Goal: Task Accomplishment & Management: Manage account settings

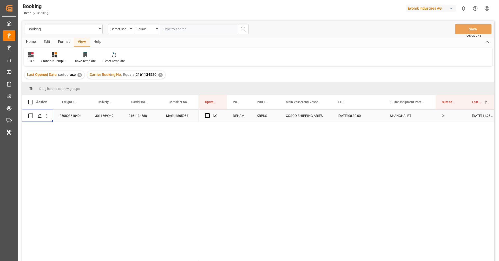
click at [445, 9] on div "Evonik Industries AG" at bounding box center [431, 9] width 50 height 8
type input "evonik u"
click at [431, 38] on div "EU Evonik US EvonikUS-4XPF" at bounding box center [432, 35] width 89 height 12
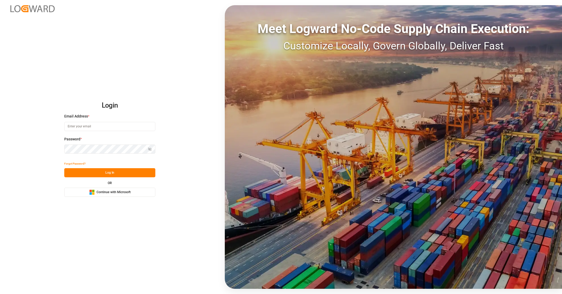
click at [137, 194] on button "Microsoft Logo Continue with Microsoft" at bounding box center [109, 192] width 91 height 9
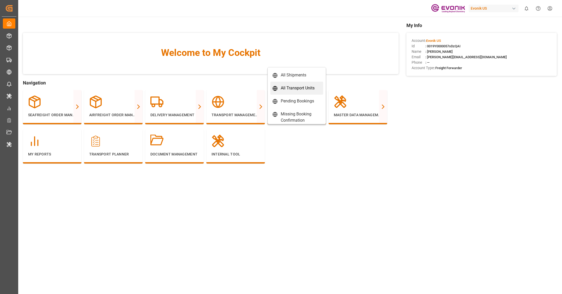
click at [298, 84] on link "All Transport Units" at bounding box center [296, 88] width 53 height 13
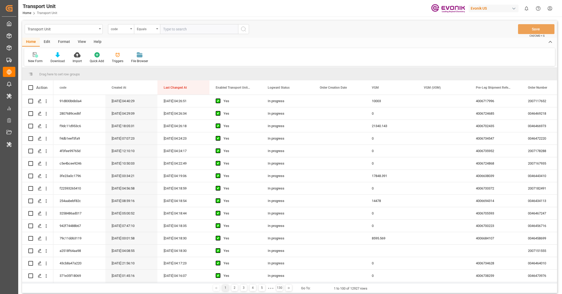
click at [61, 40] on div "Format" at bounding box center [64, 42] width 20 height 9
click at [32, 60] on div "Filter Rows" at bounding box center [35, 61] width 15 height 5
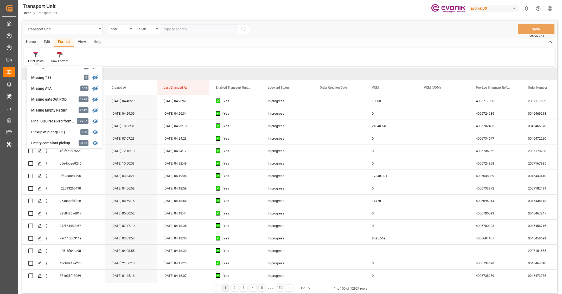
scroll to position [123, 0]
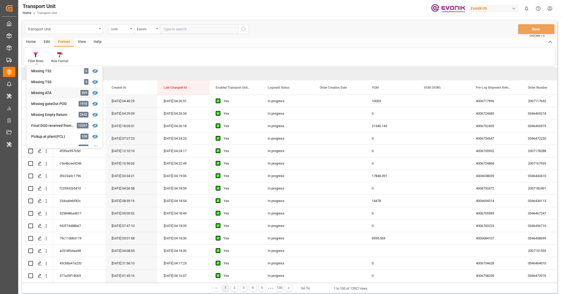
click at [47, 95] on div "Missing ATA" at bounding box center [53, 92] width 45 height 5
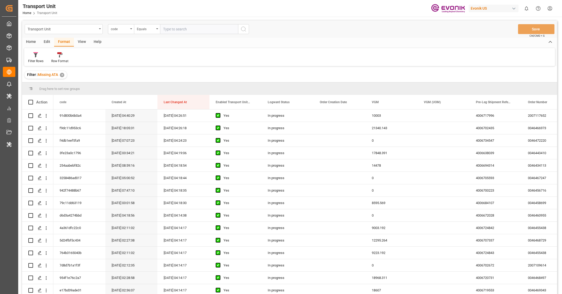
click at [489, 9] on div "Evonik US" at bounding box center [493, 9] width 50 height 8
type input "evonik i"
click at [511, 34] on div "EV Evonik Industries AG EvonikIn-6LLN" at bounding box center [494, 35] width 89 height 12
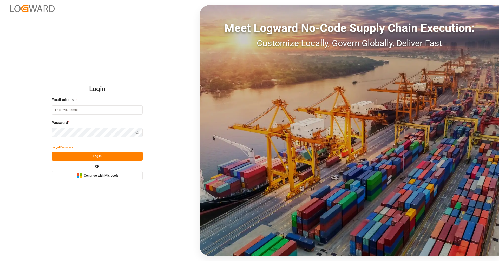
click at [110, 177] on span "Continue with Microsoft" at bounding box center [101, 176] width 34 height 5
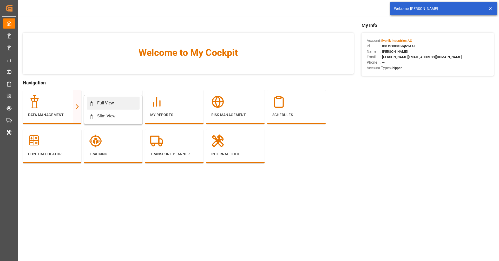
click at [99, 106] on div "Full View" at bounding box center [105, 103] width 17 height 6
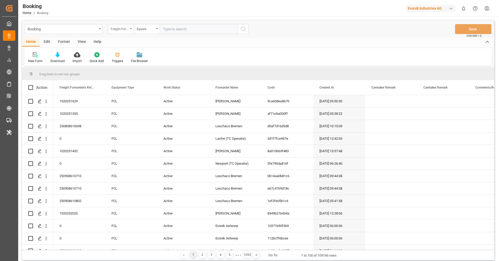
click at [127, 31] on div "Freight Forwarder's Reference No." at bounding box center [120, 28] width 18 height 6
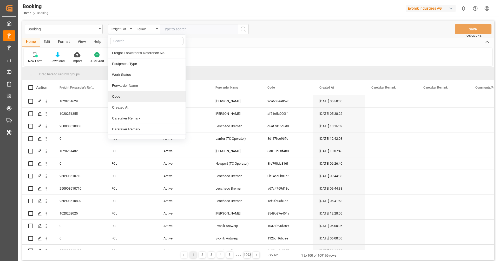
click at [140, 100] on div "Code" at bounding box center [146, 96] width 77 height 11
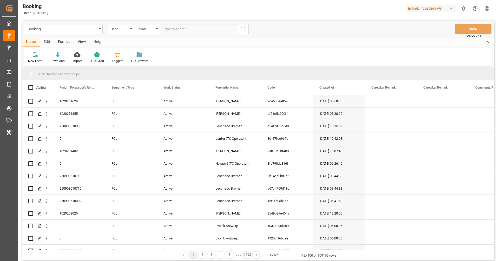
click at [180, 33] on input "text" at bounding box center [199, 29] width 78 height 10
paste input "cb97d8328034"
type input "cb97d8328034"
click at [244, 32] on button "search button" at bounding box center [243, 29] width 11 height 10
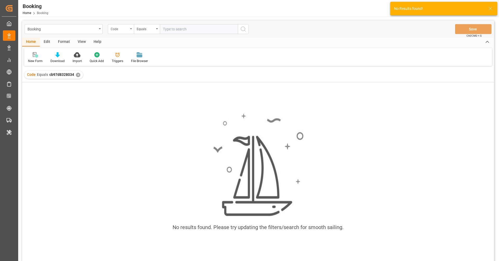
click at [127, 30] on div "Code" at bounding box center [120, 28] width 18 height 6
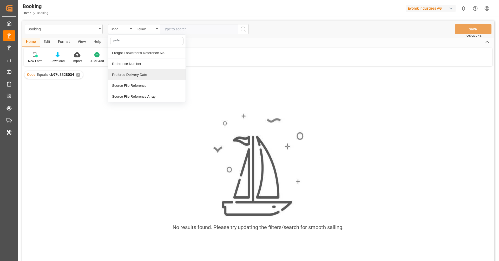
type input "refe"
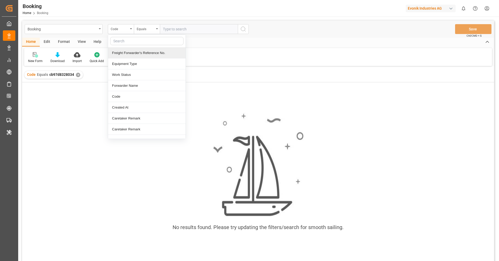
click at [191, 29] on input "text" at bounding box center [199, 29] width 78 height 10
paste input "9ef76e12ee2d"
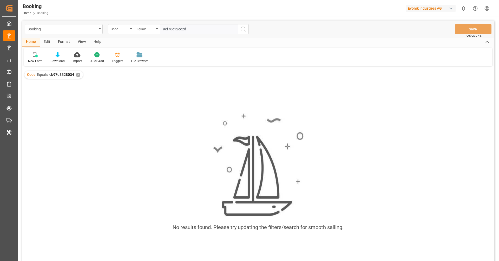
type input "9ef76e12ee2d"
click at [242, 30] on icon "search button" at bounding box center [243, 29] width 6 height 6
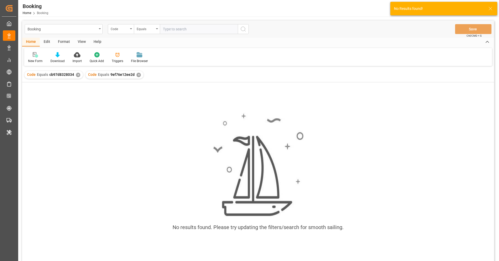
click at [78, 75] on div "✕" at bounding box center [78, 75] width 4 height 4
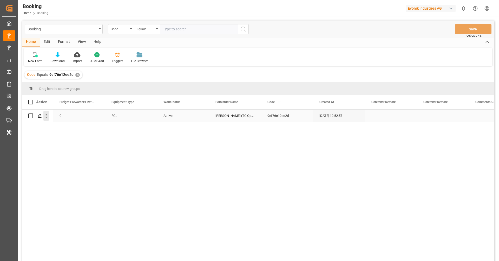
click at [47, 119] on icon "open menu" at bounding box center [45, 115] width 5 height 5
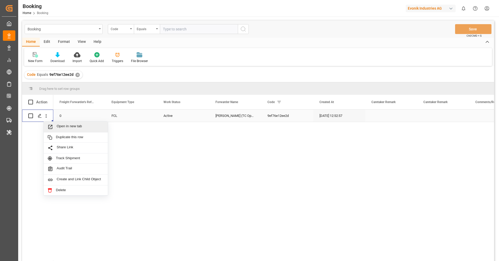
click at [60, 126] on span "Open in new tab" at bounding box center [80, 126] width 47 height 5
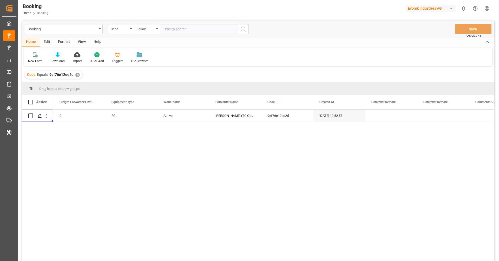
click at [439, 3] on div "Evonik Industries AG" at bounding box center [432, 8] width 52 height 10
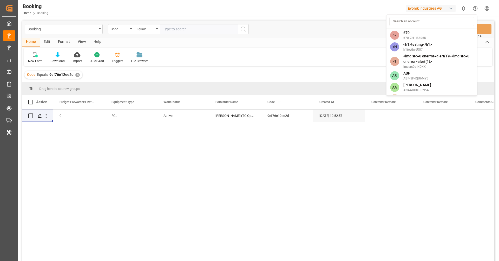
click at [439, 3] on html "Created by potrace 1.15, written by Peter Selinger 2001-2017 Created by potrace…" at bounding box center [249, 130] width 499 height 261
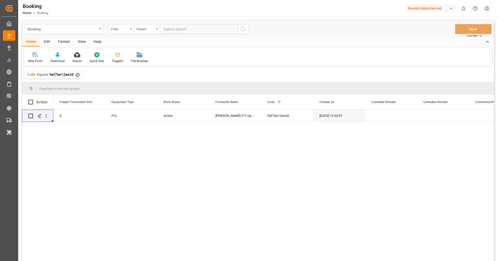
click at [439, 3] on div "Evonik Industries AG" at bounding box center [432, 8] width 52 height 10
type input "evonik u"
click at [435, 36] on div "EU Evonik US EvonikUS-4XPF" at bounding box center [432, 35] width 89 height 12
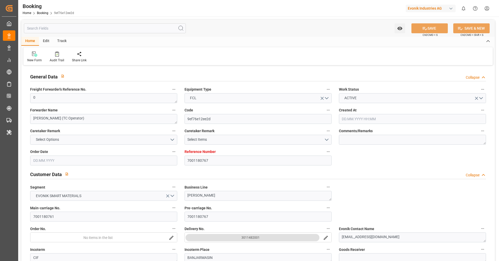
type input "7001180767"
type input "9839210"
type input "CMACGM"
type input "CMA CGM Group"
type input "NLRTM"
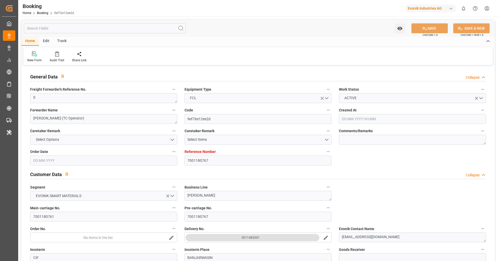
type input "IDBDJ"
type input "MYPKG"
type input "IDJKT"
type input "49"
type input "0"
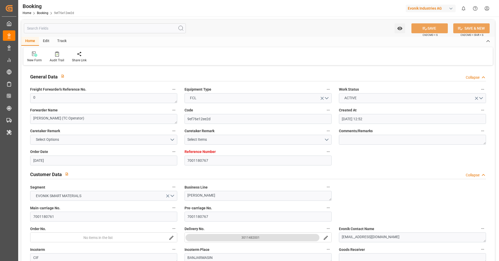
type input "27.05.2025 12:52"
type input "27.05.2025"
type input "15.08.2025"
type input "18.06.2025"
type input "10.06.2025 00:00"
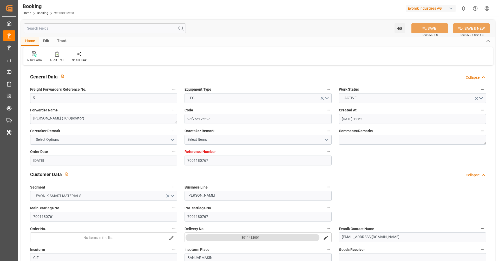
type input "18.06.2025 00:00"
type input "19.06.2025 00:00"
type input "16.06.2025 00:00"
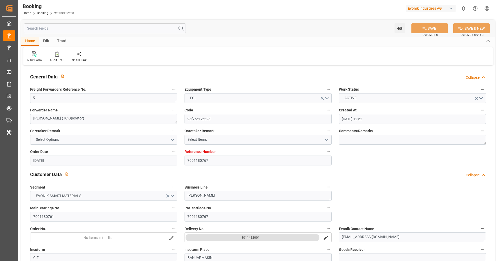
type input "25.08.2025 00:00"
type input "15.08.2025 00:00"
type input "04.08.2025 00:00"
type input "03.08.2025 00:00"
type input "05.08.2025 00:00"
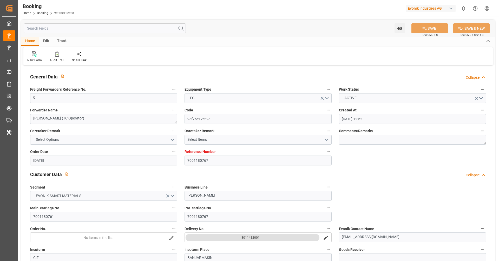
type input "09.08.2025 00:00"
type input "06.08.2025 00:00"
type input "08.08.2025 00:00"
type input "10.08.2025 00:00"
type input "08.08.2025 00:00"
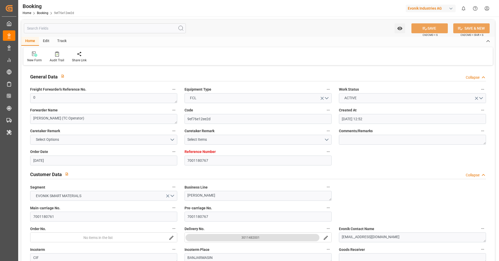
type input "10.08.2025 00:00"
type input "22.08.2025 00:00"
type input "[DATE] 00:00"
type input "22.08.2025 00:00"
type input "13.06.2025"
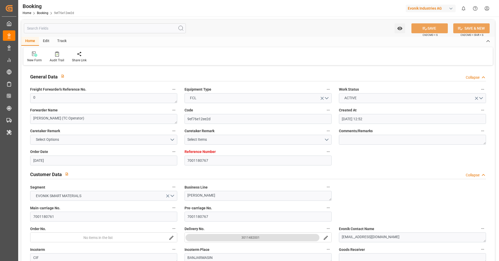
type input "22.09.2025 09:44"
click at [54, 59] on div "Audit Trail" at bounding box center [57, 60] width 15 height 5
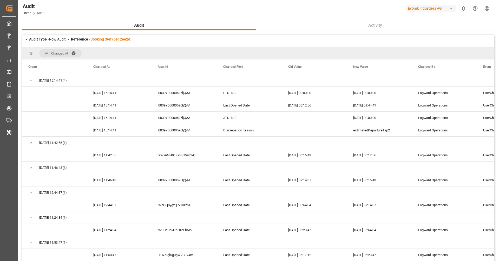
click at [99, 37] on link "Booking (9ef76e12ee2d)" at bounding box center [110, 39] width 41 height 4
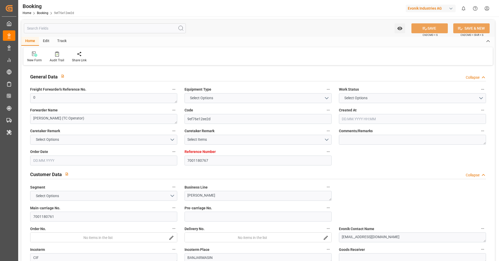
type input "7001180767"
type input "9839210"
type input "CMACGM"
type input "CMA CGM Group"
type input "NLRTM"
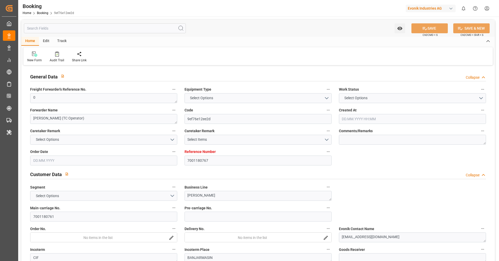
type input "IDBDJ"
type input "MYPKG"
type input "IDJKT"
type input "49"
type input "0"
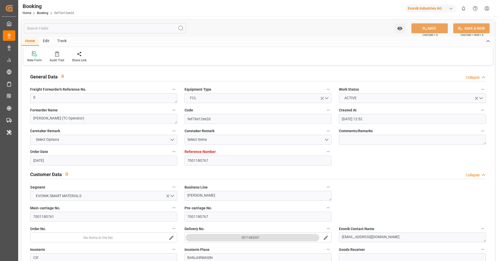
type input "[DATE] 12:52"
type input "[DATE]"
type input "[DATE] 00:00"
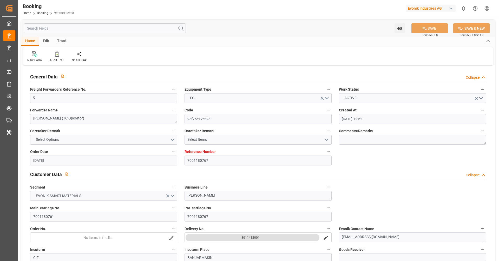
type input "[DATE] 00:00"
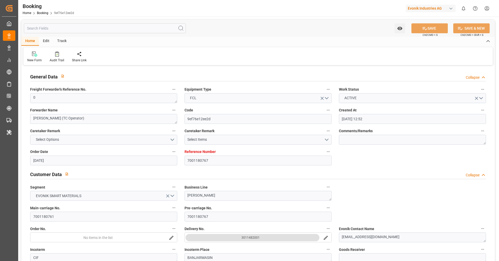
type input "[DATE] 00:00"
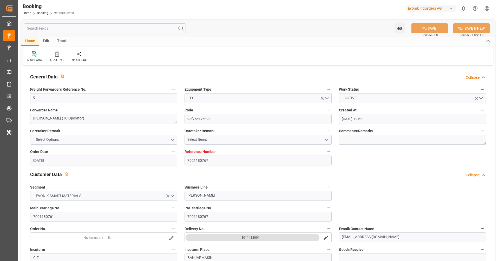
type input "[DATE] 00:00"
type input "08.08.2025 00:00"
type input "10.08.2025 00:00"
type input "08.08.2025 00:00"
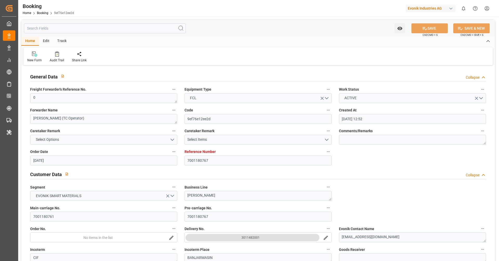
type input "10.08.2025 00:00"
type input "22.08.2025 00:00"
type input "[DATE] 00:00"
type input "22.08.2025 00:00"
type input "13.06.2025"
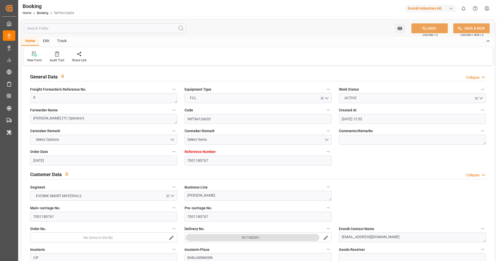
type input "22.09.2025 09:44"
type input "7001270009"
type input "9305312"
type input "Hapag [PERSON_NAME]"
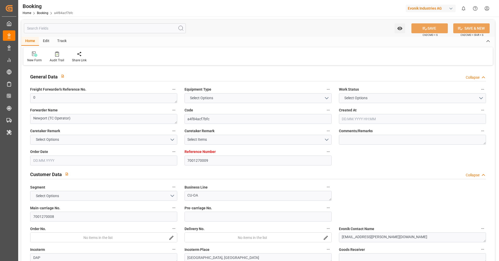
type input "Hapag Lloyd Aktiengesellschaft"
type input "NLRTM"
type input "USHOU"
type input "0"
type input "[DATE] 22:01"
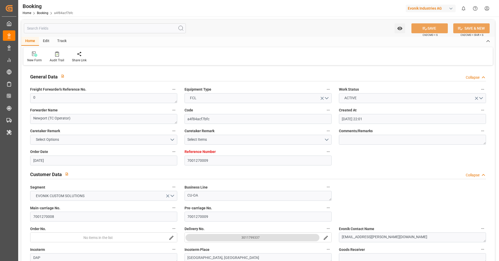
type input "[DATE]"
type input "[DATE] 00:00"
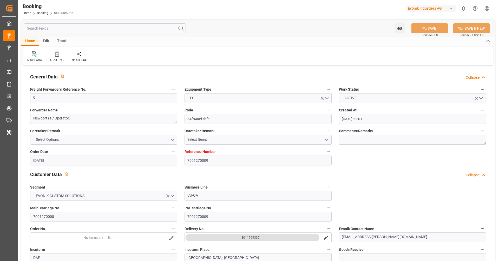
type input "[DATE] 00:00"
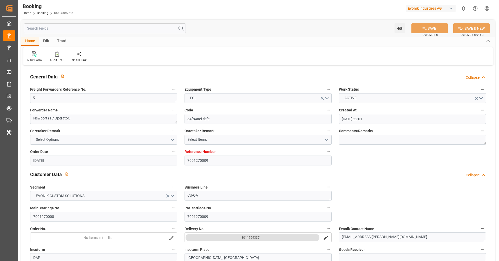
type input "[DATE] 09:12"
click at [57, 58] on div "Audit Trail" at bounding box center [57, 60] width 15 height 5
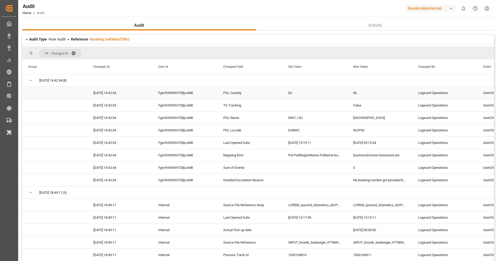
click at [180, 95] on div "FgeVh3XWtH72BjcsM8" at bounding box center [184, 93] width 65 height 12
click at [117, 40] on link "Booking (a4f84acf7bfc)" at bounding box center [109, 39] width 39 height 4
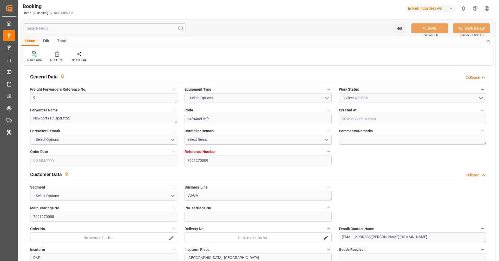
type input "7001270009"
type input "9305312"
type input "Hapag Lloyd"
type input "Hapag Lloyd Aktiengesellschaft"
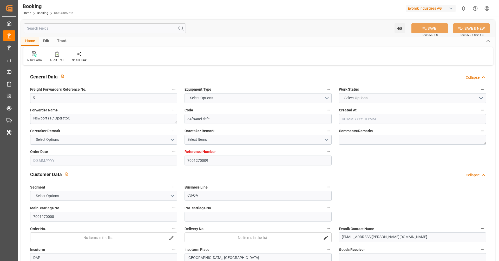
type input "NLRTM"
type input "USHOU"
type input "0"
type input "08.09.2025 22:01"
type input "08.09.2025"
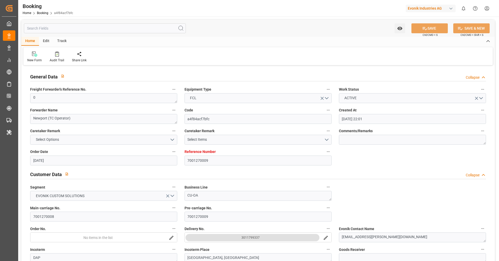
type input "03.11.2025"
type input "01.10.2025"
type input "01.10.2025 00:00"
type input "[DATE] 00:00"
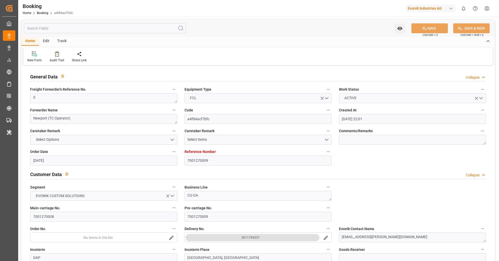
type input "28.09.2025 00:00"
type input "18.10.2025 00:00"
type input "22.09.2025 09:12"
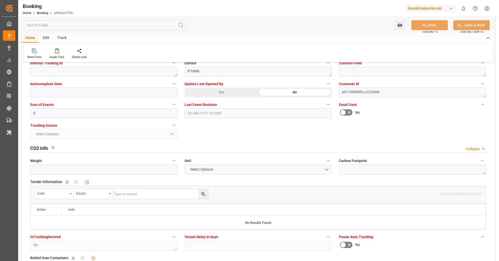
scroll to position [1010, 0]
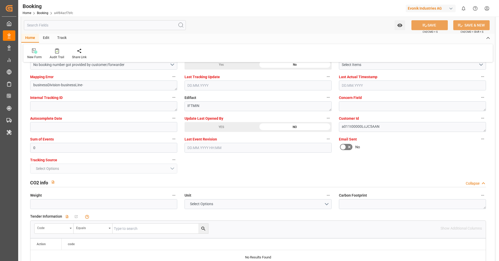
click at [76, 28] on input "text" at bounding box center [105, 25] width 162 height 10
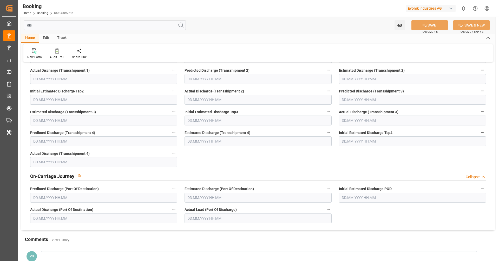
scroll to position [0, 0]
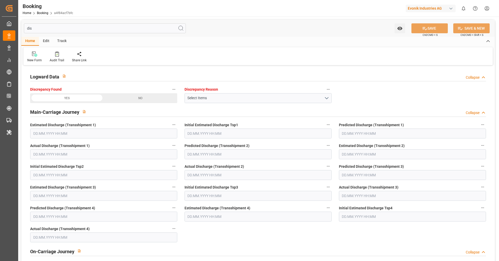
type input "dis"
click at [49, 101] on div "YES" at bounding box center [67, 98] width 74 height 10
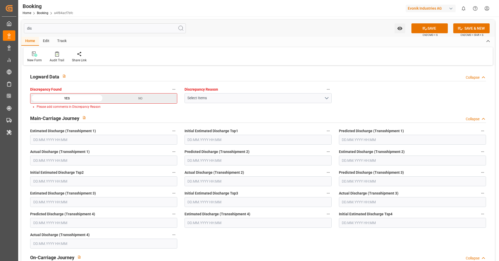
click at [377, 90] on div "Logward Data Collapse Discrepancy Found YES NO Please add comments in Discrepan…" at bounding box center [258, 189] width 474 height 245
click at [60, 60] on div "Audit Trail" at bounding box center [57, 60] width 15 height 5
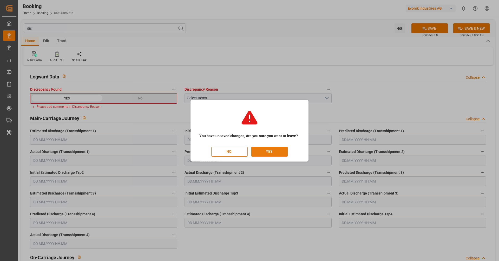
click at [271, 152] on button "YES" at bounding box center [269, 152] width 36 height 10
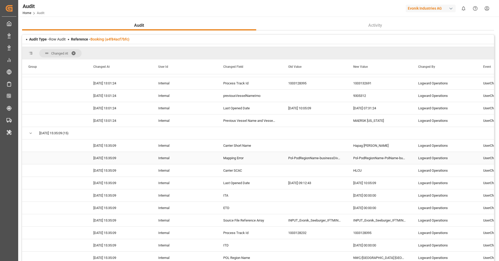
scroll to position [1167, 0]
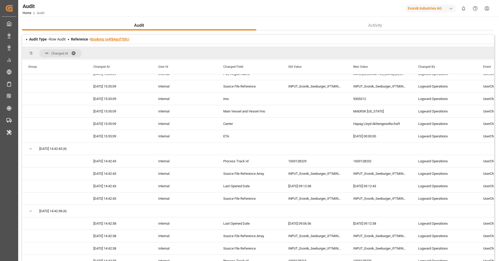
click at [107, 41] on link "Booking (a4f84acf7bfc)" at bounding box center [109, 39] width 39 height 4
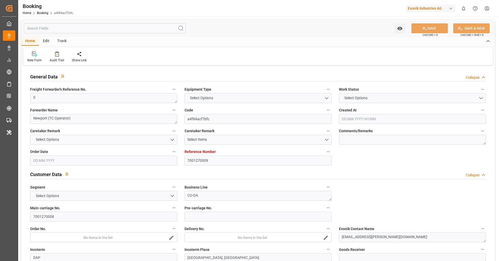
type input "7001270009"
type input "9305312"
type input "Hapag Lloyd"
type input "Hapag Lloyd Aktiengesellschaft"
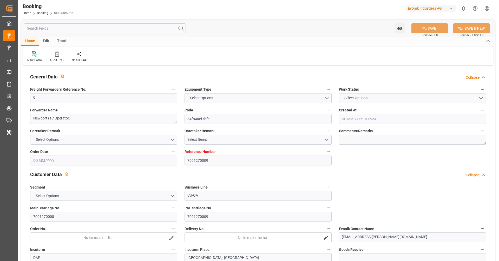
type input "NLRTM"
type input "USHOU"
type input "0"
type input "08.09.2025 22:01"
type input "08.09.2025"
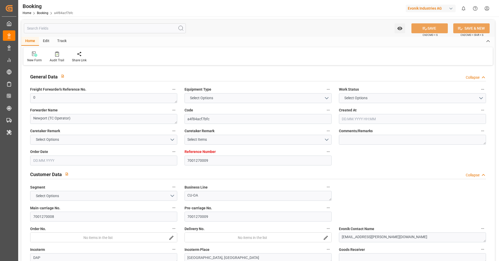
type input "03.11.2025"
type input "01.10.2025"
type input "01.10.2025 00:00"
type input "[DATE] 00:00"
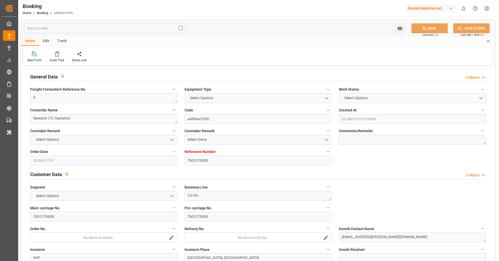
type input "28.09.2025 00:00"
type input "18.10.2025 00:00"
type input "22.09.2025 09:12"
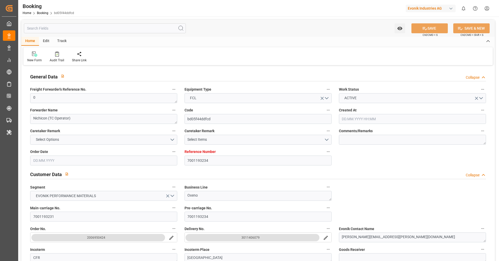
type input "7001193234"
type input "9312975"
type input "ONE"
type input "Ocean Network Express"
type input "NLRTM"
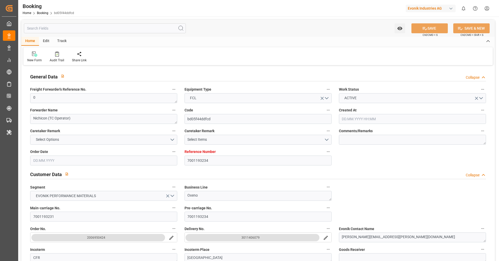
type input "JPNGO"
type input "55"
type input "0"
type input "12.06.2025 05:49"
type input "12.06.2025"
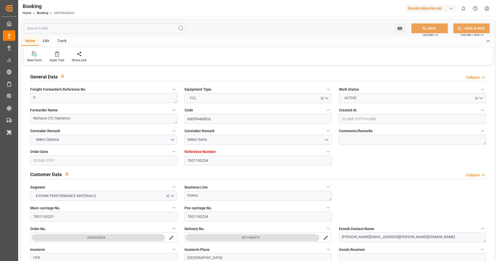
type input "04.09.2025"
type input "08.07.2025"
type input "26.08.2025 00:00"
type input "26.07.2025 00:00"
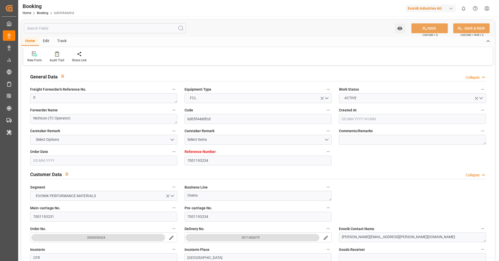
type input "21.07.2025 00:00"
type input "19.09.2025 00:00"
type input "21.07.2025"
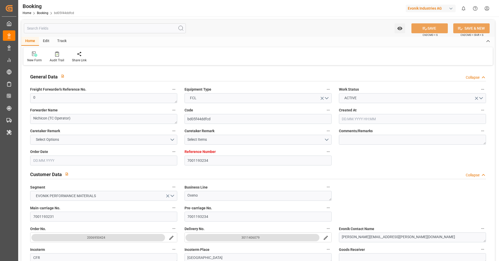
type input "22.09.2025 07:49"
click at [55, 55] on icon at bounding box center [57, 53] width 4 height 5
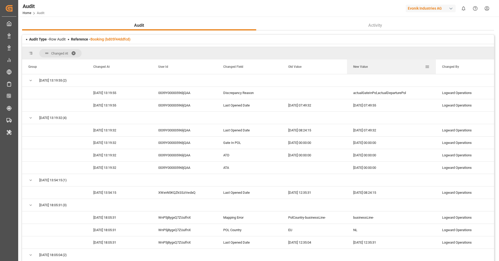
drag, startPoint x: 412, startPoint y: 66, endPoint x: 436, endPoint y: 68, distance: 24.3
click at [436, 68] on div at bounding box center [436, 67] width 2 height 15
click at [119, 39] on link "Booking (bd05f44ddfcd)" at bounding box center [110, 39] width 40 height 4
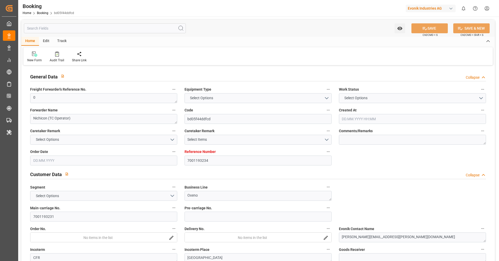
type textarea "0"
type textarea "Nichicon (TC Operator)"
type input "bd05f44ddfcd"
type input "7001193234"
type textarea "Oxeno"
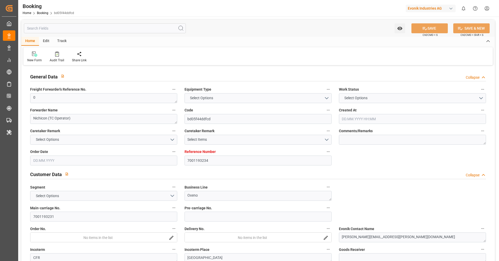
type input "7001193231"
type textarea "marco.wueller@evonik.com"
type textarea "CFR"
type textarea "NAGOYA"
type textarea "9"
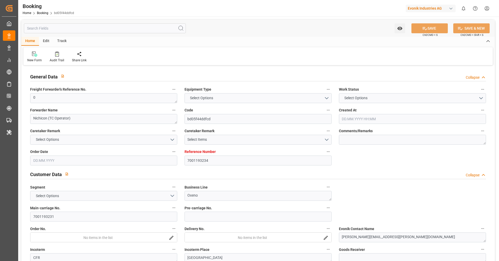
type textarea "Marl"
type textarea "NCCU1289912"
type input "NYK OCEANUS"
type input "ONEY"
type input "Rotterdam"
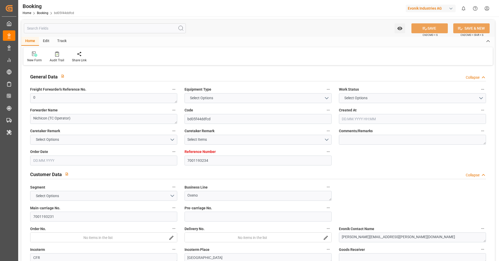
type input "Nagoya, Aichi"
type textarea "vesselName etd eta"
type textarea "INPUT_Evonik_Seeburger_IFTMIN_1002976578_20250721155346929.edi"
type textarea "NWC/UK North West Continent / UK_JPNGO_ONEY_Oxeno"
type textarea "INPUT_Evonik_Seeburger_IFTMIN_1002852266_20250612074741048.edi,INPUT_Evonik_See…"
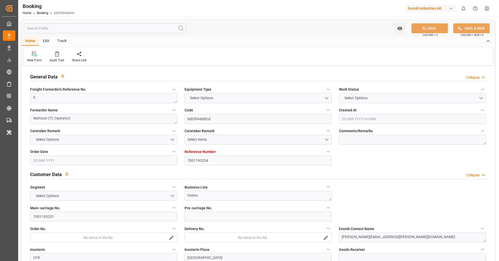
type textarea "1002976578"
type textarea "shaini ghorai"
type textarea "businessLine-"
type textarea "IFTMIN"
type textarea "a011t00000LcJC5AAN"
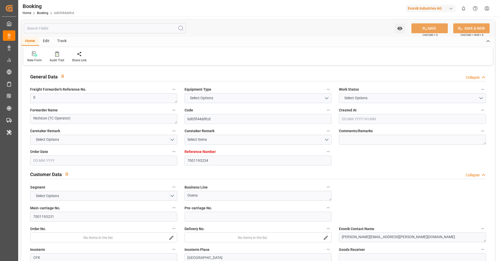
type textarea "No"
type input "7001193234"
type input "9312975"
type input "ONE"
type input "Ocean Network Express"
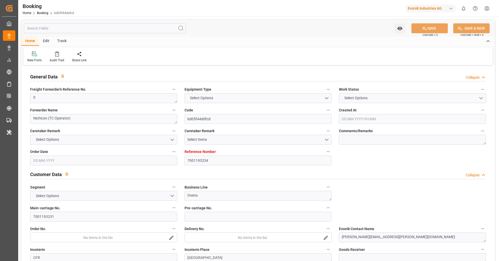
type input "NLRTM"
type input "JPNGO"
type input "55"
type input "0"
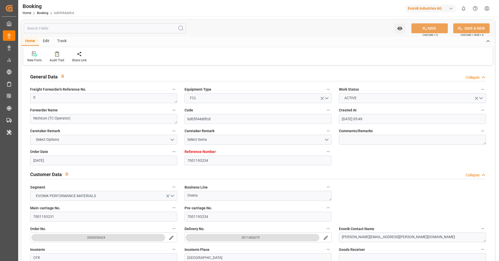
type input "12.06.2025 05:49"
type input "12.06.2025"
type input "04.09.2025"
type input "08.07.2025"
type input "26.08.2025 00:00"
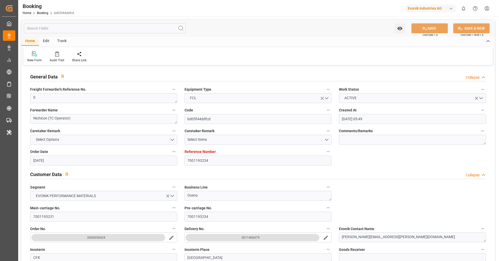
type input "26.08.2025 00:00"
type input "26.07.2025 00:00"
type input "21.07.2025 00:00"
type input "19.09.2025 00:00"
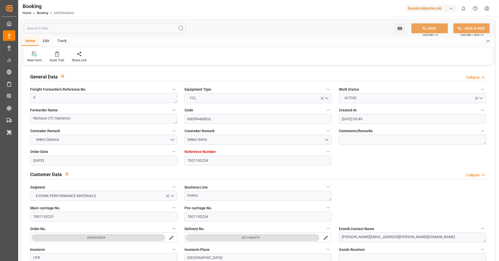
type input "19.09.2025 00:00"
type input "21.07.2025"
type input "22.09.2025 07:49"
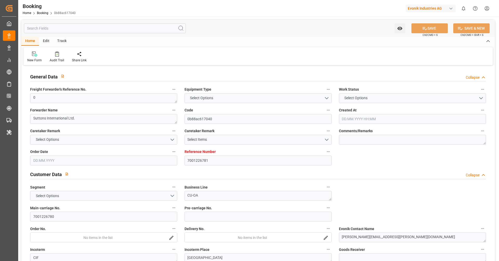
type input "7001226781"
type input "9315850"
type input "Hapag [PERSON_NAME]"
type input "Hapag Lloyd Aktiengesellschaft"
type input "BEANR"
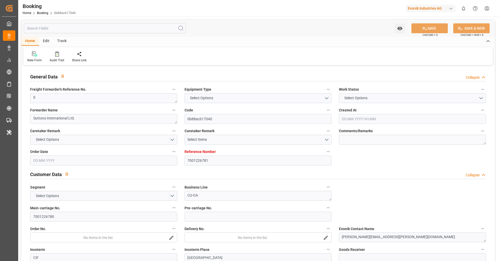
type input "CNSGH"
type input "MAPTM"
type input "0"
type input "[DATE] 13:39"
type input "[DATE]"
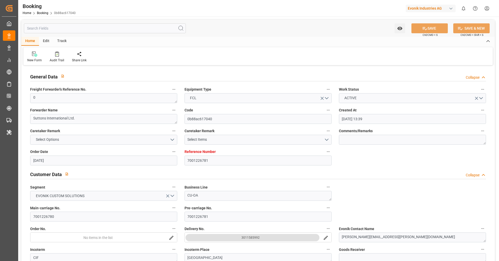
type input "[DATE]"
type input "[DATE] 00:00"
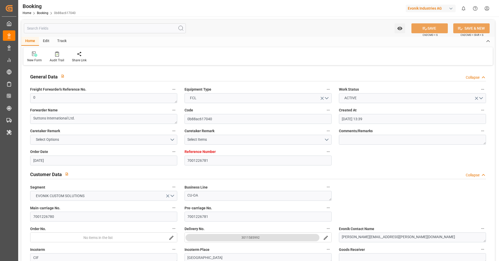
type input "[DATE] 00:00"
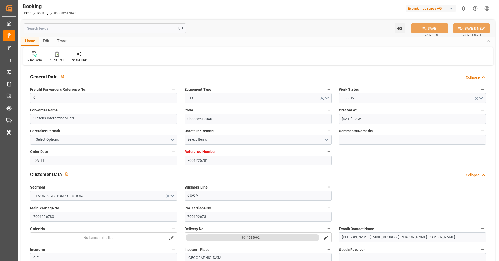
type input "[DATE] 00:00"
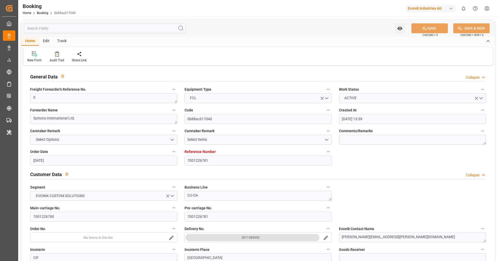
type input "[DATE]"
type input "[DATE] 06:46"
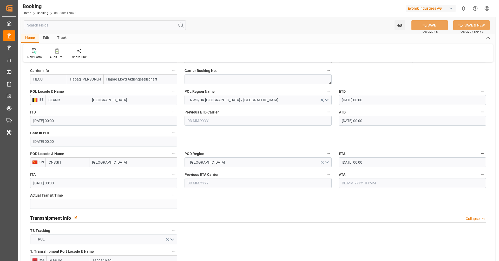
scroll to position [398, 0]
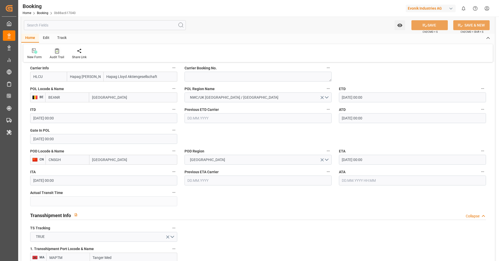
click at [55, 57] on div "Audit Trail" at bounding box center [57, 57] width 15 height 5
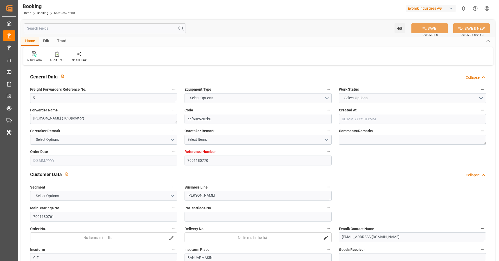
type input "7001180770"
type input "9839210"
type input "CMACGM"
type input "CMA CGM Group"
type input "NLRTM"
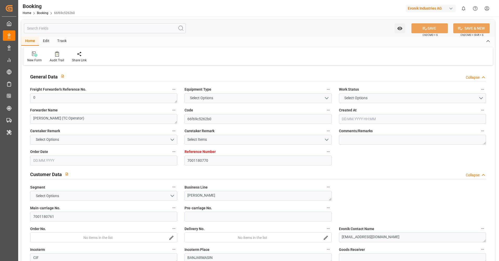
type input "IDBDJ"
type input "MYPKG"
type input "IDJKT"
type input "49"
type input "0"
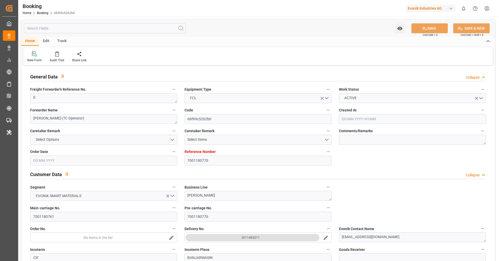
type input "[DATE] 12:52"
type input "[DATE]"
type input "[DATE] 00:00"
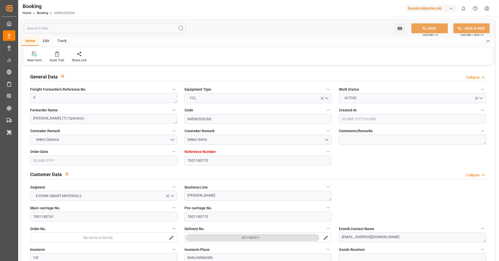
type input "[DATE] 00:00"
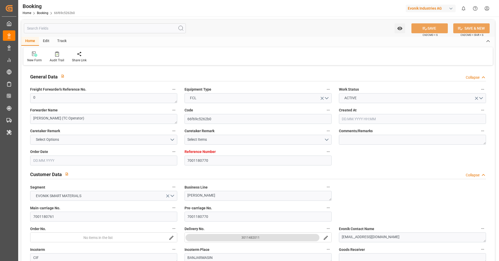
type input "[DATE] 00:00"
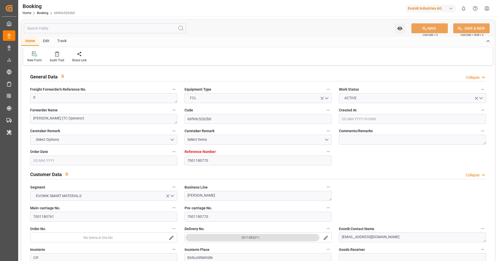
type input "[DATE] 00:00"
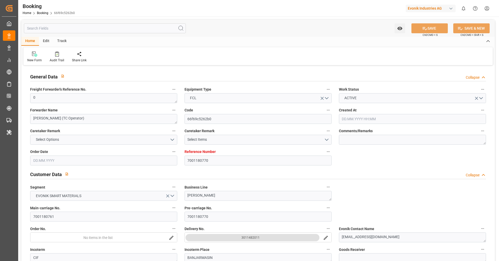
type input "[DATE] 00:00"
type input "[DATE]"
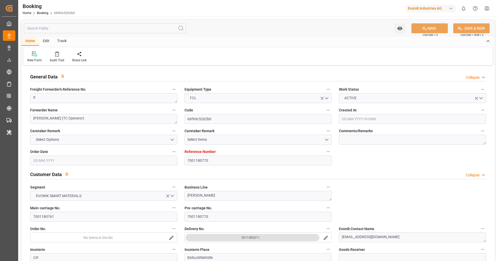
type input "22.09.2025 09:43"
type input "7001180762"
type input "9839210"
type input "CMACGM"
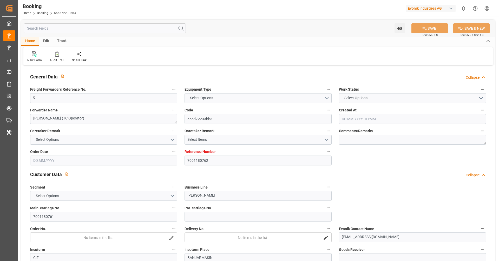
type input "CMA CGM Group"
type input "NLRTM"
type input "IDBDJ"
type input "MYPKG"
type input "IDJKT"
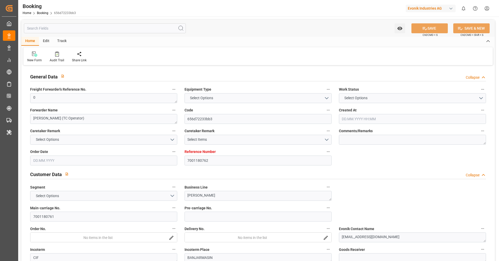
type input "49"
type input "0"
type input "[DATE] 12:52"
type input "[DATE]"
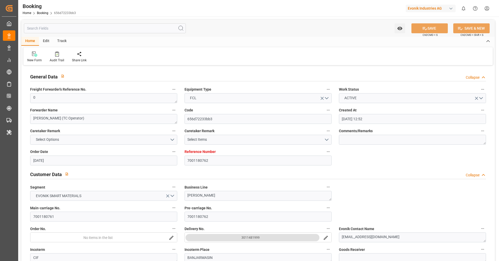
type input "[DATE]"
type input "[DATE] 00:00"
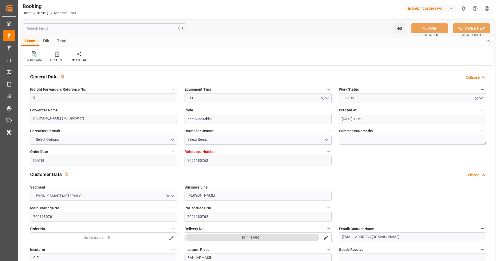
type input "[DATE] 00:00"
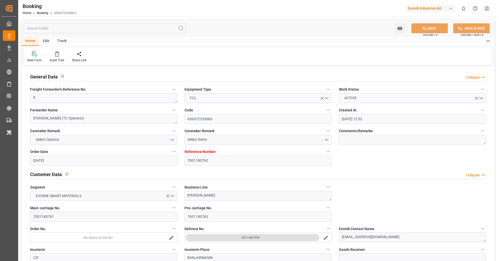
type input "[DATE] 00:00"
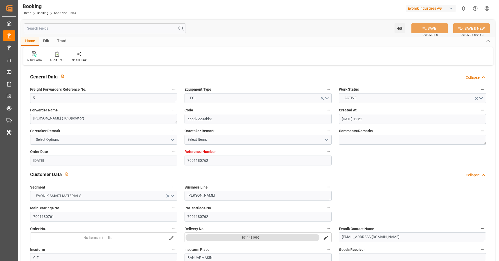
type input "[DATE] 00:00"
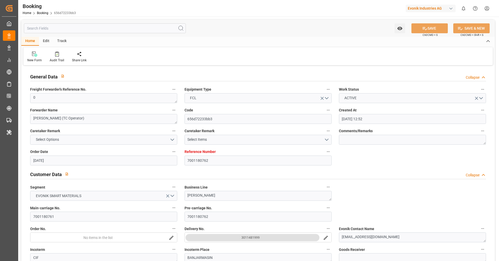
type input "[DATE] 00:00"
type input "13.06.2025"
type input "22.09.2025 09:38"
click at [57, 58] on div "Audit Trail" at bounding box center [57, 60] width 15 height 5
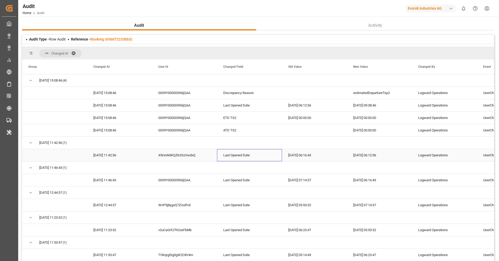
drag, startPoint x: 261, startPoint y: 159, endPoint x: 261, endPoint y: 152, distance: 7.0
click at [261, 152] on div "Last Opened Date" at bounding box center [249, 155] width 65 height 12
click at [315, 97] on div "Press SPACE to select this row." at bounding box center [314, 93] width 65 height 12
click at [370, 93] on div "estimatedDepartureTsp2" at bounding box center [379, 93] width 65 height 12
click at [247, 93] on div "Discrepancy Reason" at bounding box center [249, 93] width 65 height 12
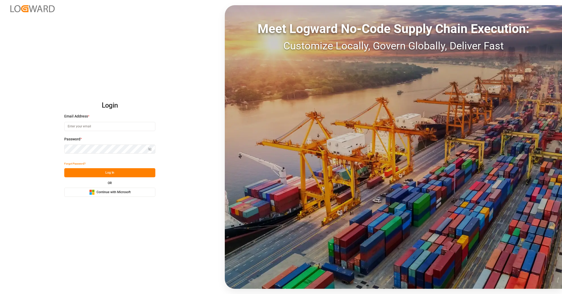
click at [106, 193] on span "Continue with Microsoft" at bounding box center [113, 192] width 34 height 5
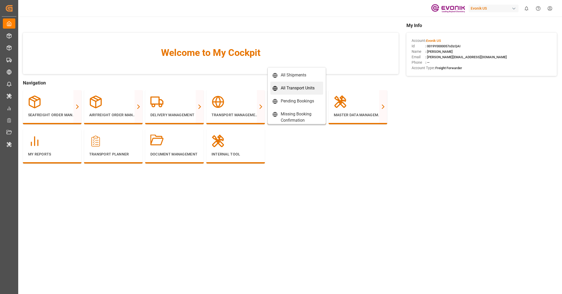
click at [284, 92] on link "All Transport Units" at bounding box center [296, 88] width 53 height 13
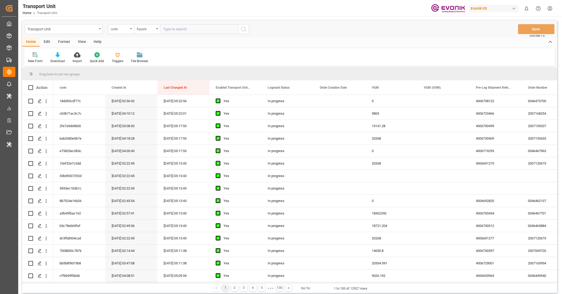
click at [62, 42] on div "Format" at bounding box center [64, 42] width 20 height 9
click at [34, 55] on icon at bounding box center [35, 54] width 5 height 5
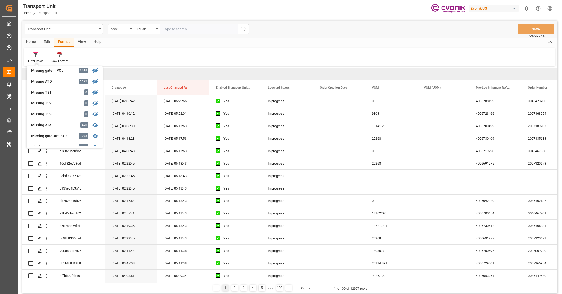
scroll to position [90, 0]
click at [48, 121] on div "Missing ATA 470" at bounding box center [65, 125] width 72 height 11
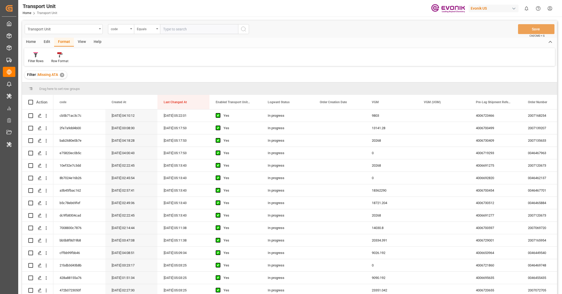
click at [82, 42] on div "View" at bounding box center [82, 42] width 16 height 9
click at [32, 61] on div "Default" at bounding box center [33, 61] width 10 height 5
click at [42, 85] on div "US" at bounding box center [53, 83] width 45 height 5
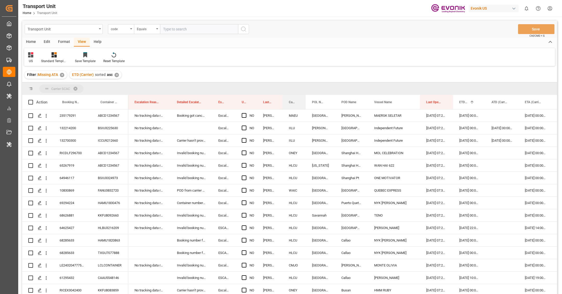
drag, startPoint x: 290, startPoint y: 103, endPoint x: 286, endPoint y: 88, distance: 15.0
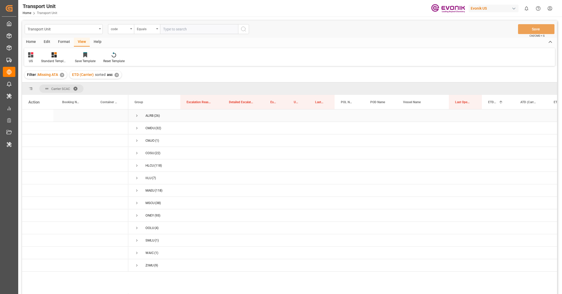
click at [136, 115] on span "Press SPACE to select this row." at bounding box center [136, 115] width 5 height 5
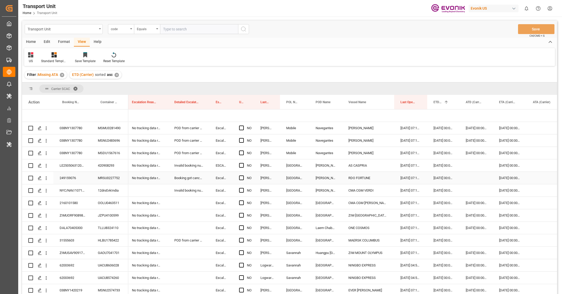
scroll to position [0, 52]
click at [71, 131] on div "038NY1307780" at bounding box center [72, 128] width 38 height 12
click at [244, 128] on span "Press SPACE to select this row." at bounding box center [243, 128] width 5 height 5
click at [245, 126] on input "Press SPACE to select this row." at bounding box center [245, 126] width 0 height 0
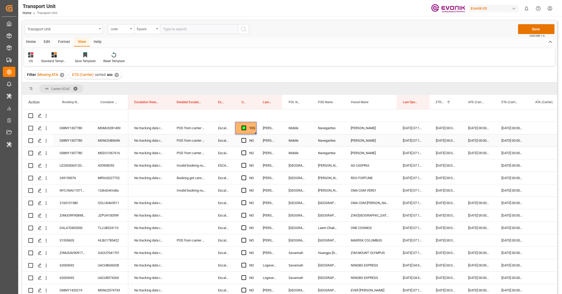
click at [245, 142] on div "Press SPACE to select this row." at bounding box center [245, 141] width 8 height 12
click at [246, 153] on div "Press SPACE to select this row." at bounding box center [245, 153] width 8 height 12
click at [243, 140] on span "Press SPACE to select this row." at bounding box center [243, 140] width 5 height 5
click at [245, 138] on input "Press SPACE to select this row." at bounding box center [245, 138] width 0 height 0
click at [244, 154] on span "Press SPACE to select this row." at bounding box center [243, 153] width 5 height 5
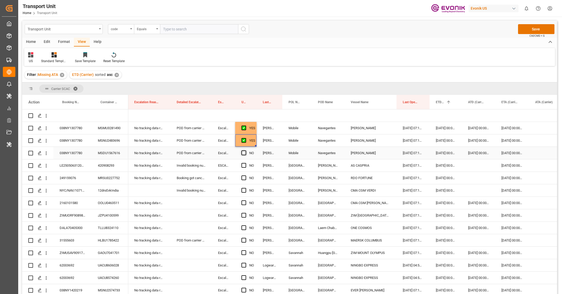
click at [245, 151] on input "Press SPACE to select this row." at bounding box center [245, 151] width 0 height 0
click at [244, 166] on span "Press SPACE to select this row." at bounding box center [243, 165] width 5 height 5
click at [245, 163] on input "Press SPACE to select this row." at bounding box center [245, 163] width 0 height 0
click at [243, 178] on span "Press SPACE to select this row." at bounding box center [243, 177] width 5 height 5
click at [245, 175] on input "Press SPACE to select this row." at bounding box center [245, 175] width 0 height 0
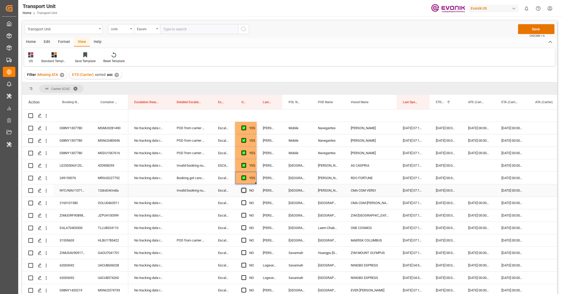
click at [244, 190] on span "Press SPACE to select this row." at bounding box center [243, 190] width 5 height 5
click at [245, 188] on input "Press SPACE to select this row." at bounding box center [245, 188] width 0 height 0
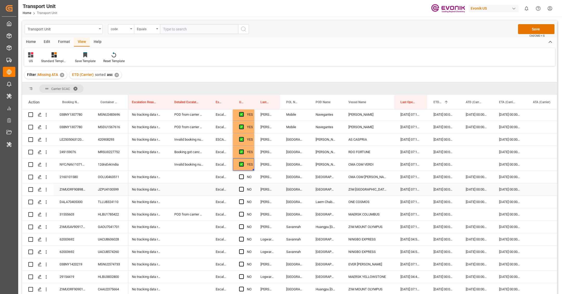
scroll to position [0, 0]
click at [76, 181] on div "2160101580" at bounding box center [72, 177] width 38 height 12
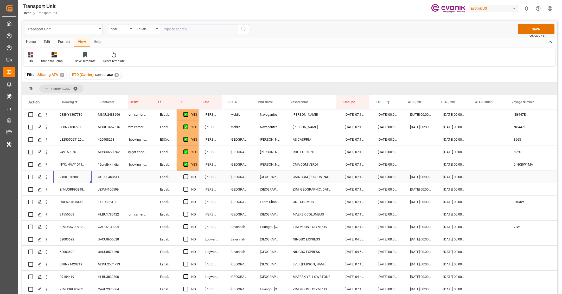
scroll to position [0, 129]
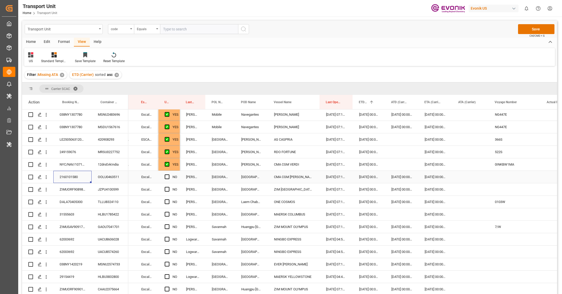
click at [459, 178] on div "Press SPACE to select this row." at bounding box center [470, 177] width 36 height 12
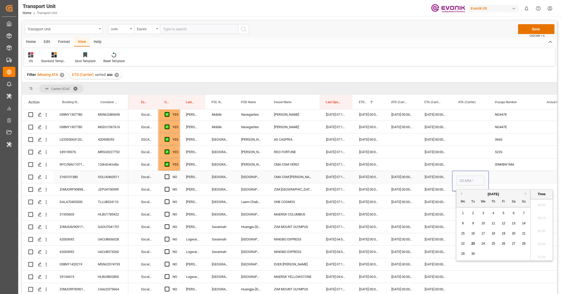
scroll to position [535, 0]
click at [512, 235] on span "20" at bounding box center [512, 234] width 3 height 4
type input "20.09.2025 00:00"
click at [166, 176] on span "Press SPACE to select this row." at bounding box center [167, 176] width 5 height 5
click at [168, 174] on input "Press SPACE to select this row." at bounding box center [168, 174] width 0 height 0
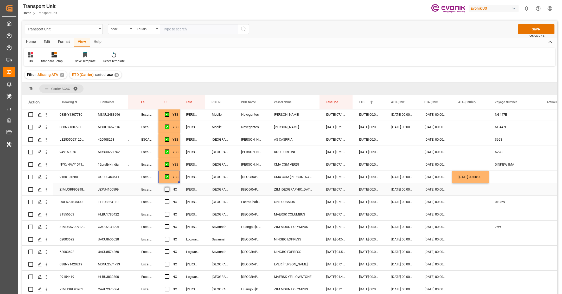
click at [167, 190] on span "Press SPACE to select this row." at bounding box center [167, 189] width 5 height 5
click at [168, 187] on input "Press SPACE to select this row." at bounding box center [168, 187] width 0 height 0
click at [168, 201] on span "Press SPACE to select this row." at bounding box center [167, 201] width 5 height 5
click at [168, 199] on input "Press SPACE to select this row." at bounding box center [168, 199] width 0 height 0
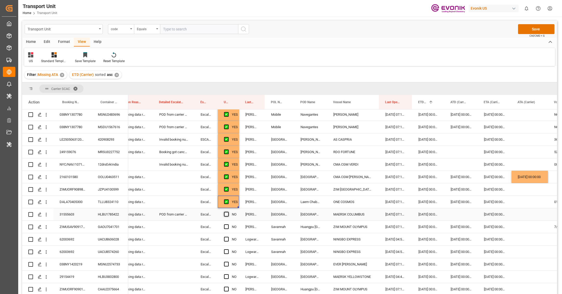
scroll to position [0, 68]
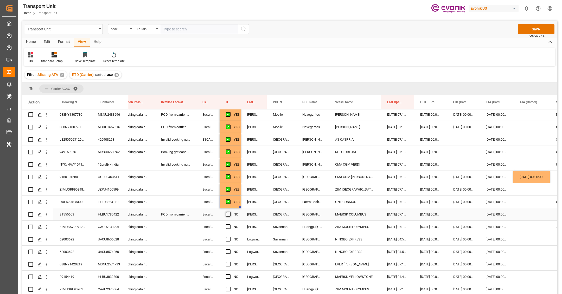
click at [227, 214] on span "Press SPACE to select this row." at bounding box center [228, 214] width 5 height 5
click at [230, 212] on input "Press SPACE to select this row." at bounding box center [230, 212] width 0 height 0
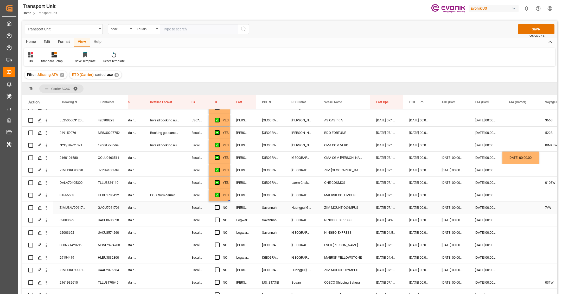
scroll to position [50, 0]
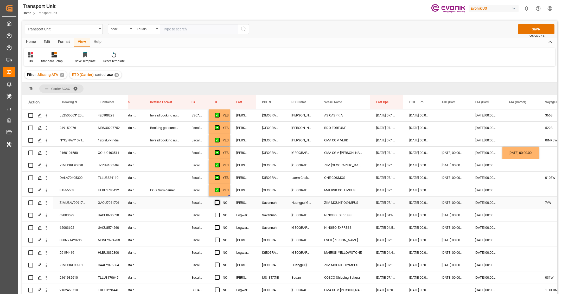
click at [219, 201] on span "Press SPACE to select this row." at bounding box center [217, 202] width 5 height 5
click at [219, 200] on input "Press SPACE to select this row." at bounding box center [219, 200] width 0 height 0
click at [75, 216] on div "62003692" at bounding box center [72, 215] width 38 height 12
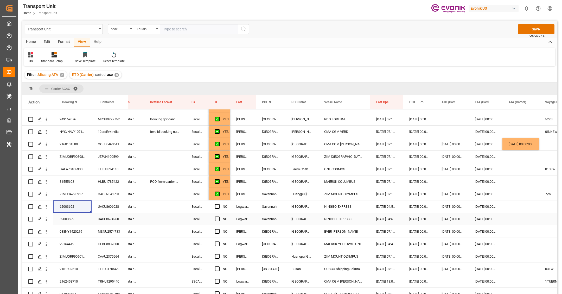
scroll to position [56, 0]
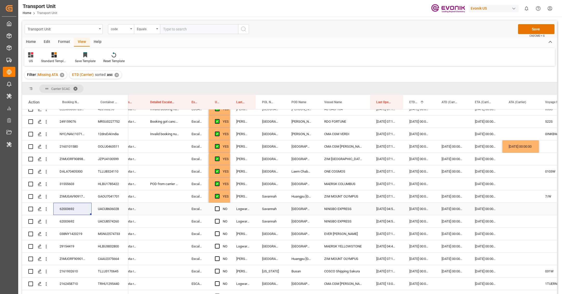
click at [511, 210] on div "Press SPACE to select this row." at bounding box center [520, 209] width 36 height 12
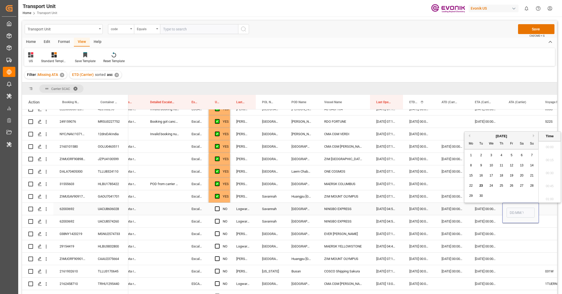
scroll to position [535, 0]
click at [512, 176] on span "19" at bounding box center [510, 176] width 3 height 4
type input "19.09.2025 00:00"
click at [516, 228] on div "Press SPACE to select this row." at bounding box center [520, 234] width 36 height 12
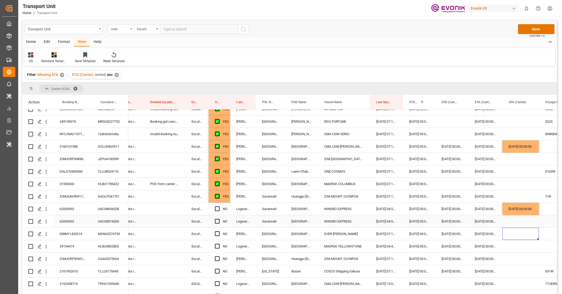
click at [514, 222] on div "Press SPACE to select this row." at bounding box center [520, 221] width 36 height 12
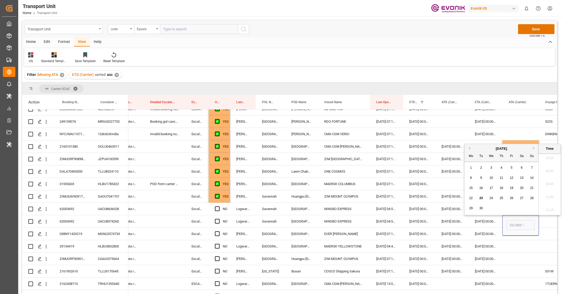
click at [513, 189] on div "19" at bounding box center [511, 188] width 6 height 6
type input "19.09.2025 00:00"
click at [509, 245] on div "Press SPACE to select this row." at bounding box center [520, 246] width 36 height 12
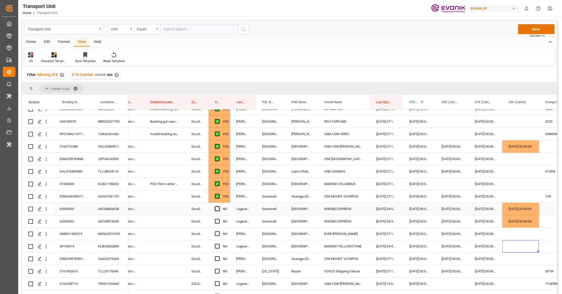
click at [218, 209] on span "Press SPACE to select this row." at bounding box center [217, 208] width 5 height 5
click at [219, 206] on input "Press SPACE to select this row." at bounding box center [219, 206] width 0 height 0
click at [218, 221] on span "Press SPACE to select this row." at bounding box center [217, 221] width 5 height 5
click at [219, 219] on input "Press SPACE to select this row." at bounding box center [219, 219] width 0 height 0
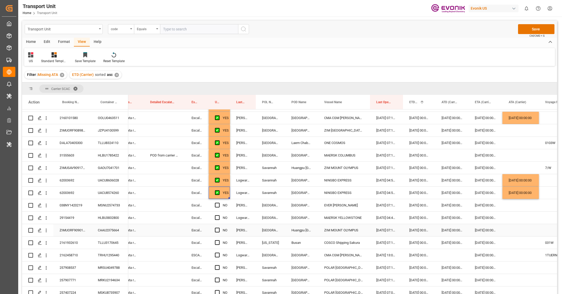
scroll to position [94, 0]
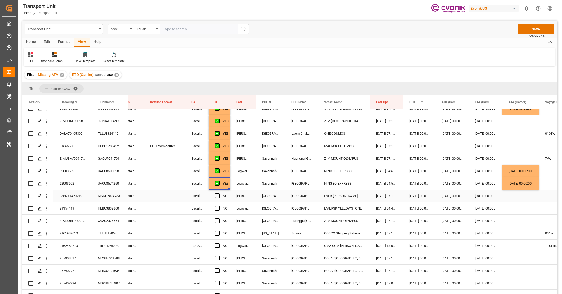
click at [81, 196] on div "038NY1420219" at bounding box center [72, 196] width 38 height 12
click at [216, 196] on span "Press SPACE to select this row." at bounding box center [217, 195] width 5 height 5
click at [219, 193] on input "Press SPACE to select this row." at bounding box center [219, 193] width 0 height 0
click at [217, 208] on span "Press SPACE to select this row." at bounding box center [217, 208] width 5 height 5
click at [219, 206] on input "Press SPACE to select this row." at bounding box center [219, 206] width 0 height 0
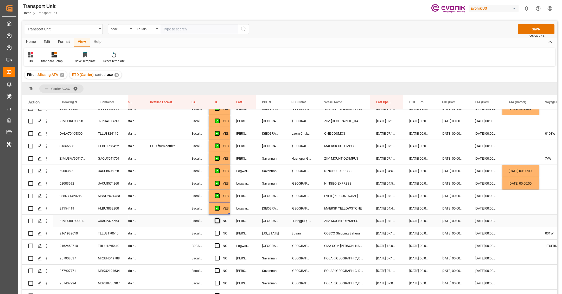
click at [217, 222] on span "Press SPACE to select this row." at bounding box center [217, 220] width 5 height 5
click at [219, 218] on input "Press SPACE to select this row." at bounding box center [219, 218] width 0 height 0
click at [218, 234] on span "Press SPACE to select this row." at bounding box center [217, 233] width 5 height 5
click at [219, 231] on input "Press SPACE to select this row." at bounding box center [219, 231] width 0 height 0
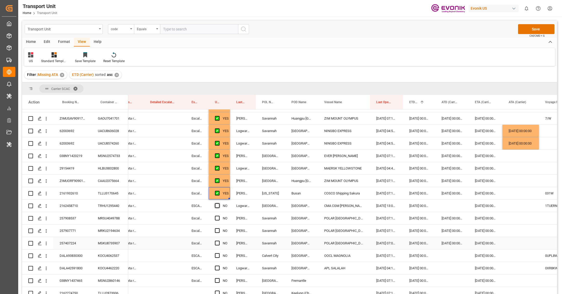
scroll to position [131, 0]
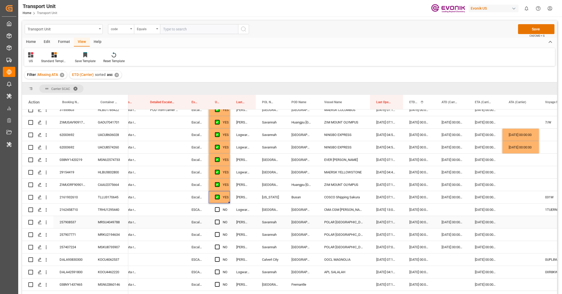
click at [77, 216] on div "257908537" at bounding box center [72, 222] width 38 height 12
click at [73, 211] on div "2162458710" at bounding box center [72, 210] width 38 height 12
click at [47, 212] on icon "open menu" at bounding box center [45, 209] width 5 height 5
click at [68, 220] on span "Open in new tab" at bounding box center [80, 220] width 47 height 5
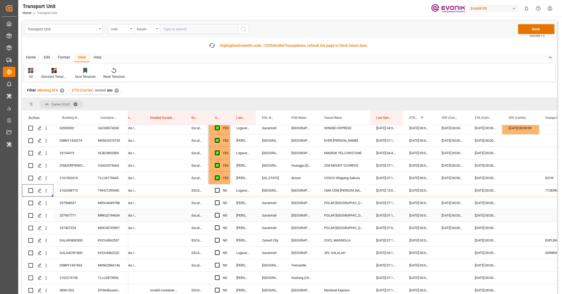
scroll to position [178, 0]
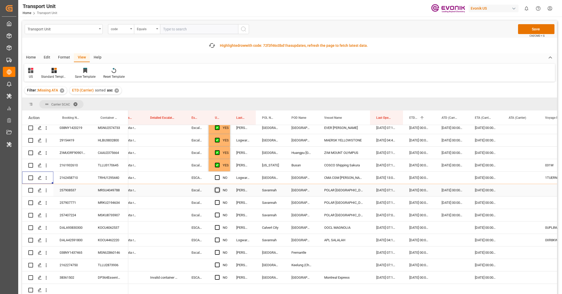
click at [217, 190] on span "Press SPACE to select this row." at bounding box center [217, 190] width 5 height 5
click at [219, 188] on input "Press SPACE to select this row." at bounding box center [219, 188] width 0 height 0
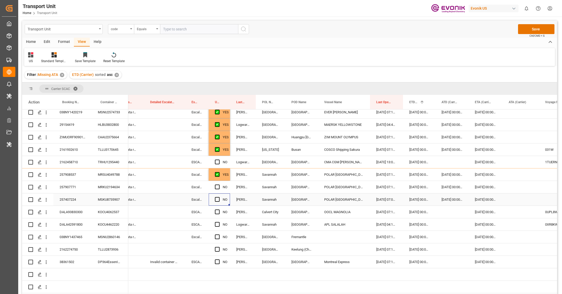
click at [229, 195] on div "NO" at bounding box center [219, 199] width 21 height 12
click at [217, 186] on span "Press SPACE to select this row." at bounding box center [217, 187] width 5 height 5
click at [219, 185] on input "Press SPACE to select this row." at bounding box center [219, 185] width 0 height 0
click at [217, 198] on span "Press SPACE to select this row." at bounding box center [217, 199] width 5 height 5
click at [219, 197] on input "Press SPACE to select this row." at bounding box center [219, 197] width 0 height 0
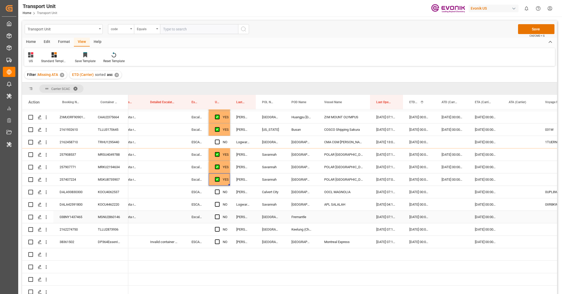
scroll to position [203, 0]
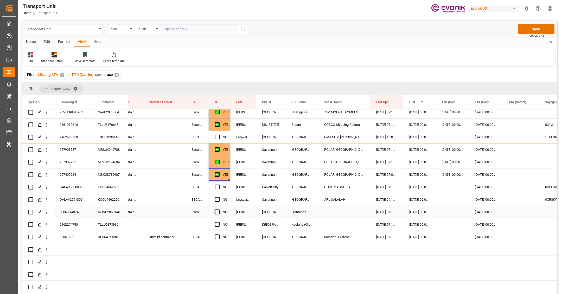
click at [217, 212] on span "Press SPACE to select this row." at bounding box center [217, 212] width 5 height 5
click at [219, 210] on input "Press SPACE to select this row." at bounding box center [219, 210] width 0 height 0
click at [217, 224] on span "Press SPACE to select this row." at bounding box center [217, 224] width 5 height 5
click at [219, 222] on input "Press SPACE to select this row." at bounding box center [219, 222] width 0 height 0
click at [217, 236] on span "Press SPACE to select this row." at bounding box center [217, 237] width 5 height 5
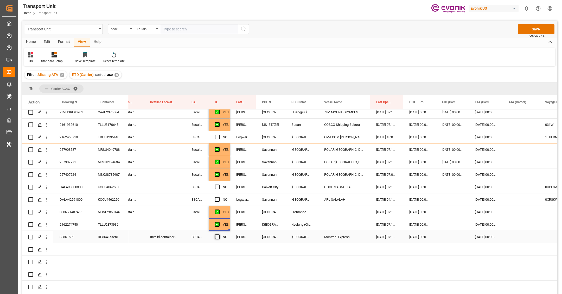
click at [219, 235] on input "Press SPACE to select this row." at bounding box center [219, 235] width 0 height 0
click at [90, 186] on div "DALA93830300" at bounding box center [72, 187] width 38 height 12
click at [218, 187] on span "Press SPACE to select this row." at bounding box center [217, 187] width 5 height 5
click at [219, 185] on input "Press SPACE to select this row." at bounding box center [219, 185] width 0 height 0
click at [79, 199] on div "DALA42591800" at bounding box center [72, 199] width 38 height 12
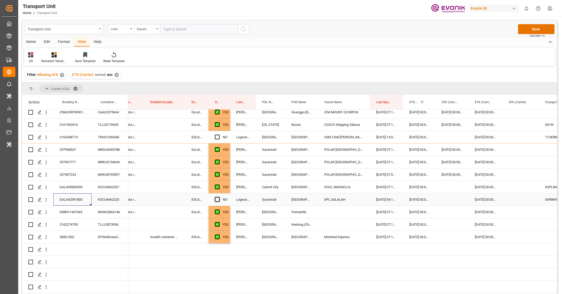
click at [216, 199] on span "Press SPACE to select this row." at bounding box center [217, 199] width 5 height 5
click at [219, 197] on input "Press SPACE to select this row." at bounding box center [219, 197] width 0 height 0
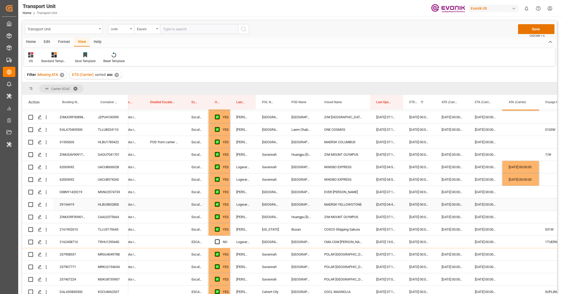
scroll to position [93, 0]
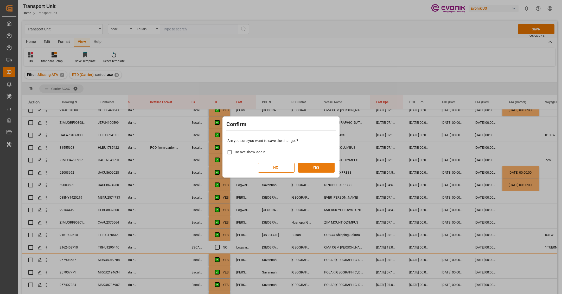
click at [307, 170] on button "YES" at bounding box center [316, 168] width 36 height 10
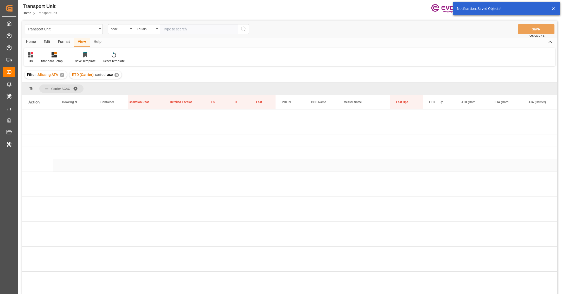
scroll to position [0, 0]
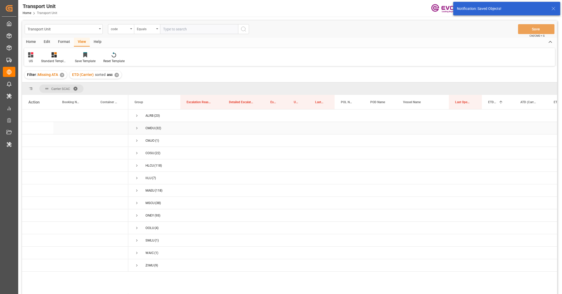
click at [138, 129] on span "Press SPACE to select this row." at bounding box center [136, 128] width 5 height 5
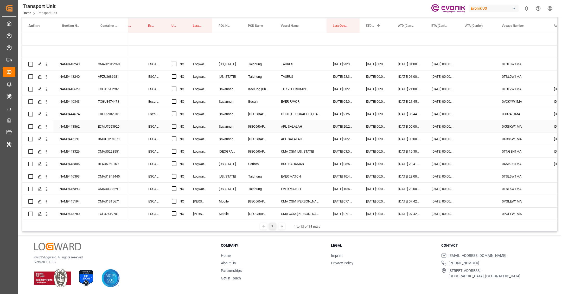
scroll to position [0, 145]
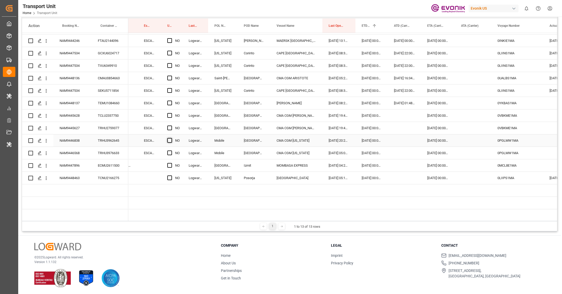
click at [167, 141] on span "Press SPACE to select this row." at bounding box center [169, 140] width 5 height 5
click at [171, 138] on input "Press SPACE to select this row." at bounding box center [171, 138] width 0 height 0
drag, startPoint x: 181, startPoint y: 145, endPoint x: 181, endPoint y: 172, distance: 26.3
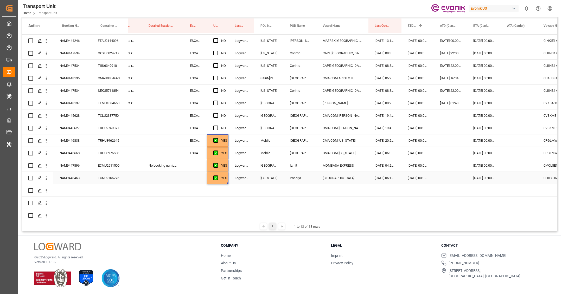
click at [172, 176] on div "Press SPACE to select this row." at bounding box center [162, 178] width 41 height 12
click at [161, 168] on div "No booking number got provided by customer/forwarder" at bounding box center [162, 165] width 41 height 12
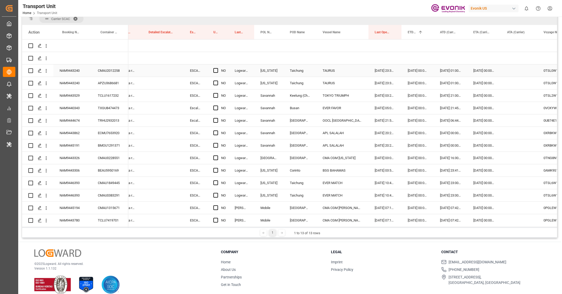
click at [77, 70] on div "NAM9443240" at bounding box center [72, 70] width 38 height 12
click at [216, 72] on span "Press SPACE to select this row." at bounding box center [215, 70] width 5 height 5
click at [217, 68] on input "Press SPACE to select this row." at bounding box center [217, 68] width 0 height 0
click at [217, 81] on span "Press SPACE to select this row." at bounding box center [215, 83] width 5 height 5
click at [217, 81] on input "Press SPACE to select this row." at bounding box center [217, 81] width 0 height 0
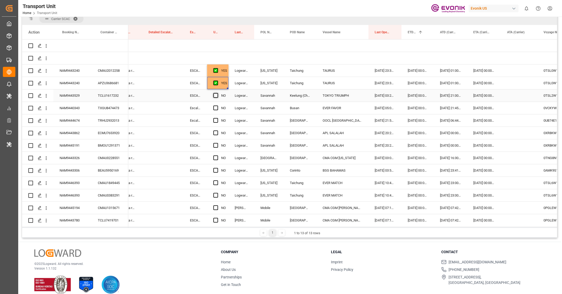
click at [216, 95] on span "Press SPACE to select this row." at bounding box center [215, 95] width 5 height 5
click at [217, 93] on input "Press SPACE to select this row." at bounding box center [217, 93] width 0 height 0
drag, startPoint x: 227, startPoint y: 101, endPoint x: 227, endPoint y: 180, distance: 79.3
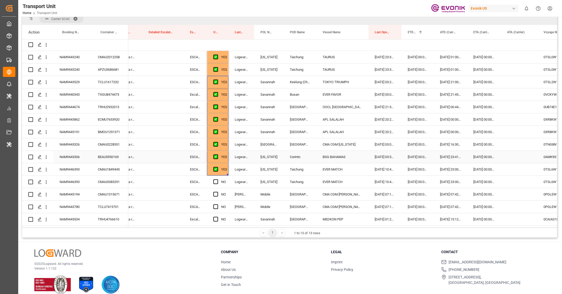
click at [81, 157] on div "NAM9443306" at bounding box center [72, 157] width 38 height 12
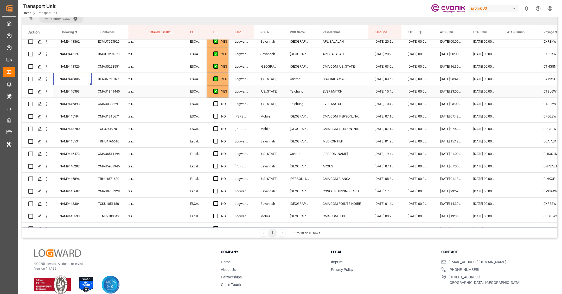
click at [226, 95] on div "YES" at bounding box center [224, 92] width 6 height 12
drag, startPoint x: 227, startPoint y: 96, endPoint x: 229, endPoint y: 210, distance: 113.6
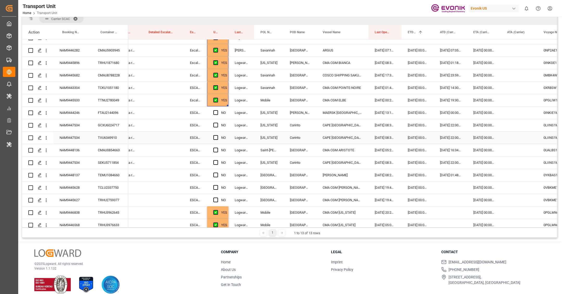
scroll to position [209, 0]
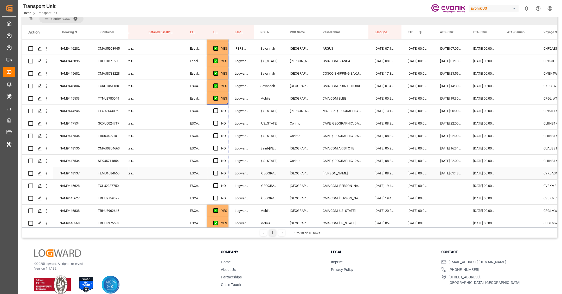
drag, startPoint x: 227, startPoint y: 103, endPoint x: 238, endPoint y: 173, distance: 70.1
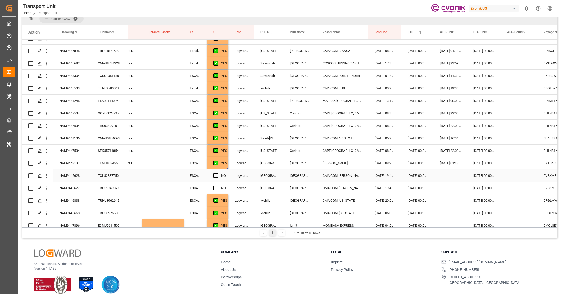
click at [78, 178] on div "NAM9445628" at bounding box center [72, 176] width 38 height 12
click at [214, 175] on span "Press SPACE to select this row." at bounding box center [215, 175] width 5 height 5
click at [217, 173] on input "Press SPACE to select this row." at bounding box center [217, 173] width 0 height 0
click at [79, 194] on div "NAM9446838" at bounding box center [72, 200] width 38 height 12
click at [75, 191] on div "NAM9445627" at bounding box center [72, 188] width 38 height 12
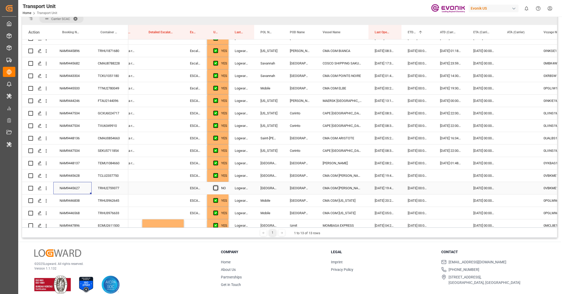
click at [215, 186] on span "Press SPACE to select this row." at bounding box center [215, 188] width 5 height 5
click at [217, 186] on input "Press SPACE to select this row." at bounding box center [217, 186] width 0 height 0
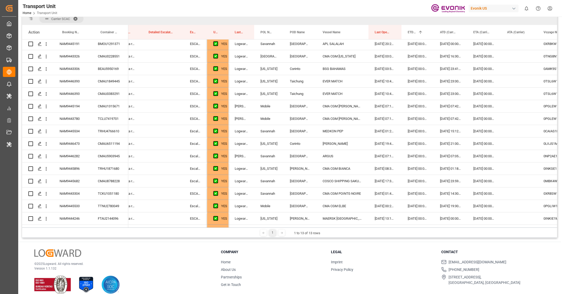
scroll to position [99, 0]
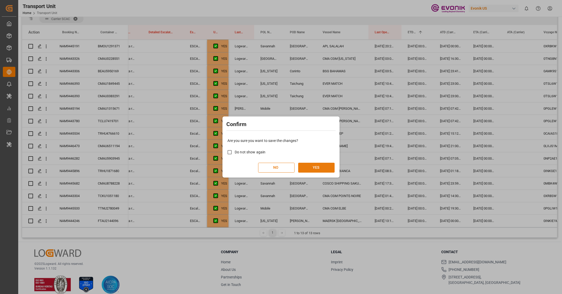
click at [314, 168] on button "YES" at bounding box center [316, 168] width 36 height 10
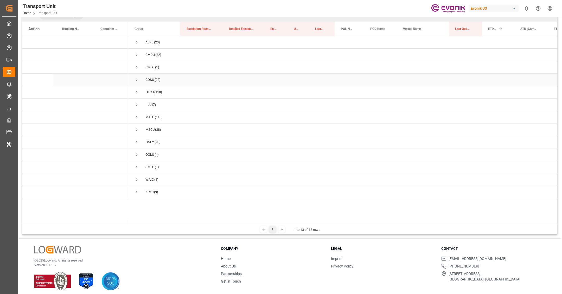
scroll to position [75, 0]
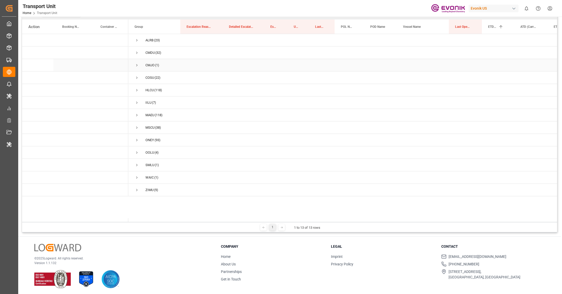
click at [136, 64] on span "Press SPACE to select this row." at bounding box center [136, 65] width 5 height 5
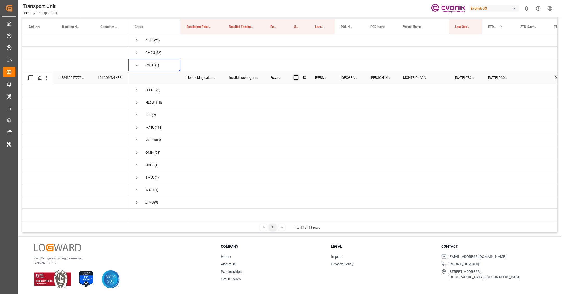
click at [297, 76] on span "Press SPACE to select this row." at bounding box center [296, 77] width 5 height 5
click at [297, 75] on input "Press SPACE to select this row." at bounding box center [297, 75] width 0 height 0
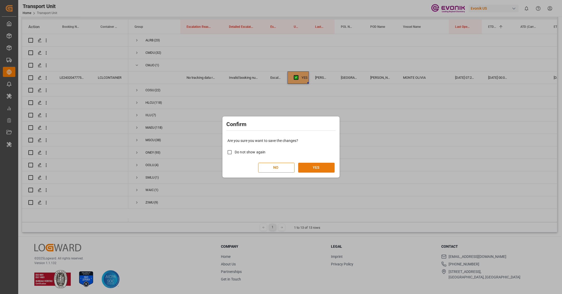
click at [305, 169] on button "YES" at bounding box center [316, 168] width 36 height 10
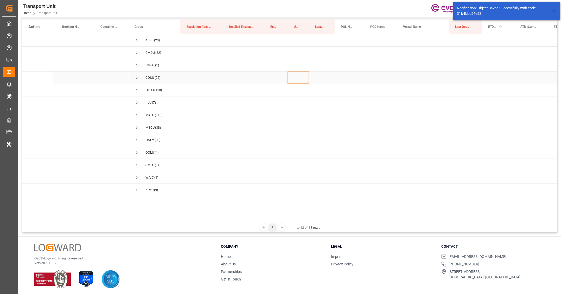
click at [135, 80] on span "Press SPACE to select this row." at bounding box center [136, 78] width 5 height 12
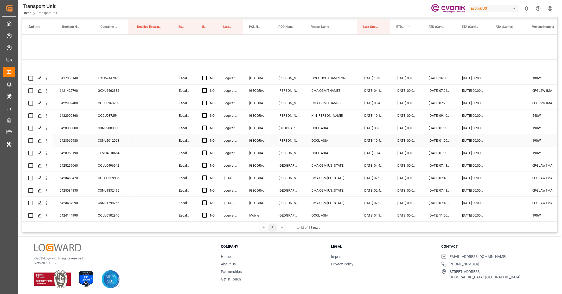
scroll to position [0, 93]
click at [204, 89] on span "Press SPACE to select this row." at bounding box center [203, 90] width 5 height 5
click at [205, 88] on input "Press SPACE to select this row." at bounding box center [205, 88] width 0 height 0
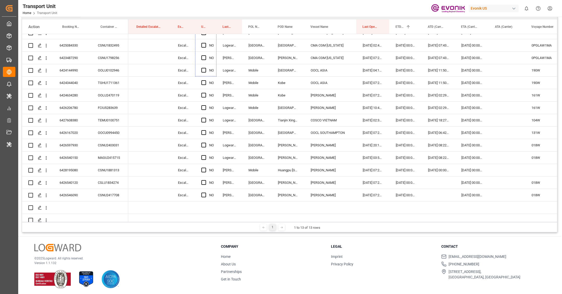
scroll to position [178, 0]
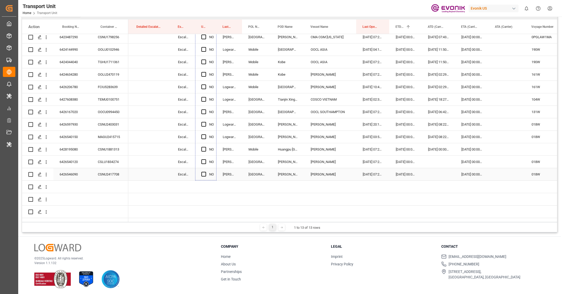
drag, startPoint x: 215, startPoint y: 96, endPoint x: 215, endPoint y: 168, distance: 72.3
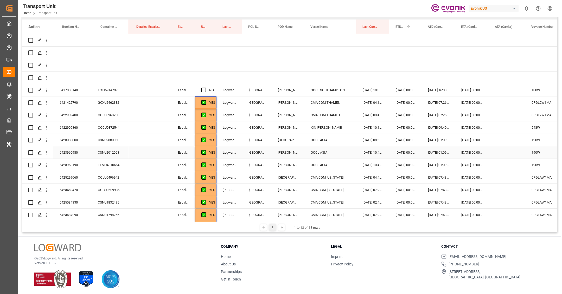
scroll to position [0, 0]
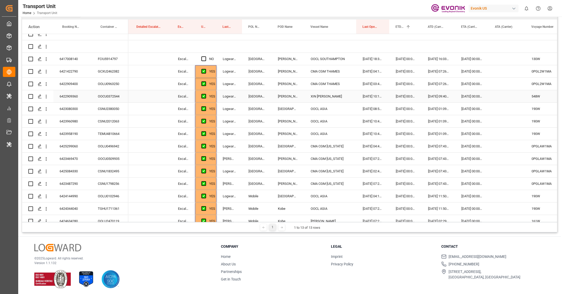
click at [75, 97] on div "6422909360" at bounding box center [72, 96] width 38 height 12
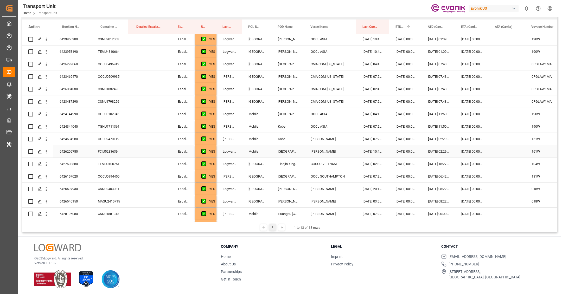
scroll to position [120, 0]
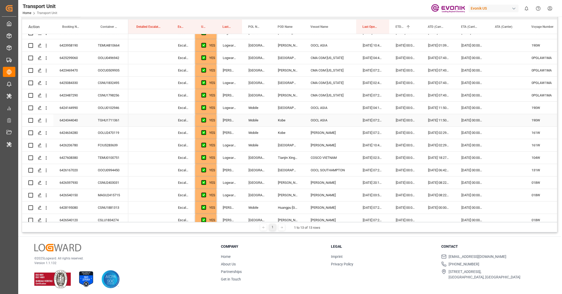
click at [74, 120] on div "6424344040" at bounding box center [72, 120] width 38 height 12
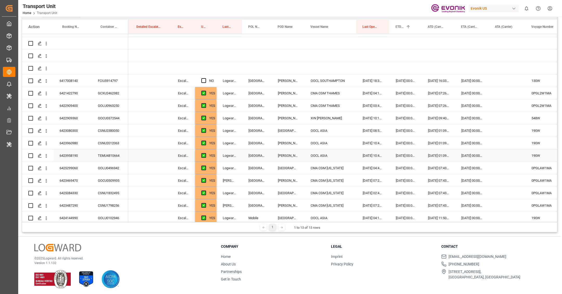
scroll to position [3, 0]
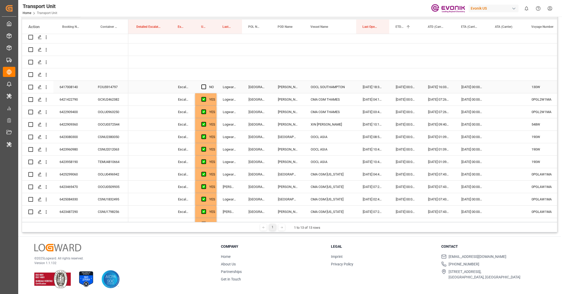
click at [68, 88] on div "6417008140" at bounding box center [72, 87] width 38 height 12
click at [103, 86] on div "FCIU5914797" at bounding box center [110, 87] width 37 height 12
click at [506, 89] on div "Press SPACE to select this row." at bounding box center [507, 87] width 36 height 12
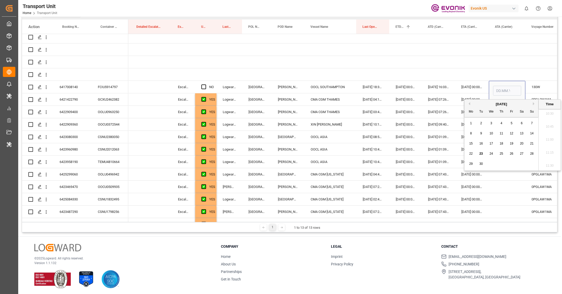
click at [533, 124] on div "7" at bounding box center [531, 123] width 6 height 6
type input "07.09.2025 00:00"
click at [451, 99] on div "18.07.2025 07:26:19" at bounding box center [437, 99] width 33 height 12
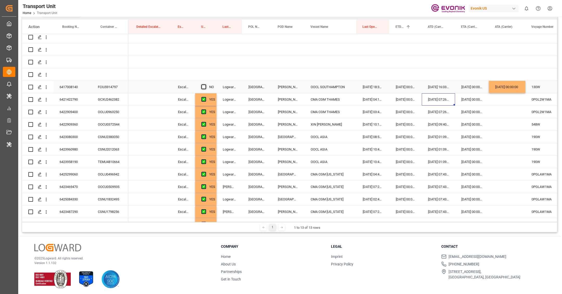
click at [202, 87] on span "Press SPACE to select this row." at bounding box center [203, 86] width 5 height 5
click at [205, 84] on input "Press SPACE to select this row." at bounding box center [205, 84] width 0 height 0
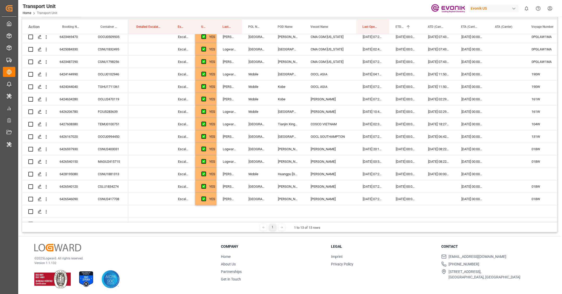
scroll to position [154, 0]
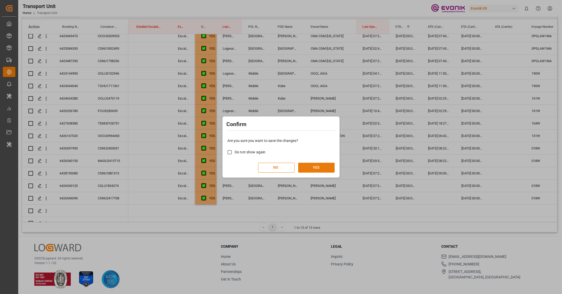
click at [306, 170] on button "YES" at bounding box center [316, 168] width 36 height 10
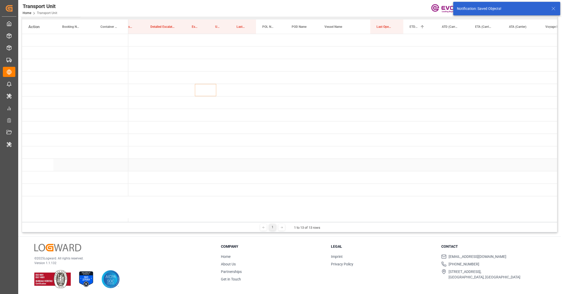
scroll to position [0, 0]
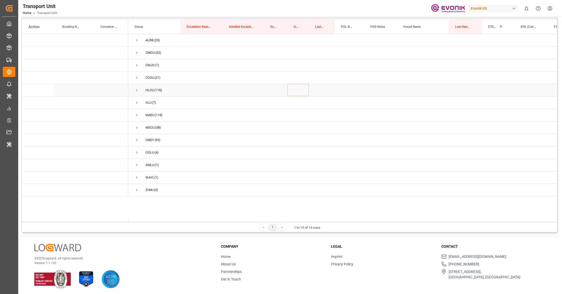
click at [138, 86] on span "Press SPACE to select this row." at bounding box center [136, 90] width 5 height 12
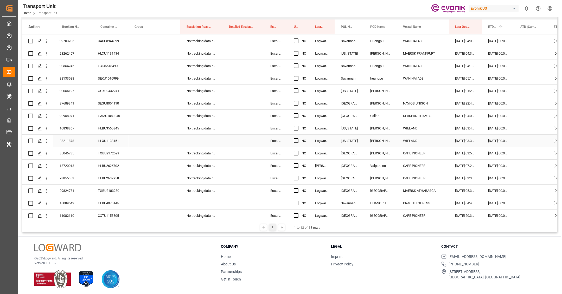
scroll to position [1216, 0]
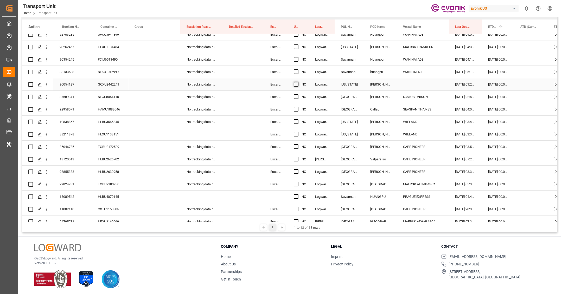
click at [295, 84] on span "Press SPACE to select this row." at bounding box center [296, 84] width 5 height 5
click at [297, 82] on input "Press SPACE to select this row." at bounding box center [297, 82] width 0 height 0
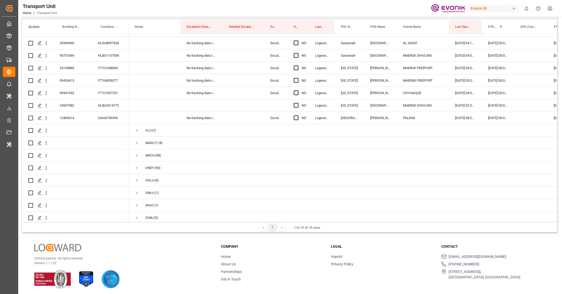
scroll to position [1447, 0]
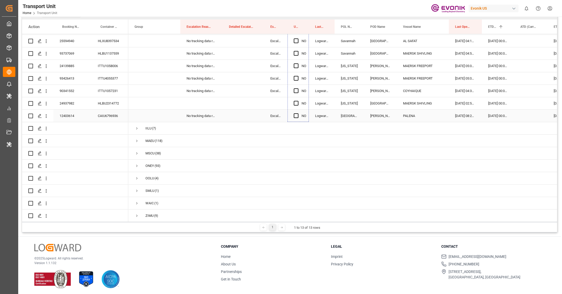
drag, startPoint x: 307, startPoint y: 89, endPoint x: 310, endPoint y: 110, distance: 21.0
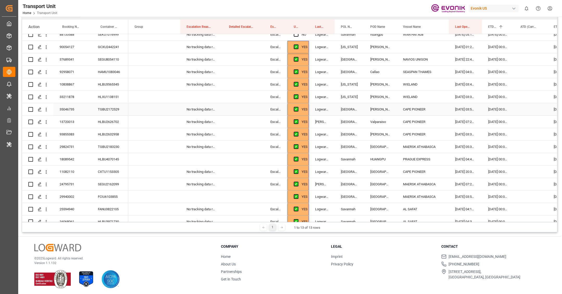
scroll to position [1231, 0]
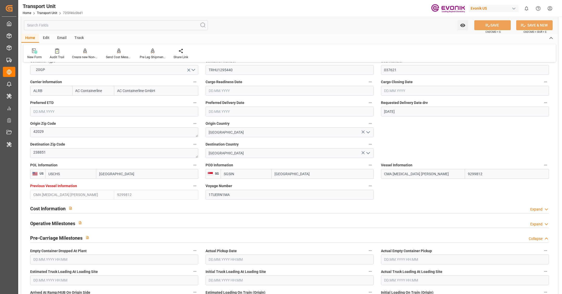
scroll to position [223, 0]
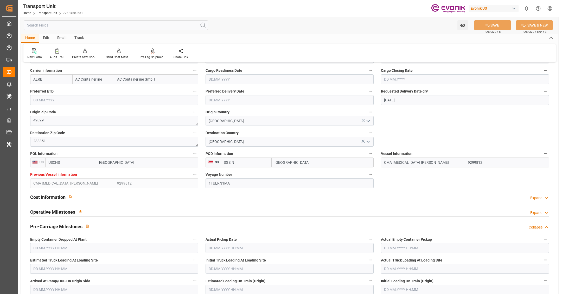
click at [420, 164] on input "CMA CGM NORMA" at bounding box center [423, 163] width 84 height 10
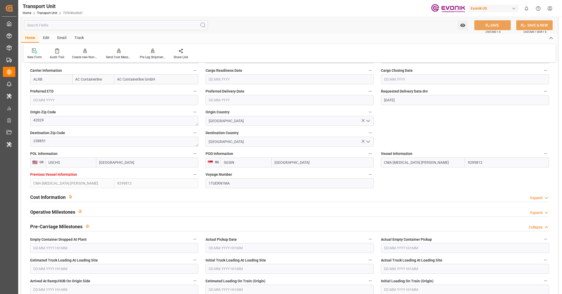
click at [420, 164] on input "CMA CGM NORMA" at bounding box center [423, 163] width 84 height 10
paste input "APL YANGSHAN"
click at [413, 173] on span "APL YANGSHAN - 9462031" at bounding box center [405, 174] width 43 height 4
type input "APL YANGSHAN"
type input "9462031"
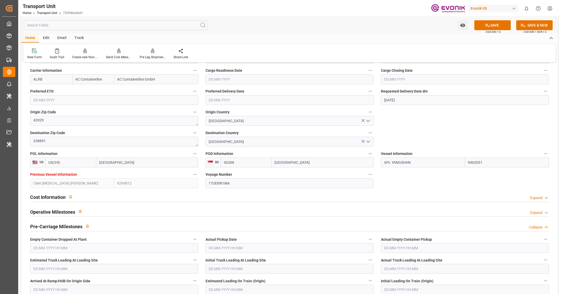
type input "APL YANGSHAN"
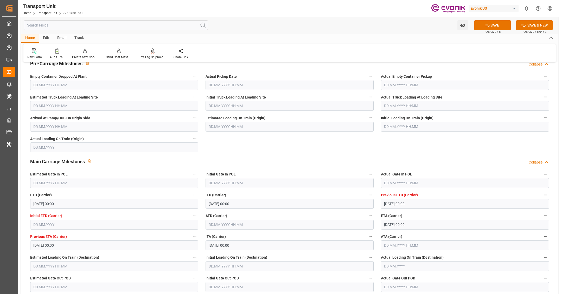
scroll to position [399, 0]
click at [224, 219] on input "text" at bounding box center [289, 224] width 168 height 10
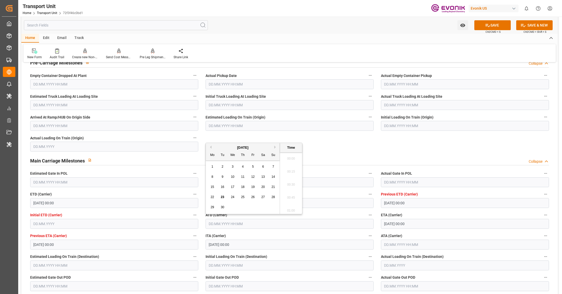
scroll to position [548, 0]
click at [242, 187] on span "18" at bounding box center [242, 187] width 3 height 4
type input "18.09.2025 00:00"
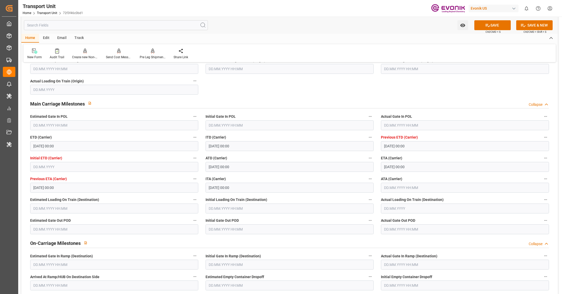
scroll to position [457, 0]
click at [397, 166] on input "27.10.2025 00:00" at bounding box center [465, 167] width 168 height 10
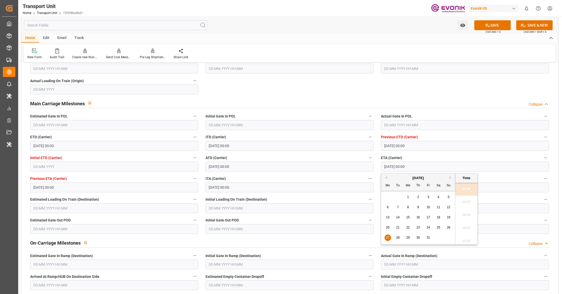
click at [446, 227] on span "26" at bounding box center [447, 228] width 3 height 4
type input "26.10.2025 00:00"
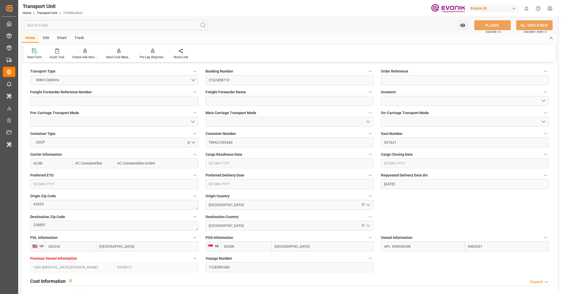
scroll to position [150, 0]
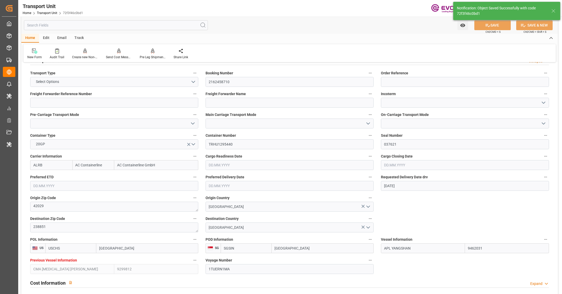
type input "23.09.2025 05:31"
type input "27.10.2025 00:00"
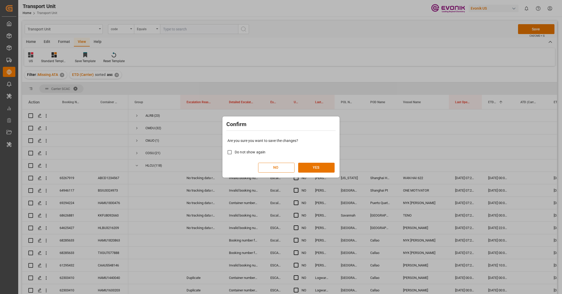
scroll to position [1201, 0]
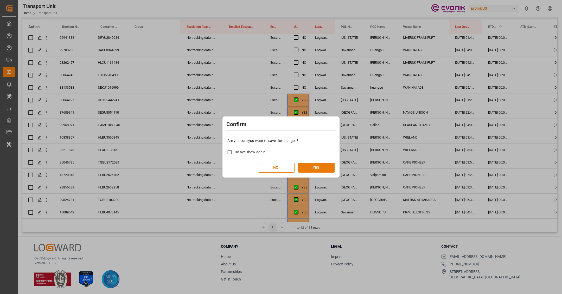
click at [312, 170] on button "YES" at bounding box center [316, 168] width 36 height 10
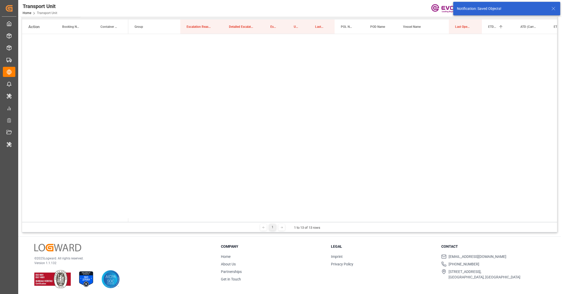
scroll to position [0, 0]
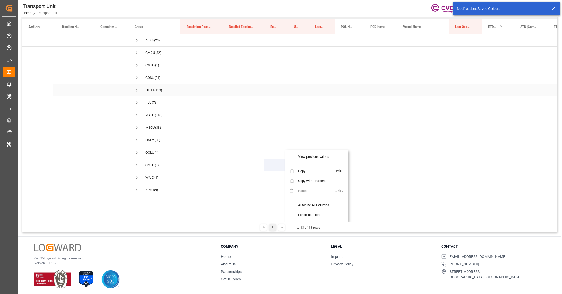
click at [136, 91] on span "Press SPACE to select this row." at bounding box center [136, 90] width 5 height 5
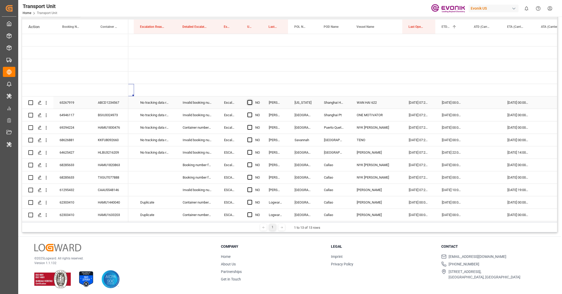
click at [247, 103] on span "Press SPACE to select this row." at bounding box center [249, 102] width 5 height 5
click at [251, 100] on input "Press SPACE to select this row." at bounding box center [251, 100] width 0 height 0
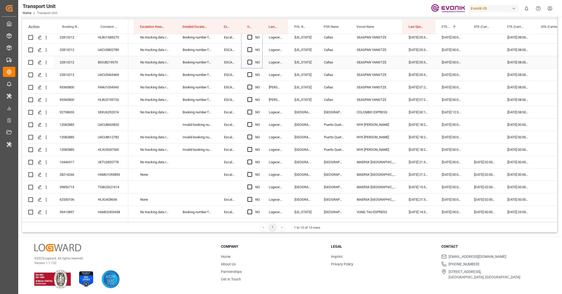
scroll to position [531, 0]
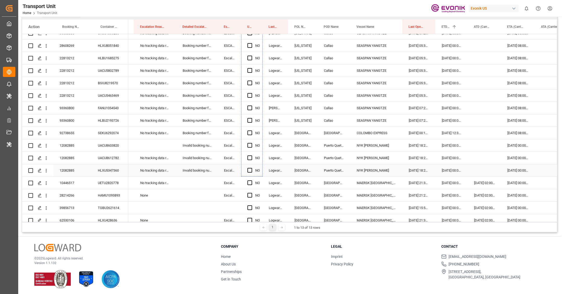
drag, startPoint x: 261, startPoint y: 108, endPoint x: 257, endPoint y: 164, distance: 56.0
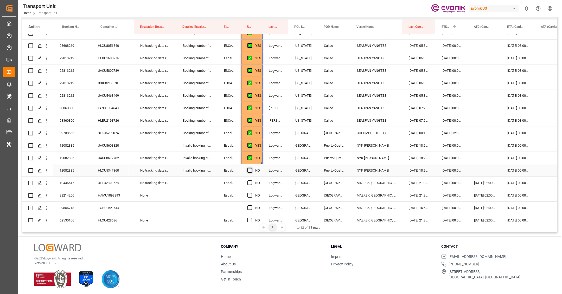
click at [249, 170] on span "Press SPACE to select this row." at bounding box center [249, 170] width 5 height 5
click at [251, 168] on input "Press SPACE to select this row." at bounding box center [251, 168] width 0 height 0
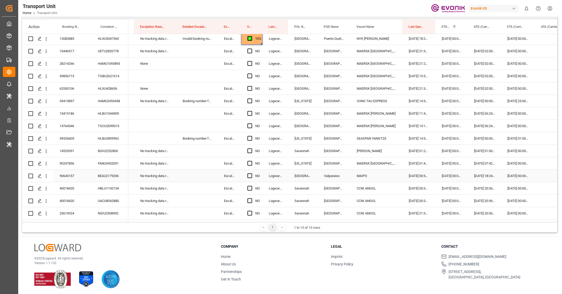
scroll to position [672, 0]
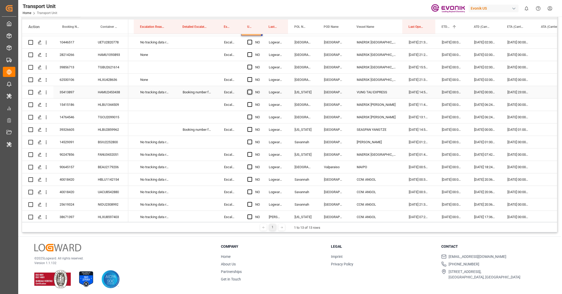
click at [249, 91] on span "Press SPACE to select this row." at bounding box center [249, 92] width 5 height 5
click at [251, 90] on input "Press SPACE to select this row." at bounding box center [251, 90] width 0 height 0
click at [248, 129] on span "Press SPACE to select this row." at bounding box center [249, 129] width 5 height 5
click at [251, 127] on input "Press SPACE to select this row." at bounding box center [251, 127] width 0 height 0
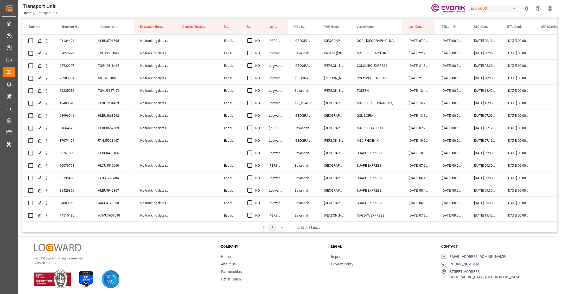
scroll to position [879, 0]
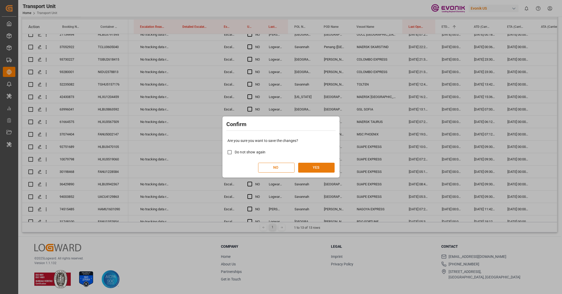
click at [325, 165] on button "YES" at bounding box center [316, 168] width 36 height 10
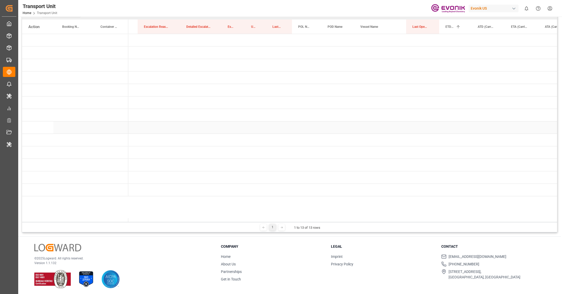
scroll to position [0, 0]
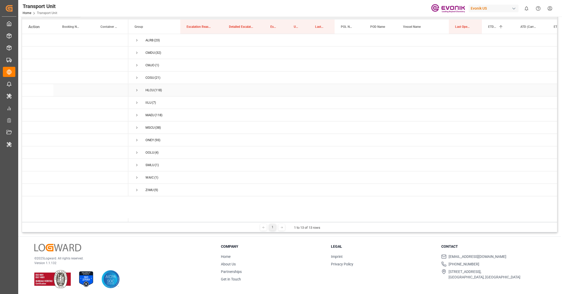
click at [136, 90] on span "Press SPACE to select this row." at bounding box center [136, 90] width 5 height 5
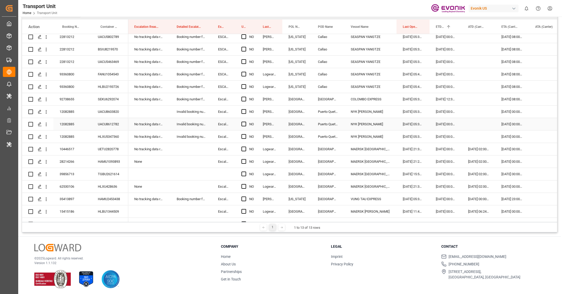
scroll to position [569, 0]
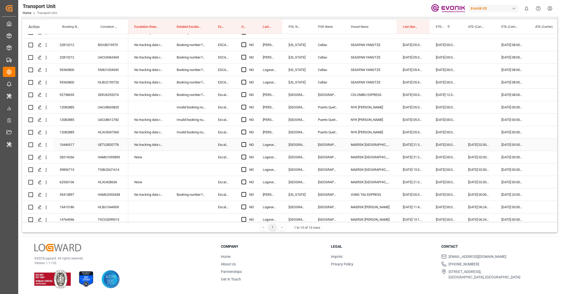
click at [73, 149] on div "10446517" at bounding box center [72, 145] width 38 height 12
click at [243, 145] on span "Press SPACE to select this row." at bounding box center [243, 144] width 5 height 5
click at [245, 142] on input "Press SPACE to select this row." at bounding box center [245, 142] width 0 height 0
click at [71, 156] on div "28214266" at bounding box center [72, 157] width 38 height 12
click at [243, 157] on span "Press SPACE to select this row." at bounding box center [243, 157] width 5 height 5
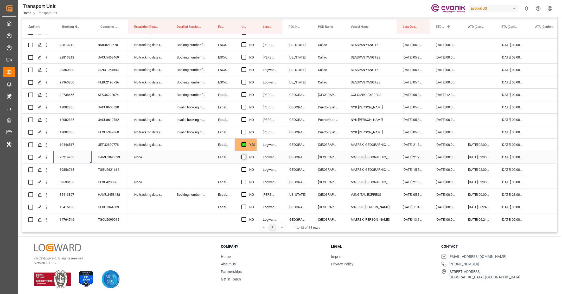
click at [245, 155] on input "Press SPACE to select this row." at bounding box center [245, 155] width 0 height 0
click at [68, 167] on div "39856713" at bounding box center [72, 170] width 38 height 12
click at [245, 170] on span "Press SPACE to select this row." at bounding box center [243, 169] width 5 height 5
click at [245, 167] on input "Press SPACE to select this row." at bounding box center [245, 167] width 0 height 0
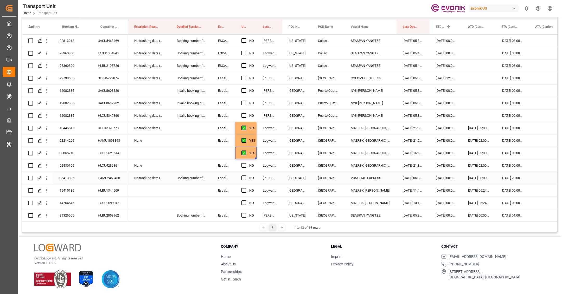
scroll to position [593, 0]
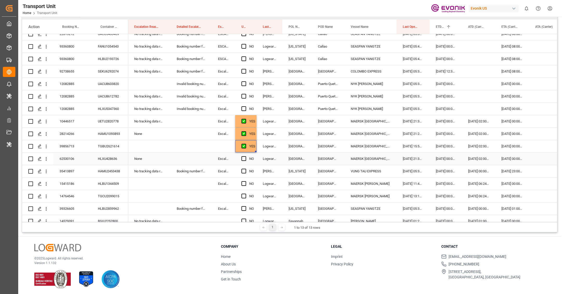
click at [72, 162] on div "62530106" at bounding box center [72, 159] width 38 height 12
click at [243, 161] on div "Press SPACE to select this row." at bounding box center [245, 159] width 8 height 12
click at [243, 159] on span "Press SPACE to select this row." at bounding box center [243, 158] width 5 height 5
click at [245, 156] on input "Press SPACE to select this row." at bounding box center [245, 156] width 0 height 0
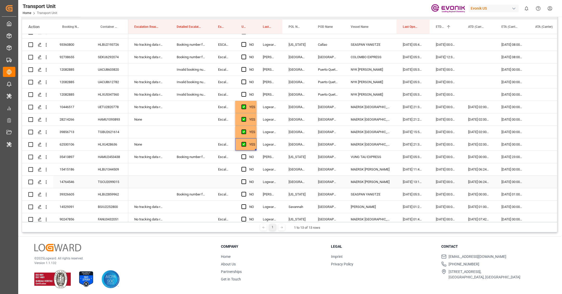
scroll to position [617, 0]
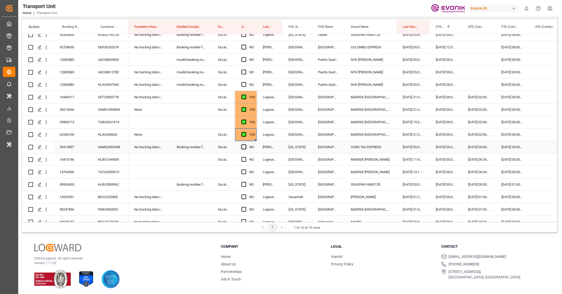
click at [243, 146] on span "Press SPACE to select this row." at bounding box center [243, 147] width 5 height 5
click at [245, 145] on input "Press SPACE to select this row." at bounding box center [245, 145] width 0 height 0
click at [243, 146] on span "Press SPACE to select this row." at bounding box center [243, 147] width 5 height 5
click at [245, 145] on input "Press SPACE to select this row." at bounding box center [245, 145] width 0 height 0
click at [243, 146] on span "Press SPACE to select this row." at bounding box center [243, 147] width 5 height 5
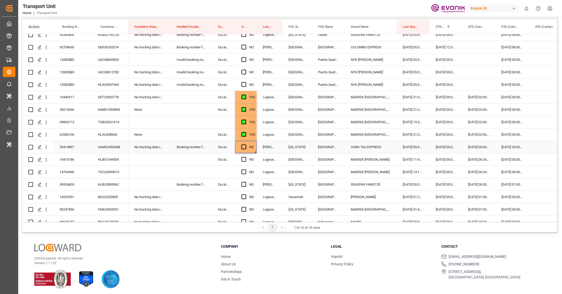
click at [245, 145] on input "Press SPACE to select this row." at bounding box center [245, 145] width 0 height 0
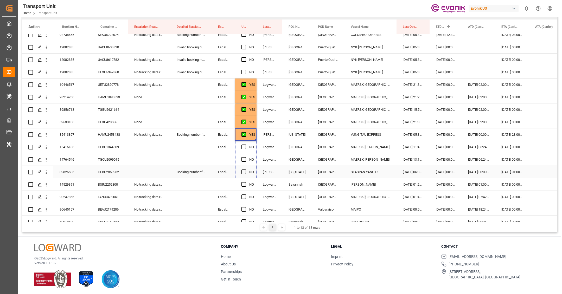
drag, startPoint x: 255, startPoint y: 139, endPoint x: 256, endPoint y: 169, distance: 29.9
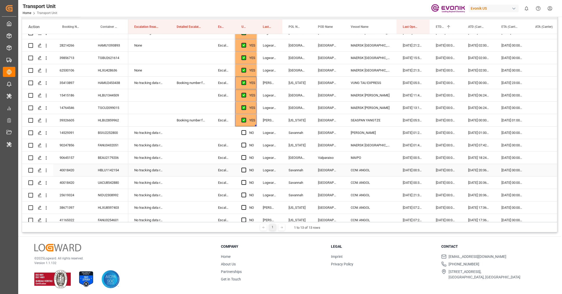
scroll to position [688, 0]
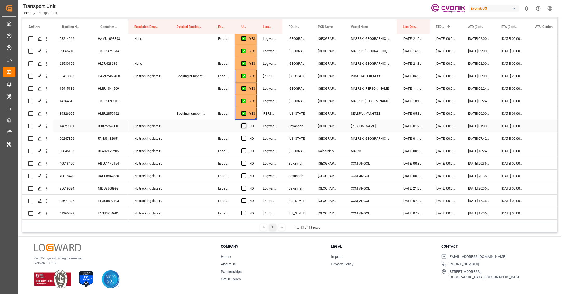
click at [244, 125] on span "Press SPACE to select this row." at bounding box center [243, 125] width 5 height 5
click at [245, 123] on input "Press SPACE to select this row." at bounding box center [245, 123] width 0 height 0
drag, startPoint x: 255, startPoint y: 131, endPoint x: 256, endPoint y: 201, distance: 69.4
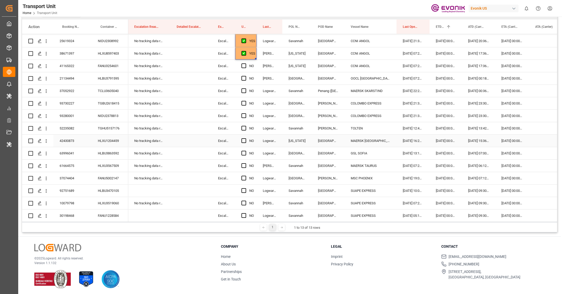
scroll to position [836, 0]
drag, startPoint x: 255, startPoint y: 58, endPoint x: 251, endPoint y: 148, distance: 89.8
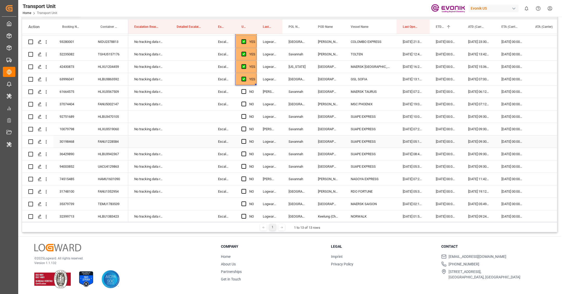
scroll to position [910, 0]
click at [244, 89] on span "Press SPACE to select this row." at bounding box center [243, 90] width 5 height 5
click at [245, 88] on input "Press SPACE to select this row." at bounding box center [245, 88] width 0 height 0
click at [244, 102] on span "Press SPACE to select this row." at bounding box center [243, 103] width 5 height 5
click at [245, 101] on input "Press SPACE to select this row." at bounding box center [245, 101] width 0 height 0
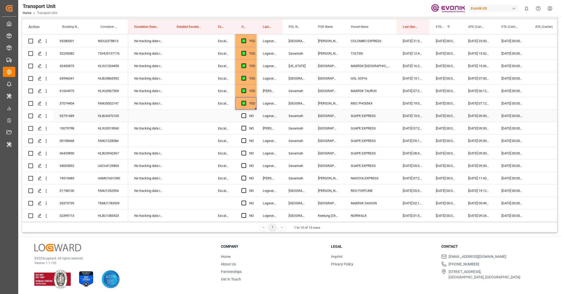
click at [79, 118] on div "92751689" at bounding box center [72, 116] width 38 height 12
click at [245, 116] on span "Press SPACE to select this row." at bounding box center [243, 115] width 5 height 5
click at [245, 113] on input "Press SPACE to select this row." at bounding box center [245, 113] width 0 height 0
click at [74, 128] on div "10079798" at bounding box center [72, 128] width 38 height 12
click at [241, 129] on span "Press SPACE to select this row." at bounding box center [243, 128] width 5 height 5
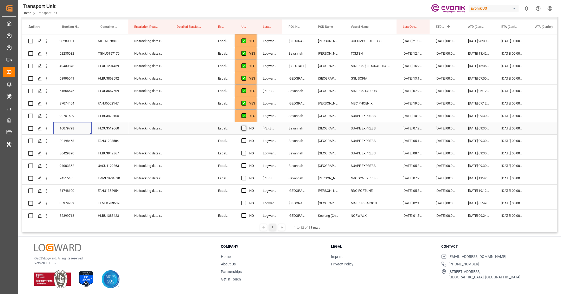
click at [245, 126] on input "Press SPACE to select this row." at bounding box center [245, 126] width 0 height 0
click at [74, 140] on div "30198468" at bounding box center [72, 141] width 38 height 12
click at [242, 142] on span "Press SPACE to select this row." at bounding box center [243, 140] width 5 height 5
click at [245, 138] on input "Press SPACE to select this row." at bounding box center [245, 138] width 0 height 0
click at [69, 151] on div "36429890" at bounding box center [72, 153] width 38 height 12
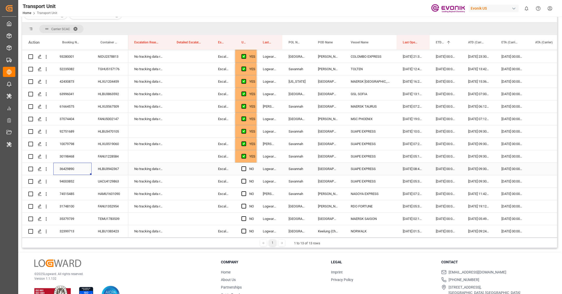
scroll to position [91, 0]
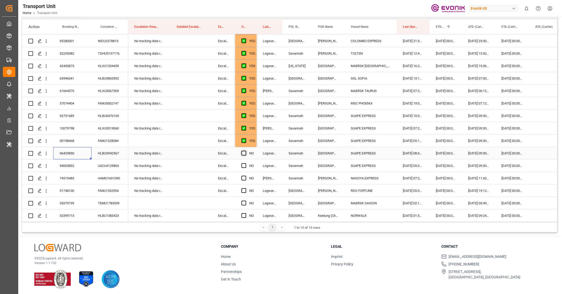
click at [242, 153] on span "Press SPACE to select this row." at bounding box center [243, 153] width 5 height 5
click at [245, 151] on input "Press SPACE to select this row." at bounding box center [245, 151] width 0 height 0
click at [71, 166] on div "94003852" at bounding box center [72, 166] width 38 height 12
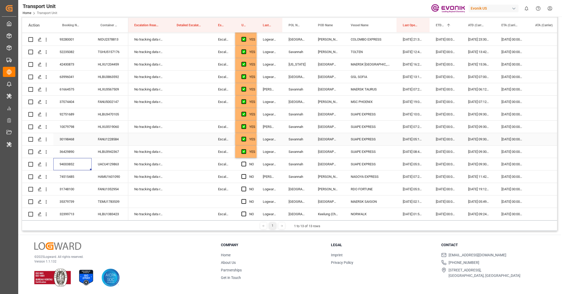
scroll to position [75, 0]
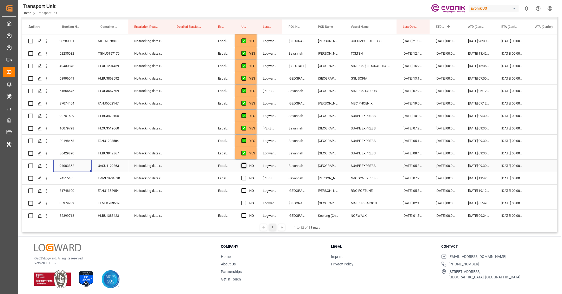
click at [243, 167] on span "Press SPACE to select this row." at bounding box center [243, 165] width 5 height 5
click at [245, 163] on input "Press SPACE to select this row." at bounding box center [245, 163] width 0 height 0
click at [244, 178] on span "Press SPACE to select this row." at bounding box center [243, 178] width 5 height 5
click at [245, 176] on input "Press SPACE to select this row." at bounding box center [245, 176] width 0 height 0
click at [77, 190] on div "31748100" at bounding box center [72, 191] width 38 height 12
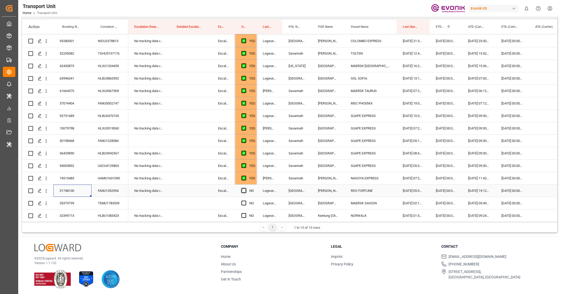
click at [243, 191] on span "Press SPACE to select this row." at bounding box center [243, 190] width 5 height 5
click at [245, 188] on input "Press SPACE to select this row." at bounding box center [245, 188] width 0 height 0
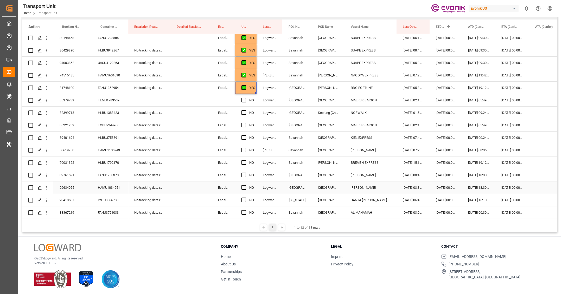
scroll to position [1015, 0]
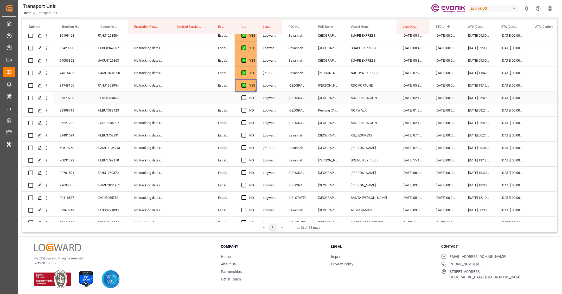
click at [68, 98] on div "35379739" at bounding box center [72, 98] width 38 height 12
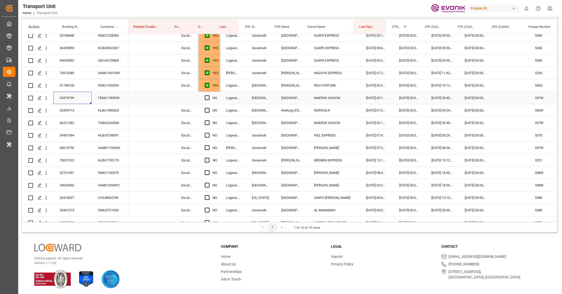
scroll to position [0, 122]
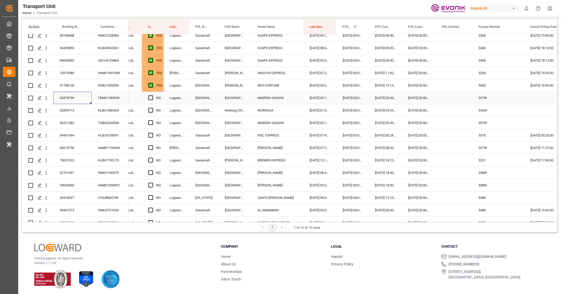
click at [443, 98] on div "Press SPACE to select this row." at bounding box center [453, 98] width 36 height 12
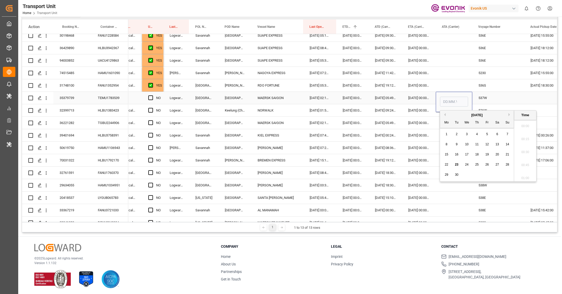
scroll to position [561, 0]
click at [449, 164] on div "22" at bounding box center [446, 165] width 6 height 6
type input "22.09.2025 00:00"
click at [151, 98] on span "Press SPACE to select this row." at bounding box center [150, 97] width 5 height 5
click at [152, 95] on input "Press SPACE to select this row." at bounding box center [152, 95] width 0 height 0
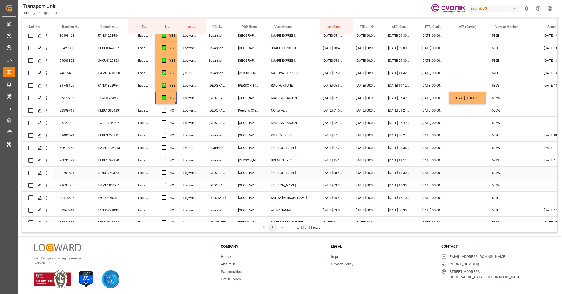
scroll to position [0, 127]
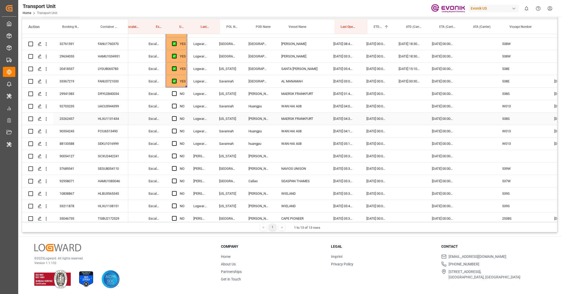
scroll to position [0, 105]
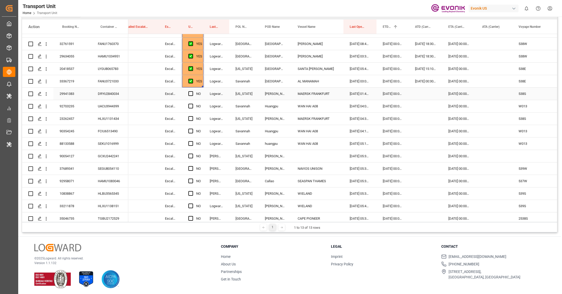
click at [80, 96] on div "29941383" at bounding box center [72, 94] width 38 height 12
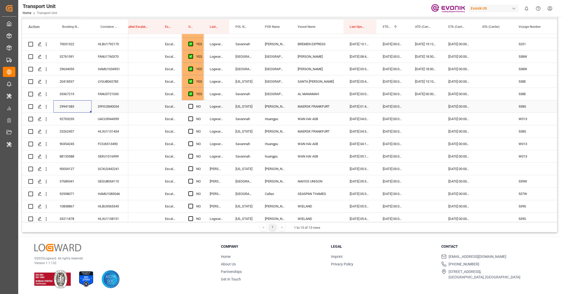
click at [419, 110] on div "Press SPACE to select this row." at bounding box center [424, 106] width 33 height 12
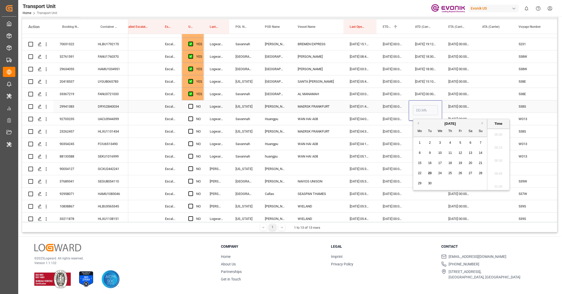
scroll to position [561, 0]
click at [429, 172] on span "23" at bounding box center [429, 173] width 3 height 4
type input "23.09.2025 00:00"
click at [191, 105] on span "Press SPACE to select this row." at bounding box center [190, 106] width 5 height 5
click at [192, 104] on input "Press SPACE to select this row." at bounding box center [192, 104] width 0 height 0
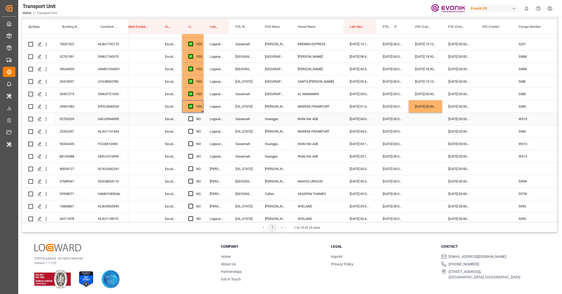
click at [77, 116] on div "92703235" at bounding box center [72, 119] width 38 height 12
click at [191, 118] on span "Press SPACE to select this row." at bounding box center [190, 118] width 5 height 5
click at [192, 116] on input "Press SPACE to select this row." at bounding box center [192, 116] width 0 height 0
click at [76, 129] on div "23262457" at bounding box center [72, 131] width 38 height 12
click at [422, 133] on div "Press SPACE to select this row." at bounding box center [424, 131] width 33 height 12
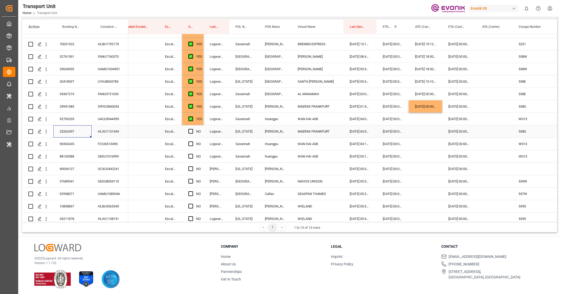
click at [422, 133] on div "Press SPACE to select this row." at bounding box center [424, 131] width 33 height 12
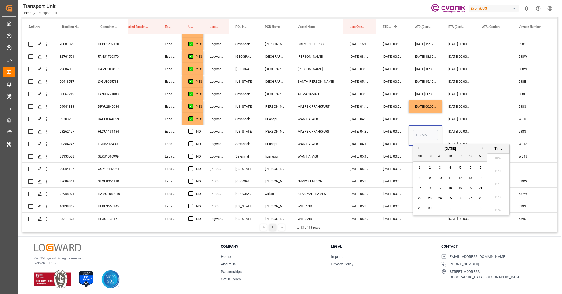
click at [428, 198] on span "23" at bounding box center [429, 198] width 3 height 4
type input "23.09.2025 00:00"
click at [191, 133] on span "Press SPACE to select this row." at bounding box center [190, 131] width 5 height 5
click at [192, 129] on input "Press SPACE to select this row." at bounding box center [192, 129] width 0 height 0
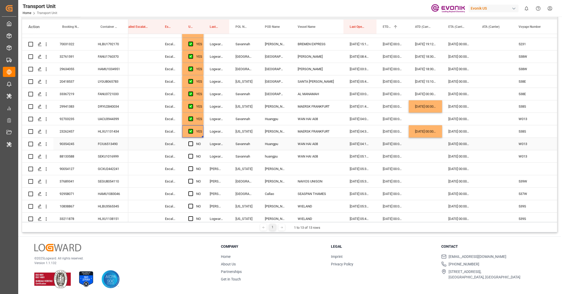
click at [78, 145] on div "90354245" at bounding box center [72, 144] width 38 height 12
click at [192, 143] on span "Press SPACE to select this row." at bounding box center [190, 143] width 5 height 5
click at [192, 141] on input "Press SPACE to select this row." at bounding box center [192, 141] width 0 height 0
click at [75, 158] on div "88133588" at bounding box center [72, 156] width 38 height 12
click at [190, 155] on span "Press SPACE to select this row." at bounding box center [190, 156] width 5 height 5
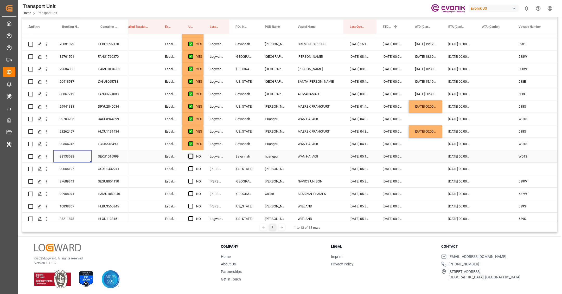
click at [192, 154] on input "Press SPACE to select this row." at bounding box center [192, 154] width 0 height 0
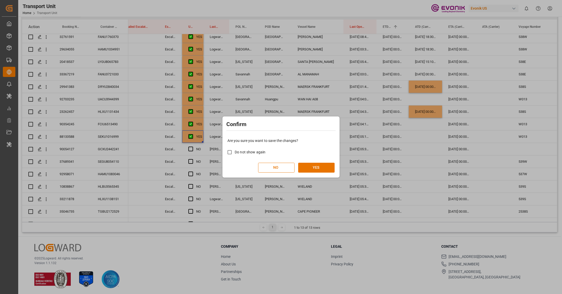
scroll to position [1148, 0]
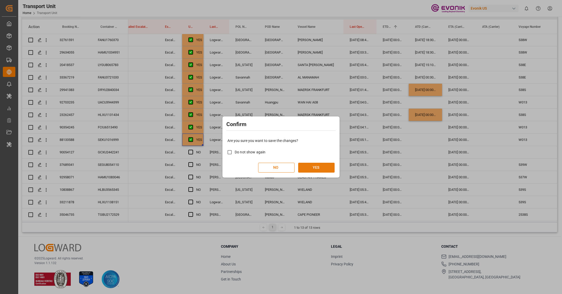
click at [307, 166] on button "YES" at bounding box center [316, 168] width 36 height 10
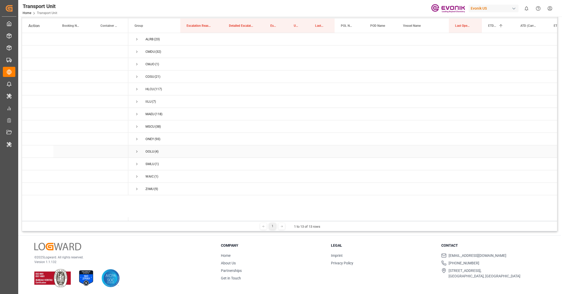
scroll to position [68, 0]
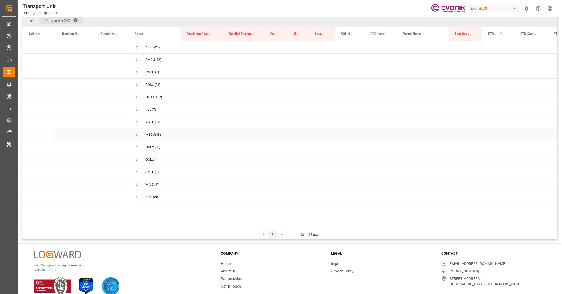
click at [137, 134] on span "Press SPACE to select this row." at bounding box center [136, 134] width 5 height 5
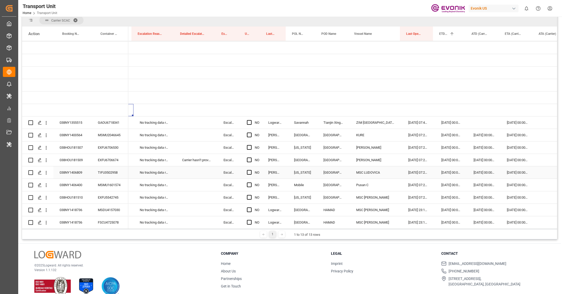
scroll to position [0, 49]
click at [248, 121] on span "Press SPACE to select this row." at bounding box center [247, 122] width 5 height 5
click at [249, 120] on input "Press SPACE to select this row." at bounding box center [249, 120] width 0 height 0
click at [248, 134] on span "Press SPACE to select this row." at bounding box center [247, 135] width 5 height 5
click at [249, 133] on input "Press SPACE to select this row." at bounding box center [249, 133] width 0 height 0
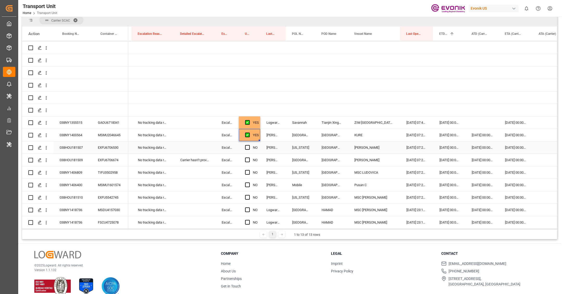
click at [86, 145] on div "038HOU181507" at bounding box center [72, 147] width 38 height 12
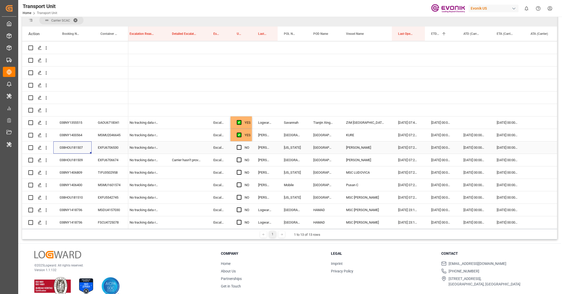
scroll to position [0, 60]
click at [112, 145] on div "EXFU6706530" at bounding box center [110, 147] width 37 height 12
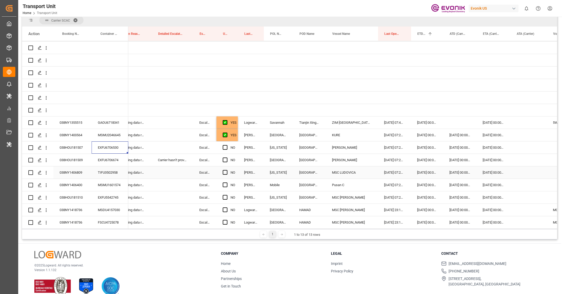
scroll to position [0, 75]
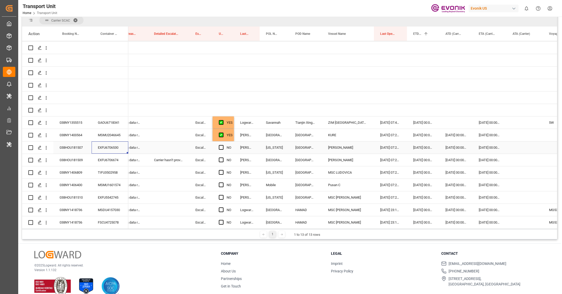
click at [514, 148] on div "Press SPACE to select this row." at bounding box center [524, 147] width 36 height 12
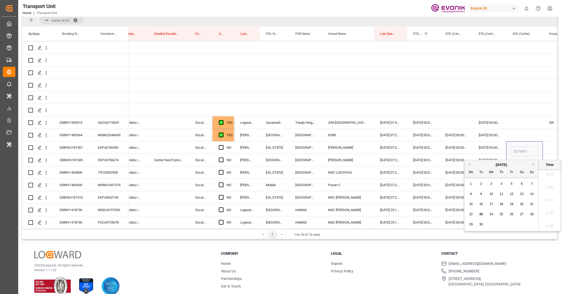
click at [481, 183] on span "2" at bounding box center [481, 184] width 2 height 4
type input "02.09.2025 00:00"
click at [220, 148] on span "Press SPACE to select this row." at bounding box center [221, 147] width 5 height 5
click at [223, 145] on input "Press SPACE to select this row." at bounding box center [223, 145] width 0 height 0
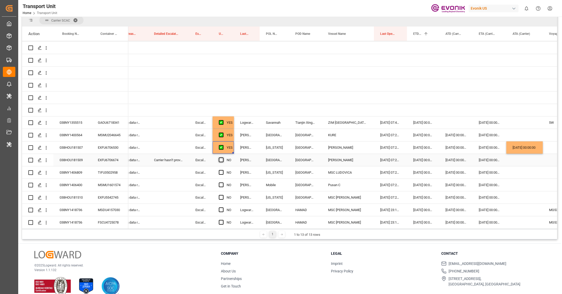
click at [222, 161] on span "Press SPACE to select this row." at bounding box center [221, 160] width 5 height 5
click at [223, 158] on input "Press SPACE to select this row." at bounding box center [223, 158] width 0 height 0
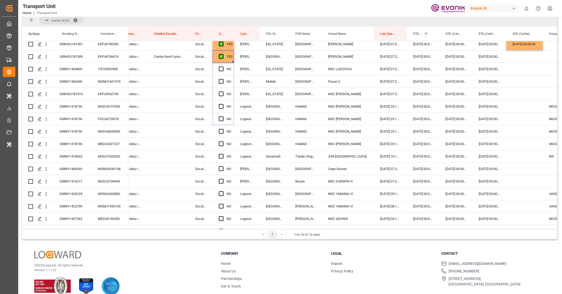
scroll to position [149, 0]
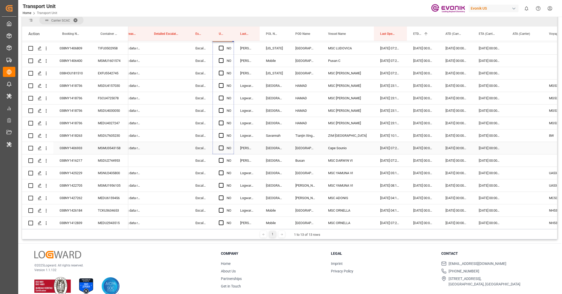
drag, startPoint x: 232, startPoint y: 165, endPoint x: 231, endPoint y: 153, distance: 12.0
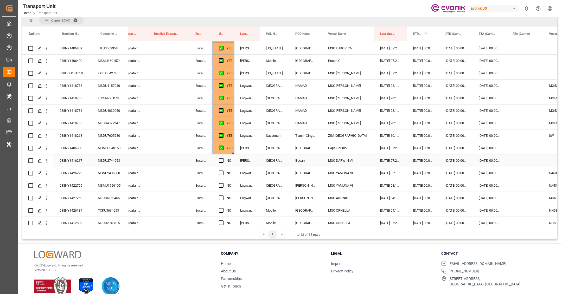
click at [80, 159] on div "038NY1416217" at bounding box center [72, 160] width 38 height 12
click at [220, 160] on span "Press SPACE to select this row." at bounding box center [221, 160] width 5 height 5
click at [223, 158] on input "Press SPACE to select this row." at bounding box center [223, 158] width 0 height 0
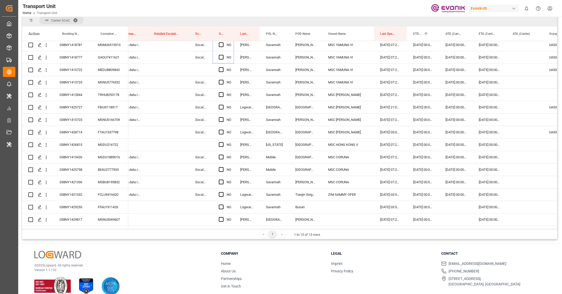
scroll to position [398, 0]
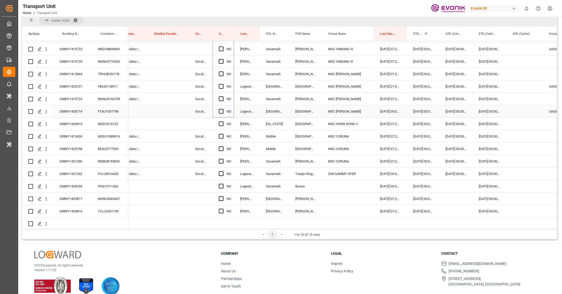
drag, startPoint x: 232, startPoint y: 166, endPoint x: 227, endPoint y: 115, distance: 50.5
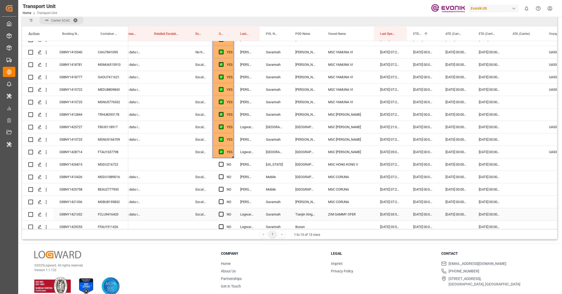
scroll to position [351, 0]
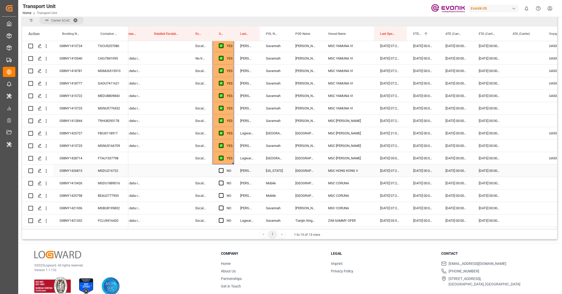
click at [84, 170] on div "038NY1426815" at bounding box center [72, 171] width 38 height 12
click at [74, 167] on div "038NY1426815" at bounding box center [72, 171] width 38 height 12
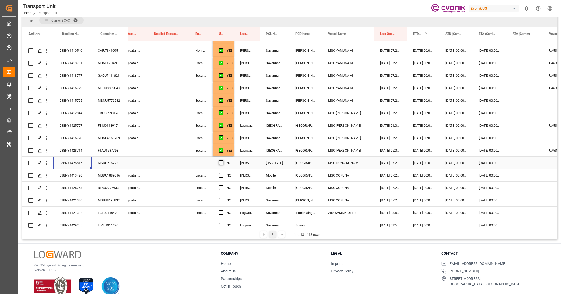
click at [222, 163] on span "Press SPACE to select this row." at bounding box center [221, 162] width 5 height 5
click at [223, 160] on input "Press SPACE to select this row." at bounding box center [223, 160] width 0 height 0
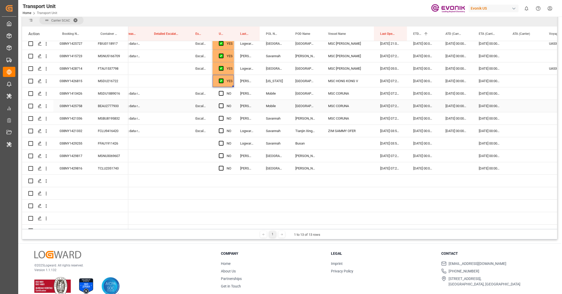
scroll to position [448, 0]
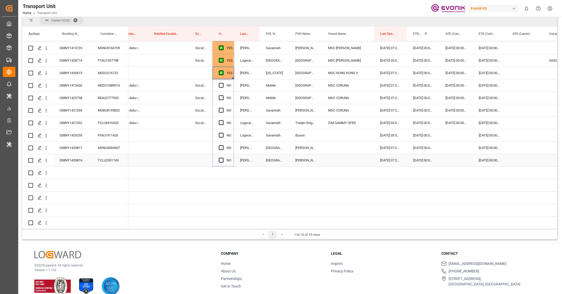
drag, startPoint x: 233, startPoint y: 78, endPoint x: 229, endPoint y: 155, distance: 77.1
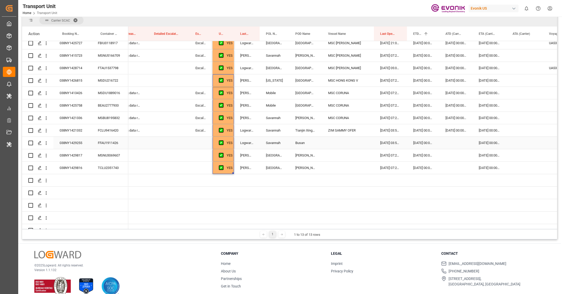
scroll to position [440, 0]
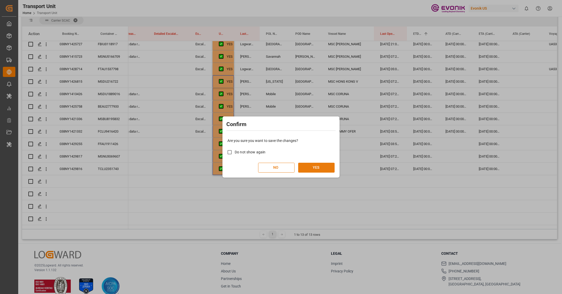
click at [313, 171] on button "YES" at bounding box center [316, 168] width 36 height 10
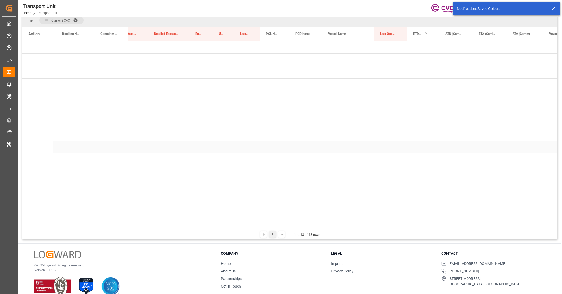
scroll to position [0, 0]
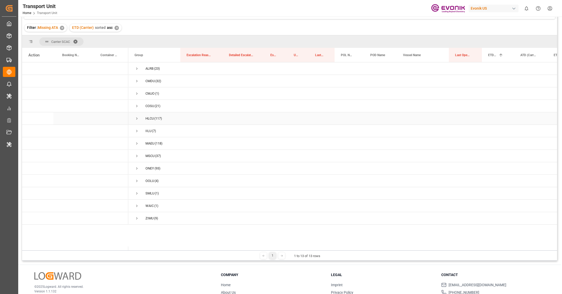
scroll to position [76, 0]
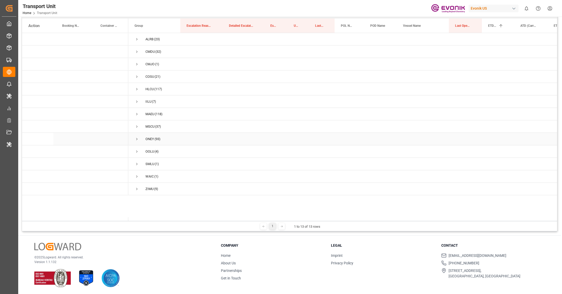
click at [136, 137] on span "Press SPACE to select this row." at bounding box center [136, 139] width 5 height 5
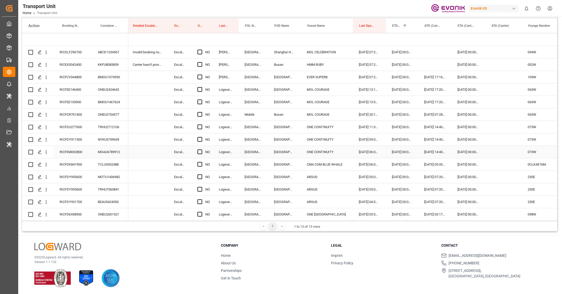
scroll to position [0, 95]
click at [199, 51] on span "Press SPACE to select this row." at bounding box center [200, 52] width 5 height 5
click at [202, 50] on input "Press SPACE to select this row." at bounding box center [202, 50] width 0 height 0
click at [201, 64] on span "Press SPACE to select this row." at bounding box center [200, 64] width 5 height 5
click at [202, 62] on input "Press SPACE to select this row." at bounding box center [202, 62] width 0 height 0
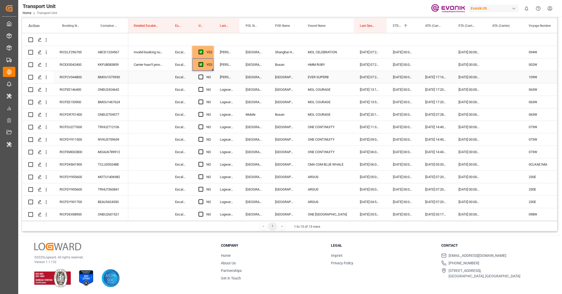
click at [77, 77] on div "RICFCV344800" at bounding box center [72, 77] width 38 height 12
click at [493, 75] on div "Press SPACE to select this row." at bounding box center [504, 77] width 36 height 12
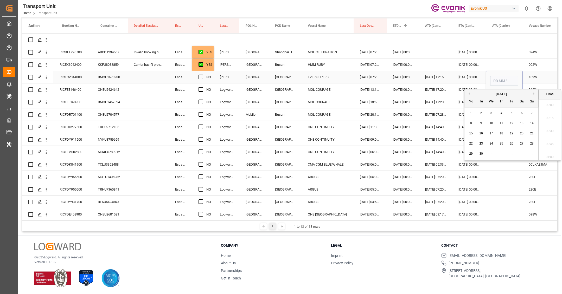
scroll to position [587, 0]
click at [479, 142] on span "23" at bounding box center [480, 144] width 3 height 4
type input "23.09.2025 00:00"
click at [201, 77] on span "Press SPACE to select this row." at bounding box center [200, 77] width 5 height 5
click at [202, 75] on input "Press SPACE to select this row." at bounding box center [202, 75] width 0 height 0
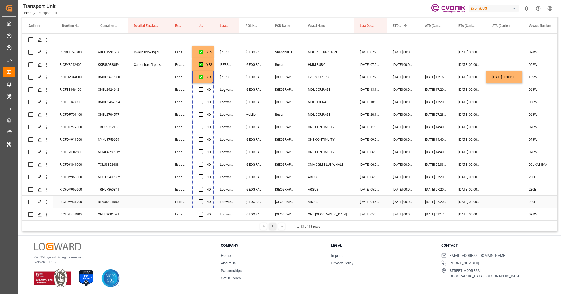
drag, startPoint x: 212, startPoint y: 81, endPoint x: 213, endPoint y: 201, distance: 119.9
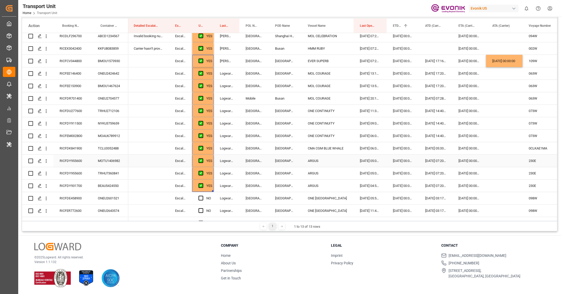
scroll to position [116, 0]
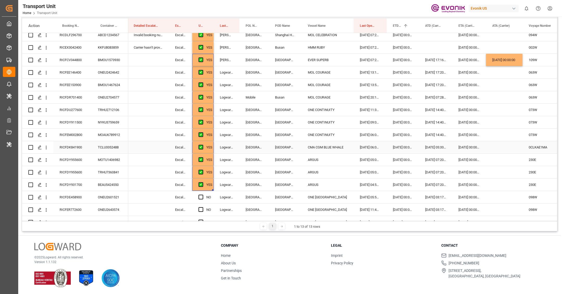
click at [82, 141] on div "RICFDK841900" at bounding box center [72, 147] width 38 height 12
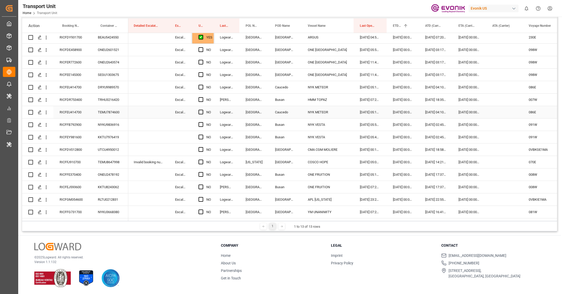
scroll to position [267, 0]
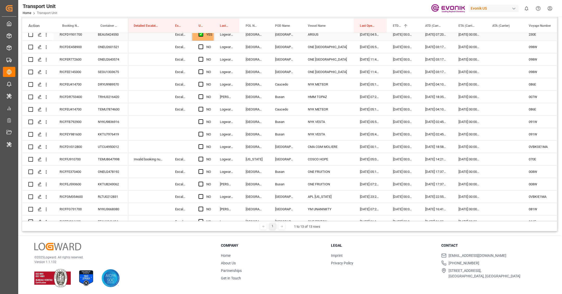
click at [211, 37] on div "YES" at bounding box center [209, 35] width 6 height 12
drag, startPoint x: 213, startPoint y: 39, endPoint x: 210, endPoint y: 143, distance: 104.0
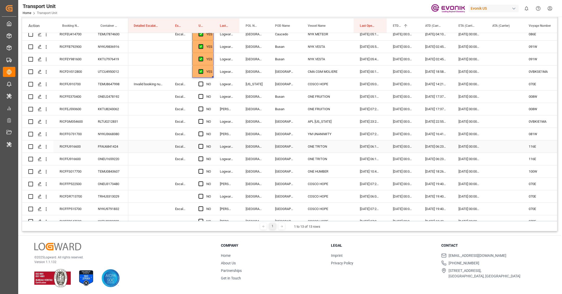
scroll to position [342, 0]
drag, startPoint x: 213, startPoint y: 76, endPoint x: 204, endPoint y: 178, distance: 103.1
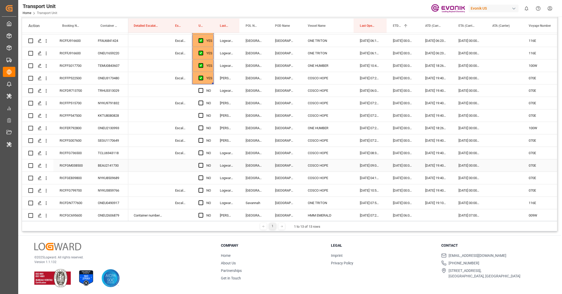
scroll to position [448, 0]
drag, startPoint x: 213, startPoint y: 83, endPoint x: 204, endPoint y: 195, distance: 112.4
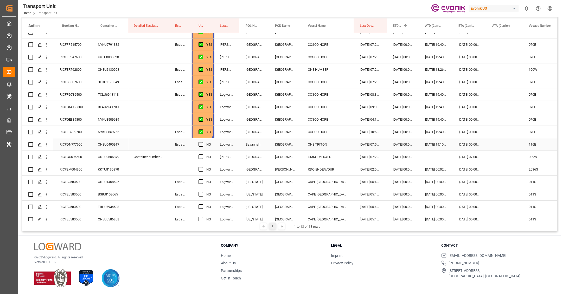
scroll to position [521, 0]
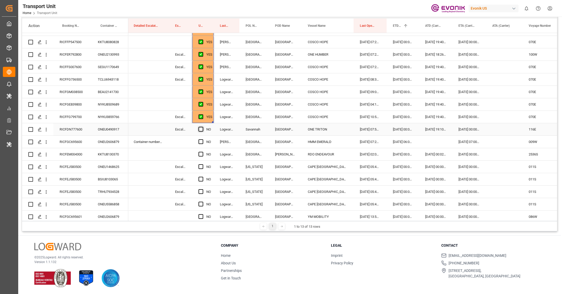
click at [201, 129] on span "Press SPACE to select this row." at bounding box center [200, 129] width 5 height 5
click at [202, 127] on input "Press SPACE to select this row." at bounding box center [202, 127] width 0 height 0
click at [202, 143] on span "Press SPACE to select this row." at bounding box center [200, 141] width 5 height 5
click at [202, 139] on input "Press SPACE to select this row." at bounding box center [202, 139] width 0 height 0
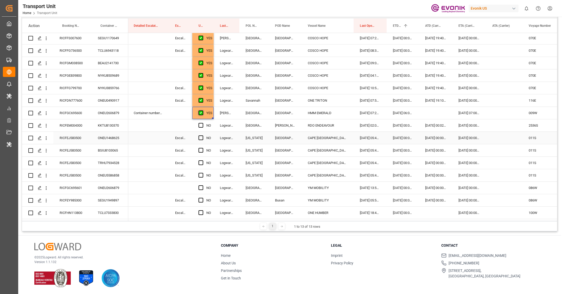
scroll to position [561, 0]
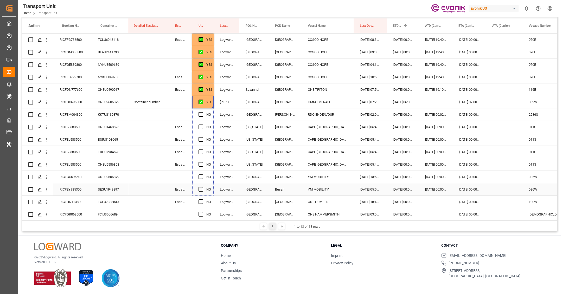
drag, startPoint x: 213, startPoint y: 107, endPoint x: 210, endPoint y: 188, distance: 81.7
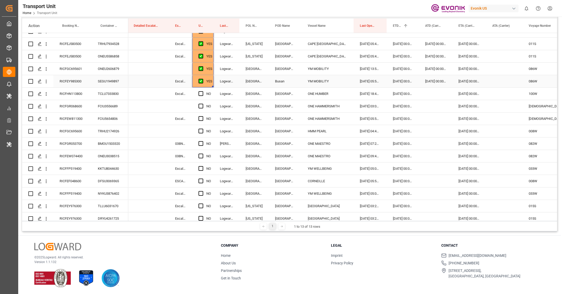
scroll to position [674, 0]
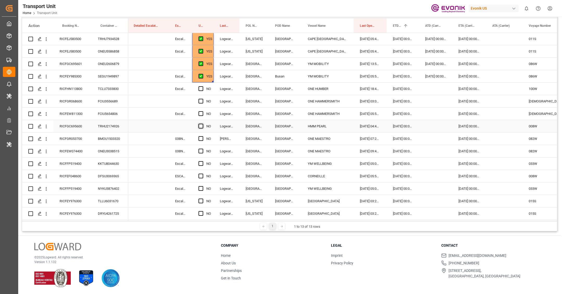
click at [200, 125] on span "Press SPACE to select this row." at bounding box center [200, 126] width 5 height 5
click at [202, 124] on input "Press SPACE to select this row." at bounding box center [202, 124] width 0 height 0
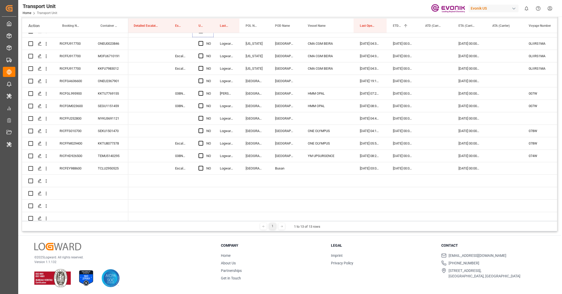
scroll to position [1135, 0]
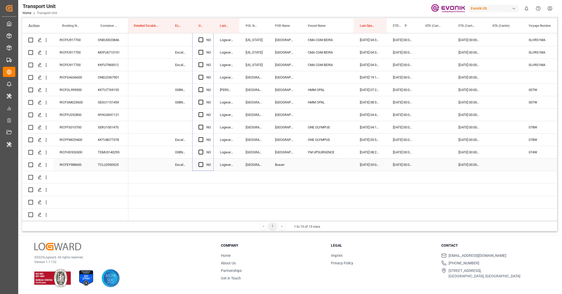
drag, startPoint x: 213, startPoint y: 130, endPoint x: 229, endPoint y: 132, distance: 16.2
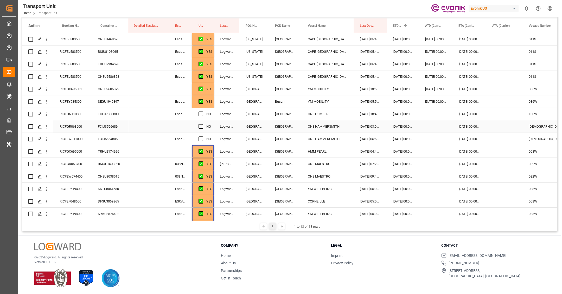
scroll to position [637, 0]
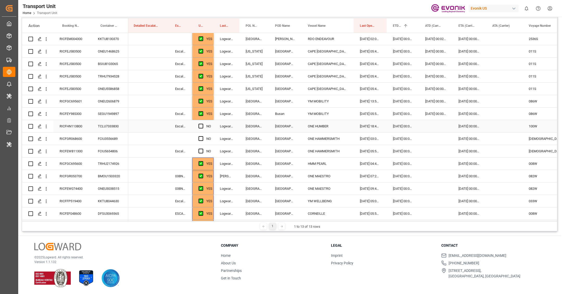
click at [80, 125] on div "RICFHN113800" at bounding box center [72, 126] width 38 height 12
click at [199, 127] on span "Press SPACE to select this row." at bounding box center [200, 126] width 5 height 5
click at [202, 124] on input "Press SPACE to select this row." at bounding box center [202, 124] width 0 height 0
click at [70, 140] on div "RICFGR068600" at bounding box center [72, 139] width 38 height 12
click at [100, 143] on div "FCIU3556689" at bounding box center [110, 139] width 37 height 12
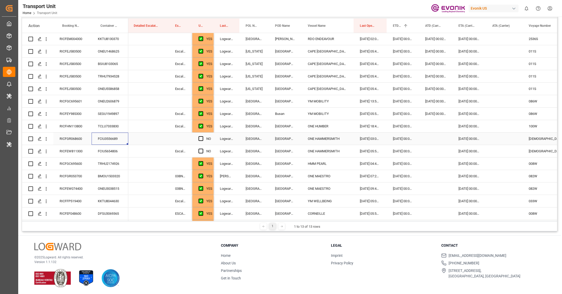
click at [432, 138] on div "Press SPACE to select this row." at bounding box center [435, 139] width 33 height 12
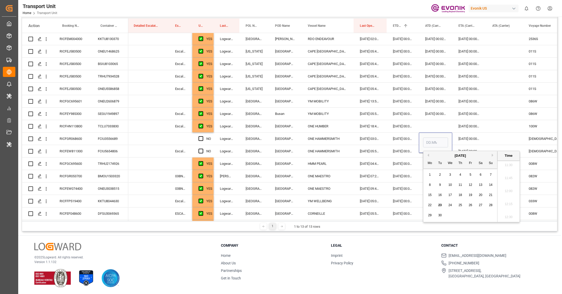
click at [432, 204] on div "22" at bounding box center [429, 205] width 6 height 6
type input "22.09.2025 00:00"
click at [200, 140] on div "Press SPACE to select this row." at bounding box center [202, 139] width 8 height 12
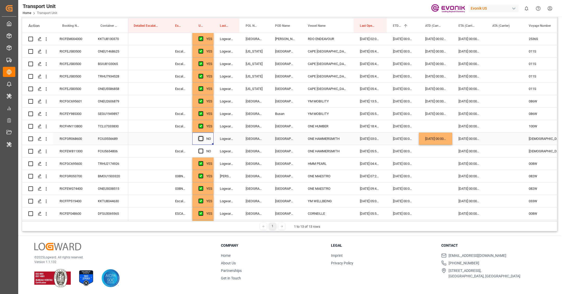
click at [201, 137] on span "Press SPACE to select this row." at bounding box center [200, 138] width 5 height 5
click at [202, 136] on input "Press SPACE to select this row." at bounding box center [202, 136] width 0 height 0
click at [73, 155] on div "RICFEW811300" at bounding box center [72, 151] width 38 height 12
click at [432, 154] on div "Press SPACE to select this row." at bounding box center [435, 151] width 33 height 12
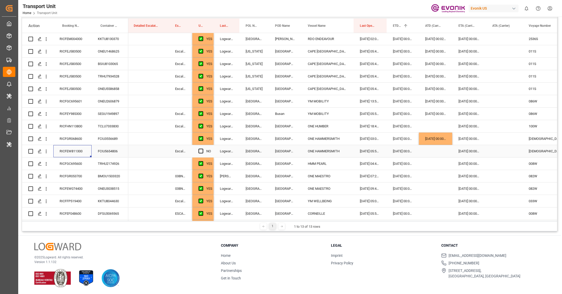
click at [432, 154] on div "Press SPACE to select this row." at bounding box center [435, 151] width 33 height 12
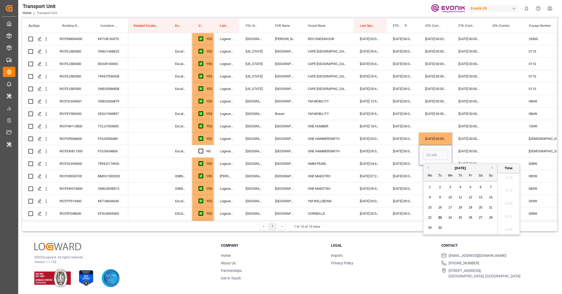
click at [426, 222] on div "22 23 24 25 26 27 28" at bounding box center [460, 218] width 71 height 10
click at [427, 218] on div "22" at bounding box center [429, 218] width 6 height 6
type input "22.09.2025 00:00"
click at [202, 152] on span "Press SPACE to select this row." at bounding box center [200, 151] width 5 height 5
click at [202, 149] on input "Press SPACE to select this row." at bounding box center [202, 149] width 0 height 0
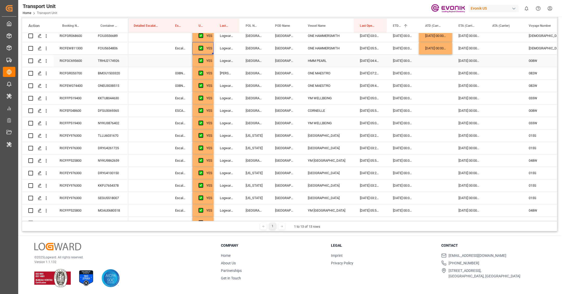
scroll to position [740, 0]
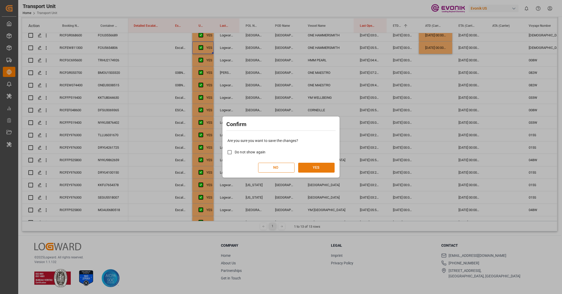
click at [326, 166] on button "YES" at bounding box center [316, 168] width 36 height 10
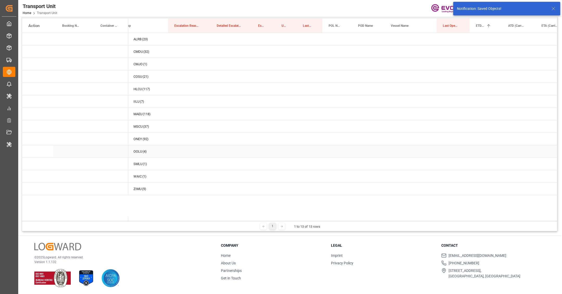
scroll to position [0, 0]
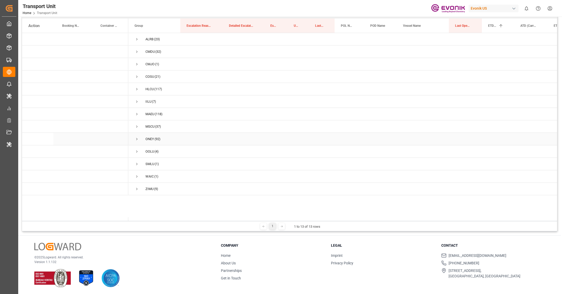
click at [137, 141] on span "Press SPACE to select this row." at bounding box center [136, 139] width 5 height 5
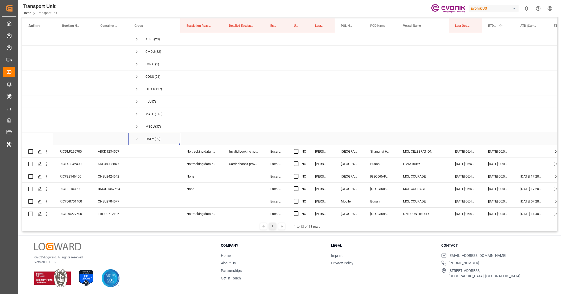
click at [137, 143] on span "Press SPACE to select this row." at bounding box center [136, 139] width 5 height 12
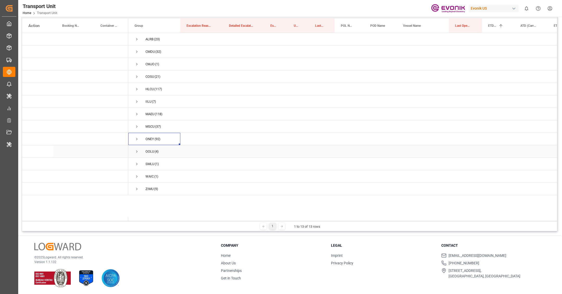
click at [135, 152] on span "Press SPACE to select this row." at bounding box center [136, 151] width 5 height 5
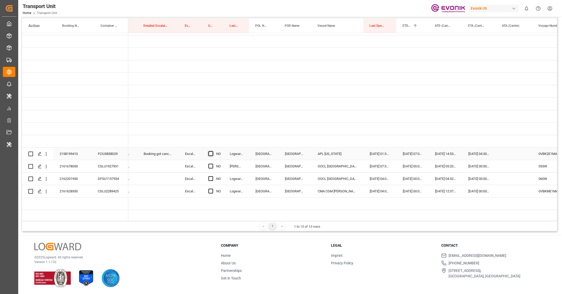
click at [210, 154] on span "Press SPACE to select this row." at bounding box center [210, 153] width 5 height 5
click at [212, 151] on input "Press SPACE to select this row." at bounding box center [212, 151] width 0 height 0
click at [210, 164] on span "Press SPACE to select this row." at bounding box center [210, 166] width 5 height 5
click at [212, 164] on input "Press SPACE to select this row." at bounding box center [212, 164] width 0 height 0
click at [209, 179] on span "Press SPACE to select this row." at bounding box center [210, 178] width 5 height 5
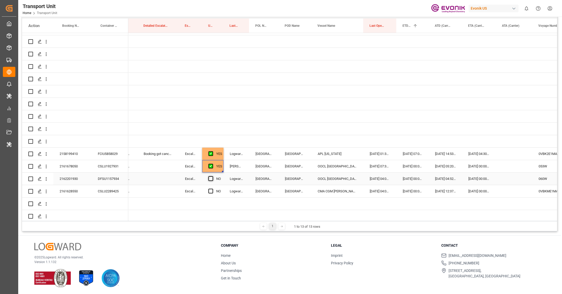
click at [212, 176] on input "Press SPACE to select this row." at bounding box center [212, 176] width 0 height 0
click at [210, 191] on span "Press SPACE to select this row." at bounding box center [210, 191] width 5 height 5
click at [212, 189] on input "Press SPACE to select this row." at bounding box center [212, 189] width 0 height 0
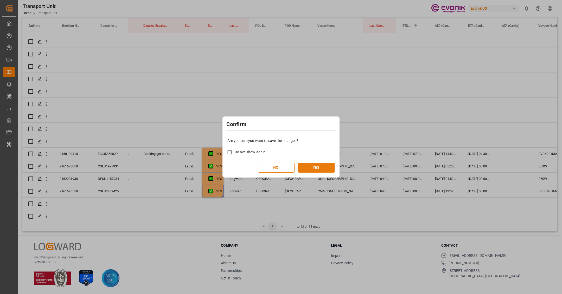
click at [311, 171] on button "YES" at bounding box center [316, 168] width 36 height 10
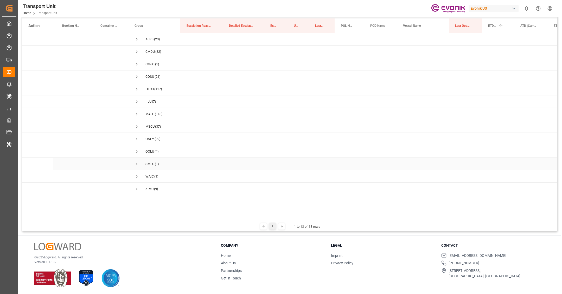
click at [138, 166] on span "Press SPACE to select this row." at bounding box center [136, 164] width 5 height 5
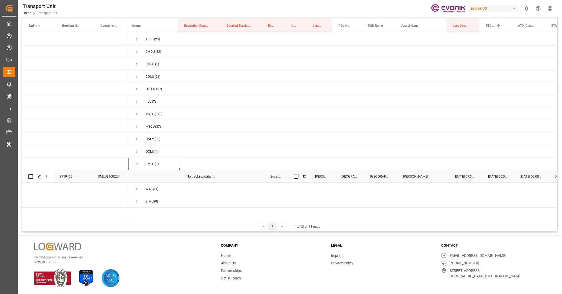
scroll to position [0, 15]
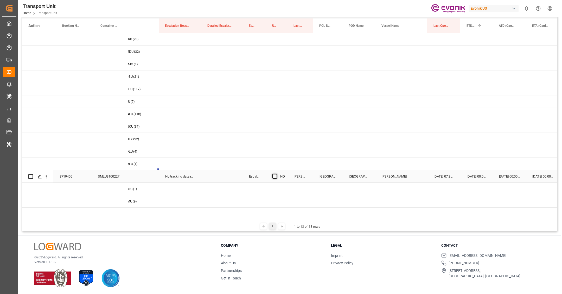
click at [274, 177] on span "Press SPACE to select this row." at bounding box center [274, 176] width 5 height 5
click at [276, 174] on input "Press SPACE to select this row." at bounding box center [276, 174] width 0 height 0
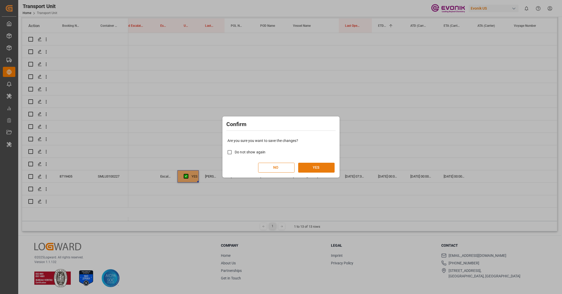
click at [324, 170] on button "YES" at bounding box center [316, 168] width 36 height 10
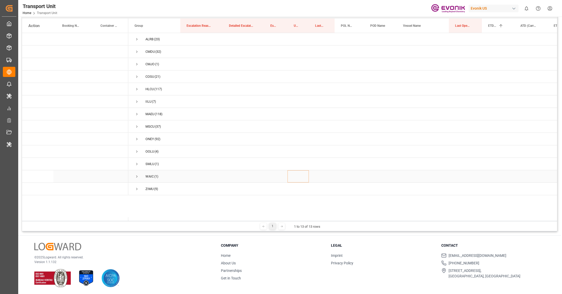
click at [136, 178] on span "Press SPACE to select this row." at bounding box center [136, 176] width 5 height 5
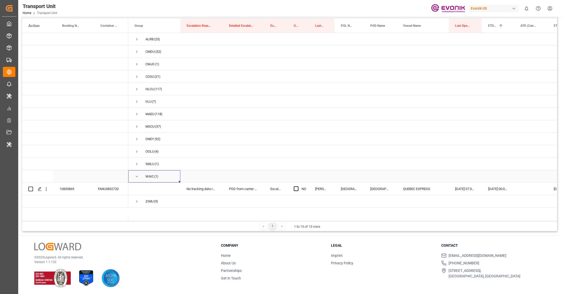
click at [136, 178] on span "Press SPACE to select this row." at bounding box center [136, 176] width 5 height 5
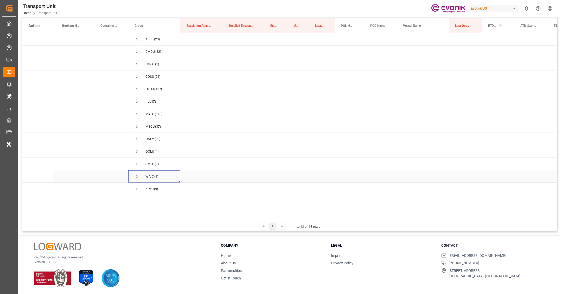
click at [136, 178] on span "Press SPACE to select this row." at bounding box center [136, 176] width 5 height 5
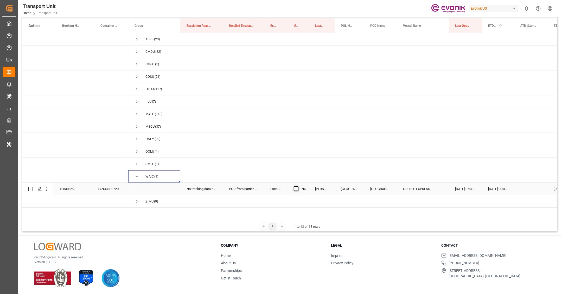
click at [297, 189] on span "Press SPACE to select this row." at bounding box center [296, 188] width 5 height 5
click at [297, 186] on input "Press SPACE to select this row." at bounding box center [297, 186] width 0 height 0
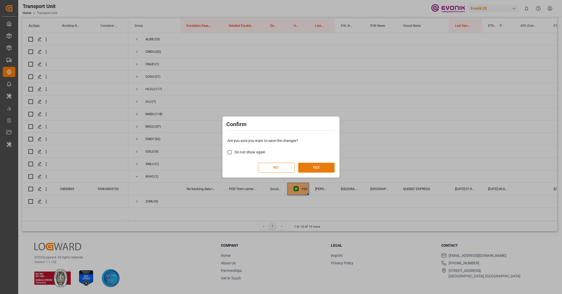
click at [309, 167] on button "YES" at bounding box center [316, 168] width 36 height 10
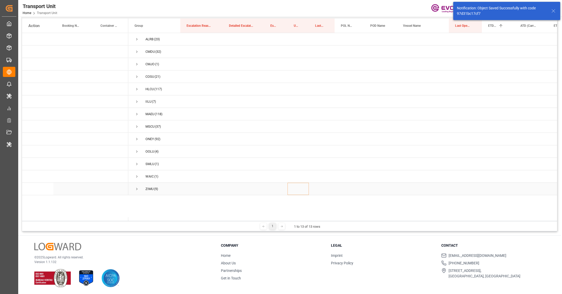
click at [137, 190] on span "Press SPACE to select this row." at bounding box center [136, 189] width 5 height 5
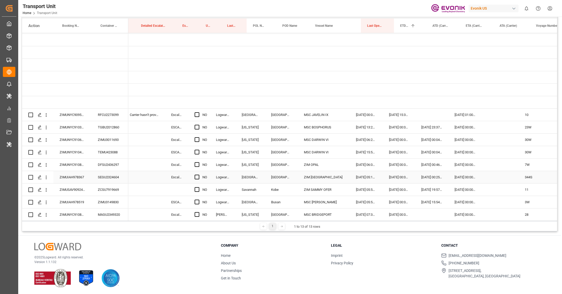
scroll to position [0, 107]
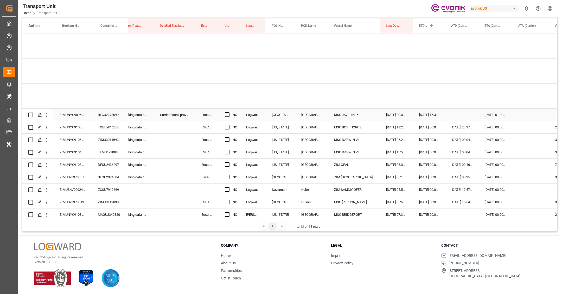
click at [227, 116] on div "Press SPACE to select this row." at bounding box center [229, 115] width 8 height 12
click at [227, 114] on span "Press SPACE to select this row." at bounding box center [227, 114] width 5 height 5
click at [229, 112] on input "Press SPACE to select this row." at bounding box center [229, 112] width 0 height 0
drag, startPoint x: 239, startPoint y: 120, endPoint x: 240, endPoint y: 206, distance: 85.8
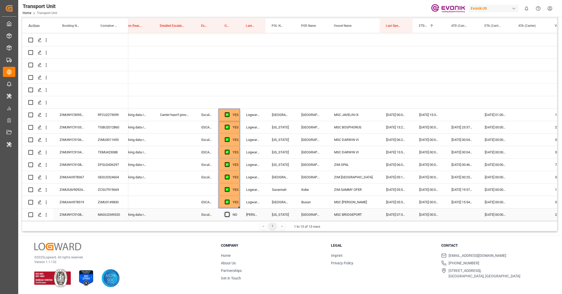
click at [229, 213] on span "Press SPACE to select this row." at bounding box center [227, 214] width 5 height 5
click at [229, 212] on input "Press SPACE to select this row." at bounding box center [229, 212] width 0 height 0
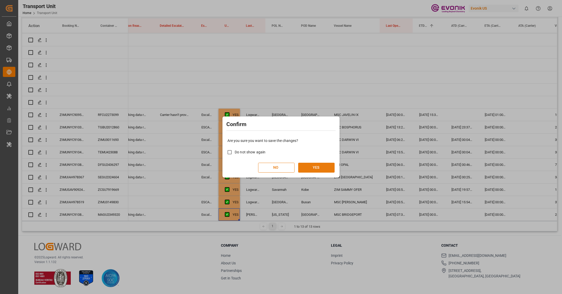
click at [324, 166] on button "YES" at bounding box center [316, 168] width 36 height 10
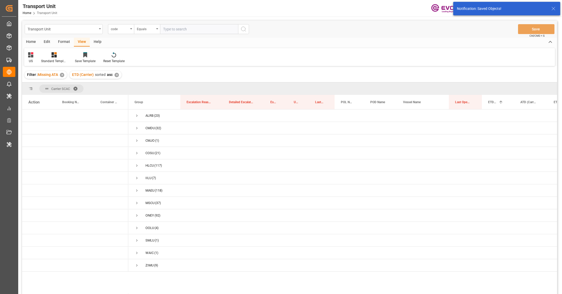
click at [77, 89] on span at bounding box center [77, 88] width 8 height 5
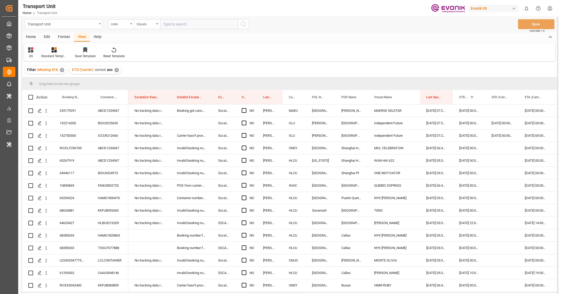
drag, startPoint x: 287, startPoint y: 98, endPoint x: 285, endPoint y: 84, distance: 14.2
click at [285, 84] on div "Drag here to set row groups Drag here to set column labels Action Booking Numbe…" at bounding box center [289, 184] width 535 height 215
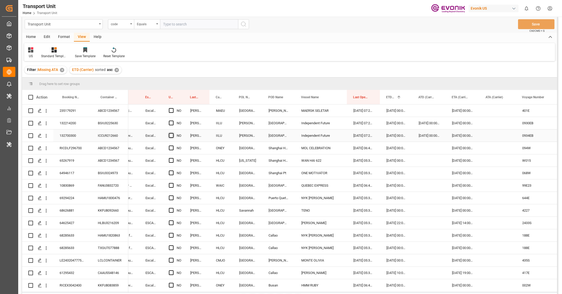
click at [171, 135] on span "Press SPACE to select this row." at bounding box center [171, 135] width 5 height 5
click at [173, 133] on input "Press SPACE to select this row." at bounding box center [173, 133] width 0 height 0
click at [170, 123] on span "Press SPACE to select this row." at bounding box center [171, 123] width 5 height 5
click at [173, 121] on input "Press SPACE to select this row." at bounding box center [173, 121] width 0 height 0
click at [172, 110] on span "Press SPACE to select this row." at bounding box center [171, 110] width 5 height 5
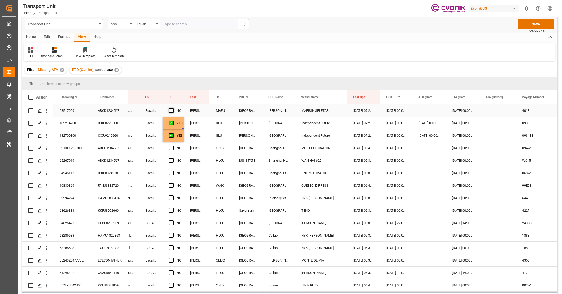
click at [173, 108] on input "Press SPACE to select this row." at bounding box center [173, 108] width 0 height 0
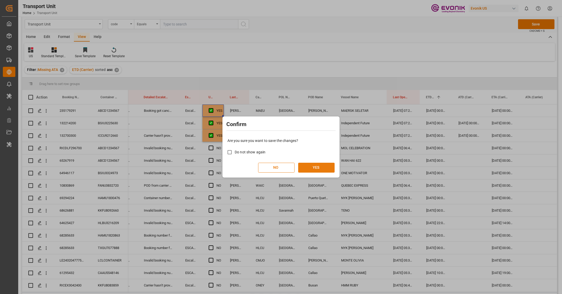
click at [301, 166] on button "YES" at bounding box center [316, 168] width 36 height 10
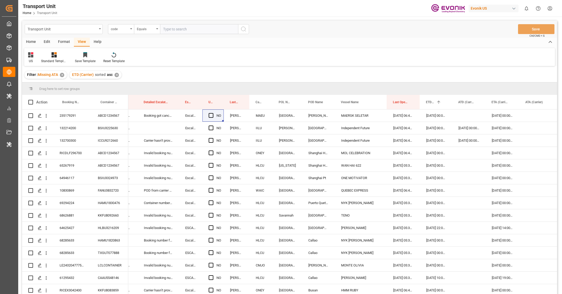
click at [483, 8] on div "Evonik US" at bounding box center [493, 9] width 50 height 8
type input "evonik i"
click at [494, 36] on span "EvonikIn-6LLN" at bounding box center [483, 38] width 34 height 5
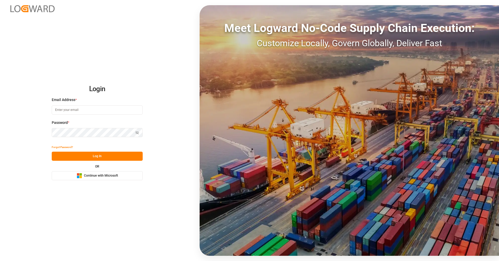
click at [123, 177] on button "Microsoft Logo Continue with Microsoft" at bounding box center [97, 175] width 91 height 9
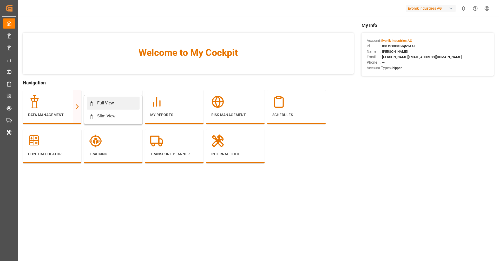
click at [109, 108] on link "Full View" at bounding box center [113, 103] width 53 height 13
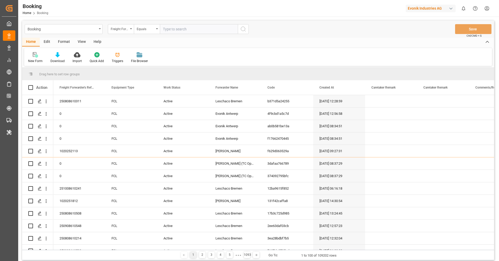
click at [64, 43] on div "Format" at bounding box center [64, 42] width 20 height 9
click at [43, 51] on div "Filter Rows Row Format" at bounding box center [258, 57] width 468 height 18
click at [35, 55] on icon at bounding box center [36, 55] width 4 height 4
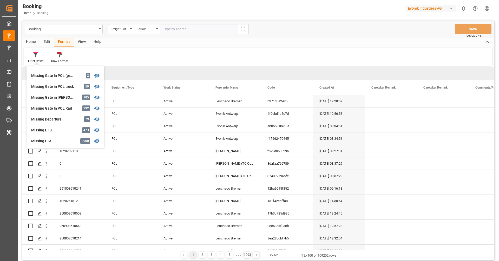
scroll to position [68, 0]
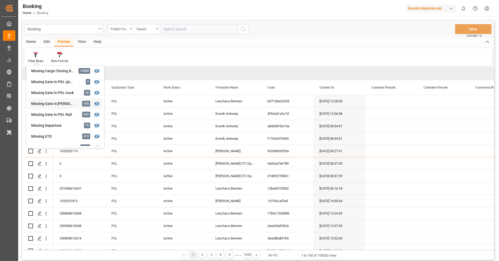
click at [56, 104] on div "Missing Gate in [PERSON_NAME]" at bounding box center [53, 103] width 45 height 5
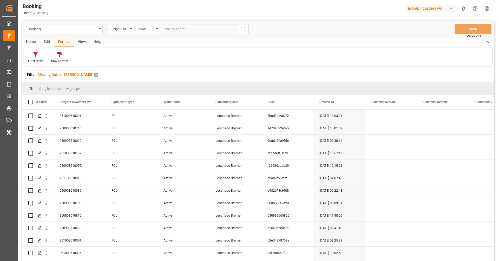
click at [81, 45] on div "View" at bounding box center [82, 42] width 16 height 9
click at [33, 59] on div "Default" at bounding box center [33, 61] width 10 height 5
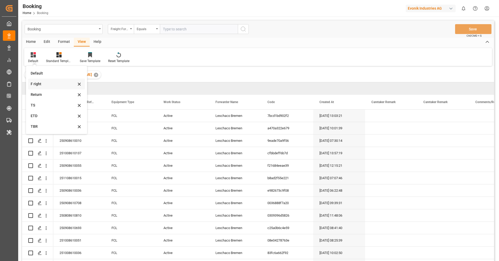
click at [48, 85] on div "F right" at bounding box center [53, 83] width 45 height 5
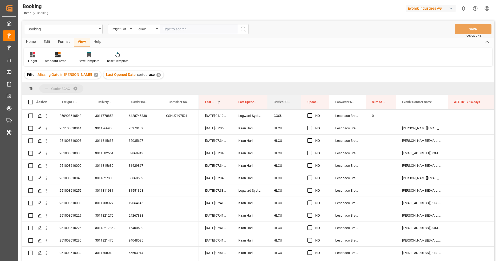
drag, startPoint x: 277, startPoint y: 102, endPoint x: 275, endPoint y: 90, distance: 12.4
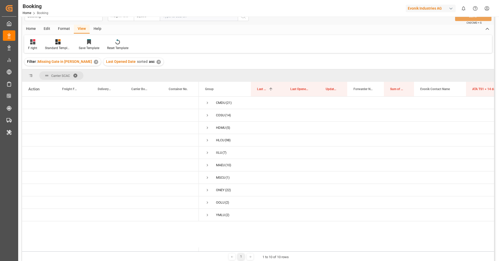
scroll to position [14, 0]
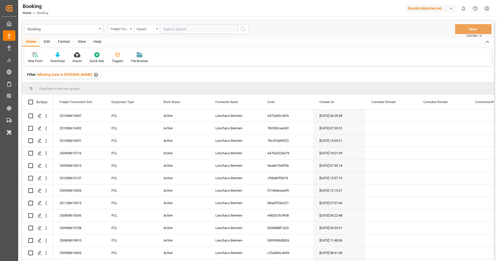
click at [63, 42] on div "Format" at bounding box center [64, 42] width 20 height 9
click at [79, 43] on div "View" at bounding box center [82, 42] width 16 height 9
click at [33, 57] on icon at bounding box center [33, 54] width 5 height 5
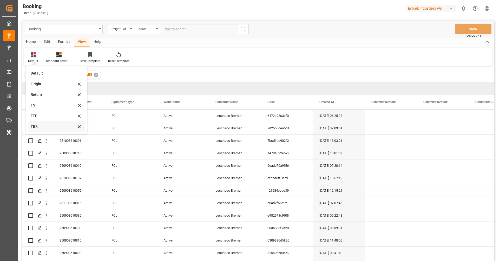
click at [48, 127] on div "TBR" at bounding box center [53, 126] width 45 height 5
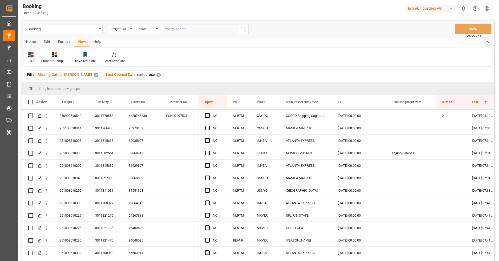
click at [128, 28] on div "Freight Forwarder's Reference No." at bounding box center [120, 28] width 18 height 6
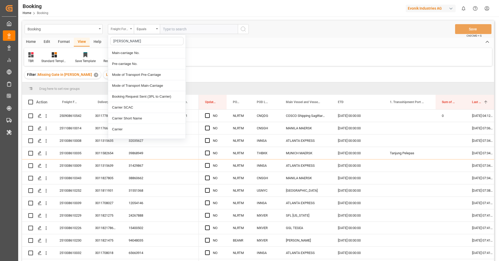
type input "carrier"
click at [131, 61] on div "Carrier SCAC" at bounding box center [146, 63] width 77 height 11
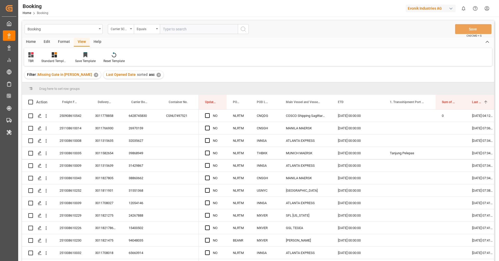
click at [176, 30] on input "text" at bounding box center [199, 29] width 78 height 10
type input "hlcu"
click at [243, 29] on icon "search button" at bounding box center [243, 29] width 6 height 6
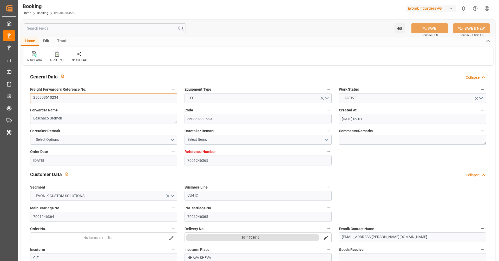
click at [92, 100] on textarea "250908610234" at bounding box center [103, 98] width 147 height 10
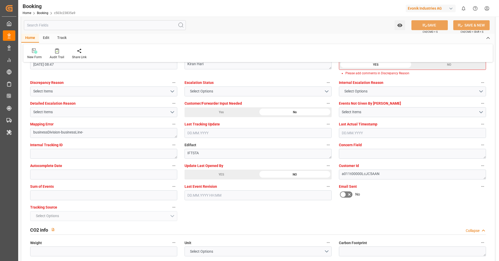
scroll to position [960, 0]
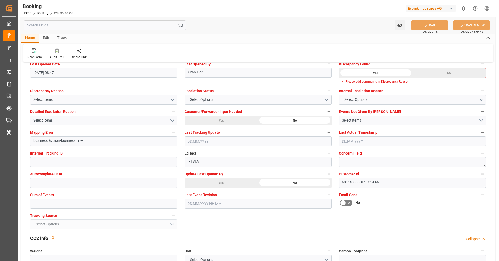
click at [199, 182] on div "YES" at bounding box center [222, 183] width 74 height 10
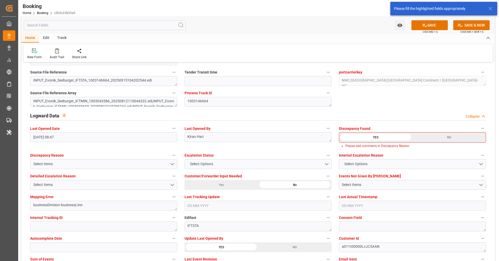
scroll to position [893, 0]
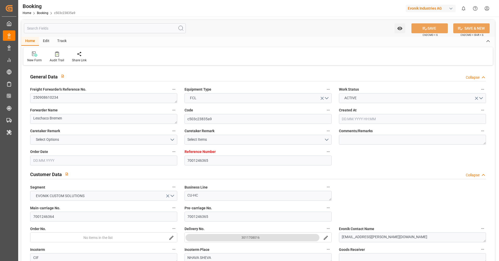
type input "7001246365"
type input "9525912"
type input "Hapag [PERSON_NAME]"
type input "Hapag Lloyd Aktiengesellschaft"
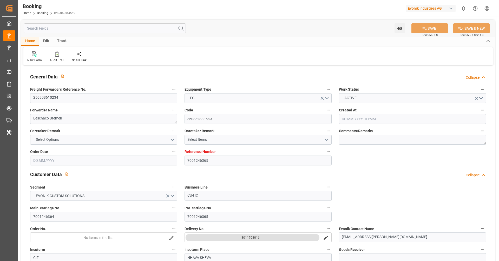
type input "NLRTM"
type input "INNSA"
type input "[DATE] 09:01"
type input "[DATE]"
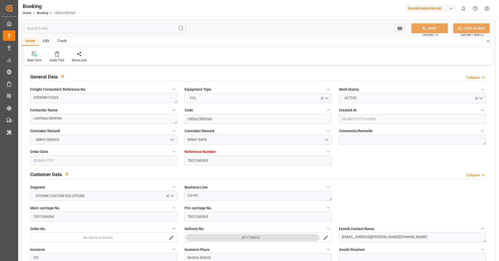
type input "[DATE]"
type input "[DATE] 00:00"
type input "[DATE]"
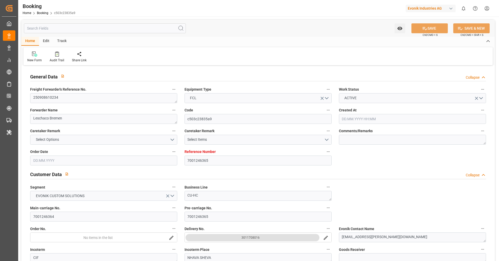
type input "[DATE] 00:00"
type input "[DATE]"
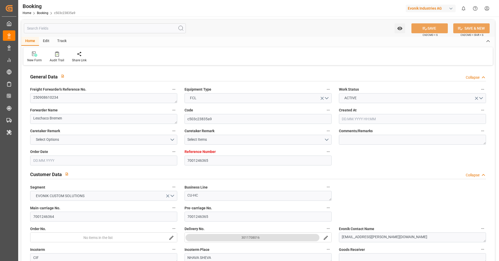
type input "[DATE] 08:47"
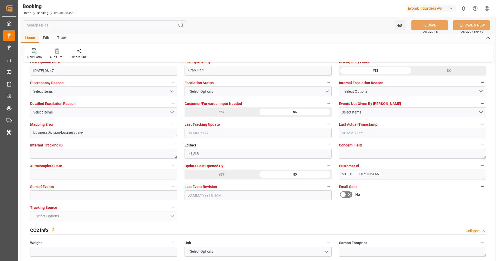
scroll to position [961, 0]
click at [214, 172] on div "YES" at bounding box center [222, 176] width 74 height 10
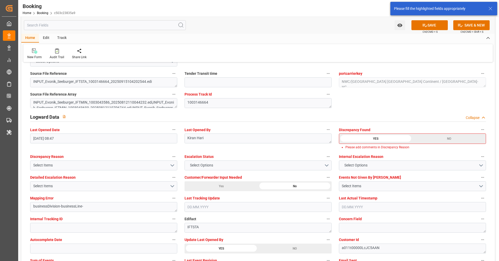
scroll to position [893, 0]
click at [443, 141] on div "NO" at bounding box center [449, 140] width 73 height 10
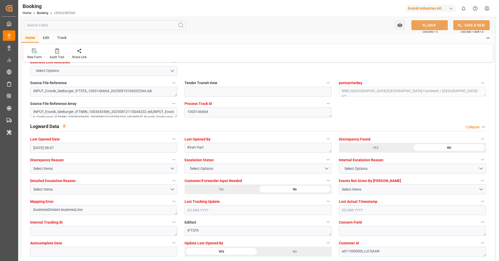
scroll to position [844, 0]
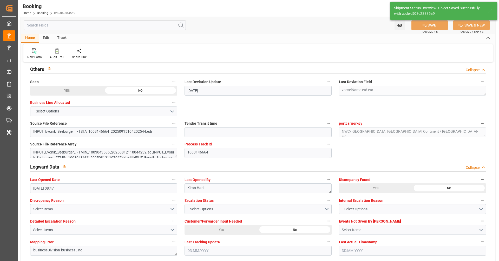
type textarea "[PERSON_NAME]"
type input "[DATE] 07:07"
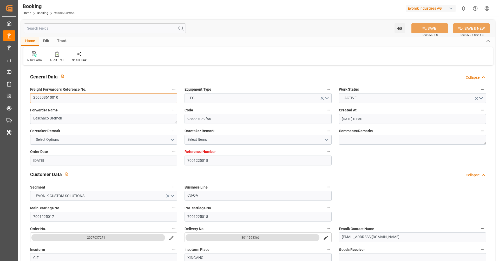
click at [96, 99] on textarea "250908610010" at bounding box center [103, 98] width 147 height 10
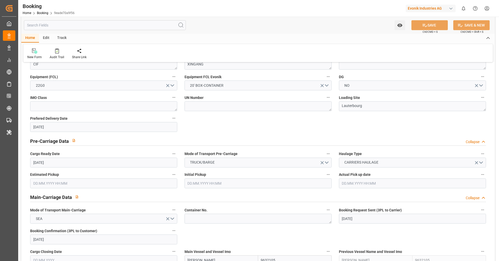
scroll to position [247, 0]
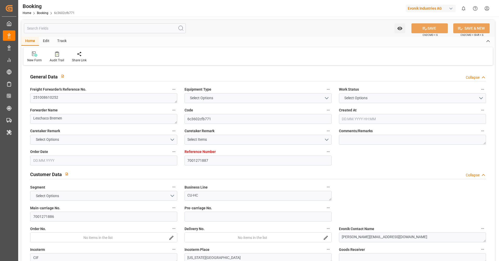
type input "7001271887"
type input "9444730"
type input "Hapag [PERSON_NAME]"
type input "Hapag Lloyd Aktiengesellschaft"
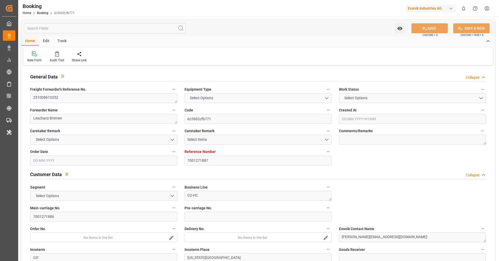
type input "NLRTM"
type input "USNYC"
type input "[DATE] 09:29"
type input "[DATE]"
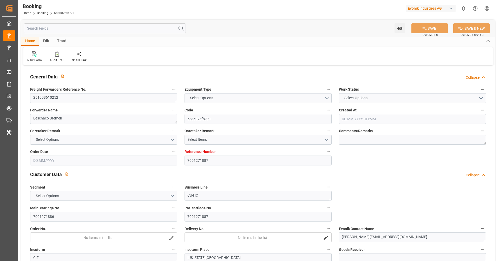
type input "[DATE]"
type input "[DATE] 00:00"
type input "[DATE]"
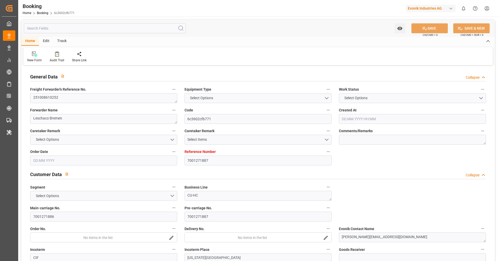
type input "[DATE] 00:00"
type input "[DATE] 07:38"
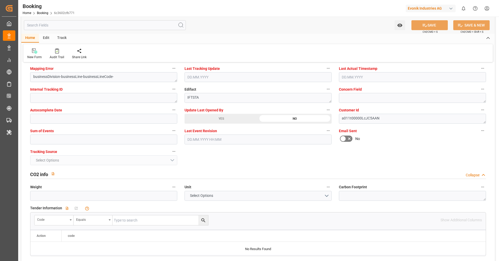
scroll to position [987, 0]
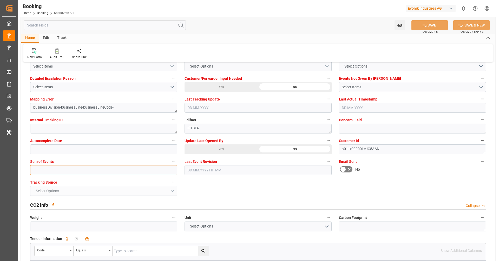
click at [50, 171] on input "text" at bounding box center [103, 170] width 147 height 10
click at [216, 190] on div "General Data Collapse Freight Forwarder's Reference No. 251008610252 Equipment …" at bounding box center [258, 235] width 474 height 2312
